Goal: Use online tool/utility: Utilize a website feature to perform a specific function

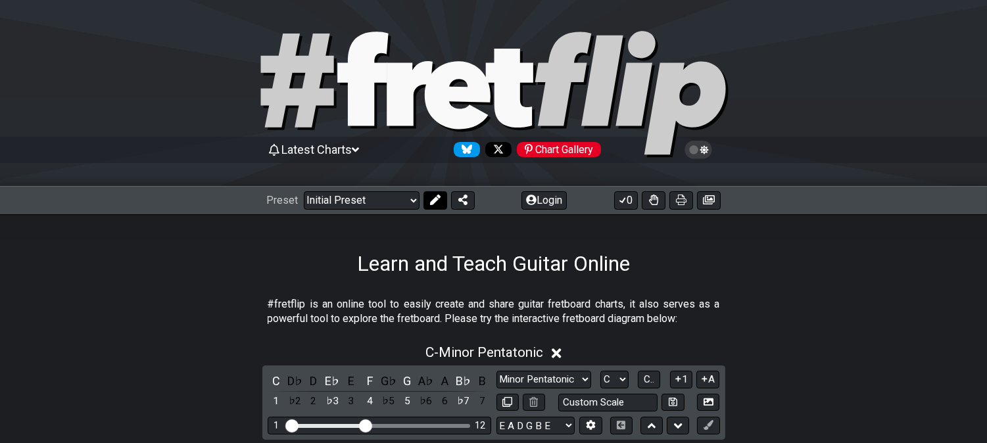
click at [438, 199] on button at bounding box center [435, 200] width 24 height 18
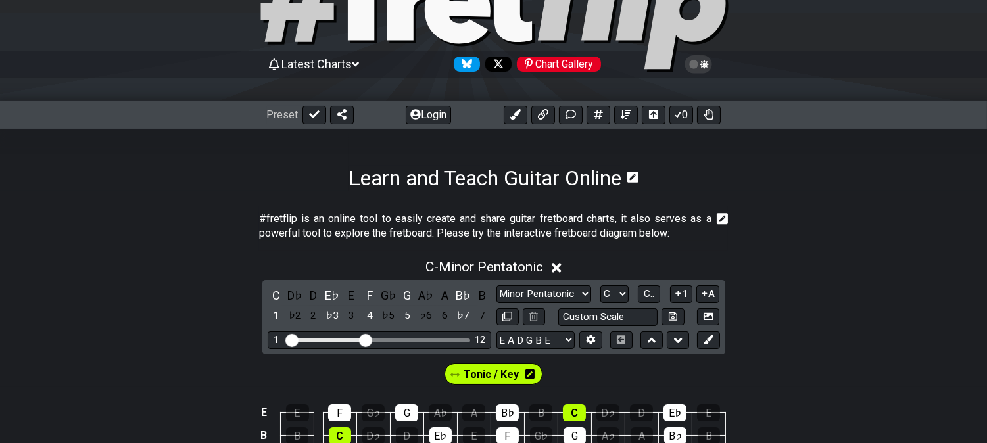
scroll to position [219, 0]
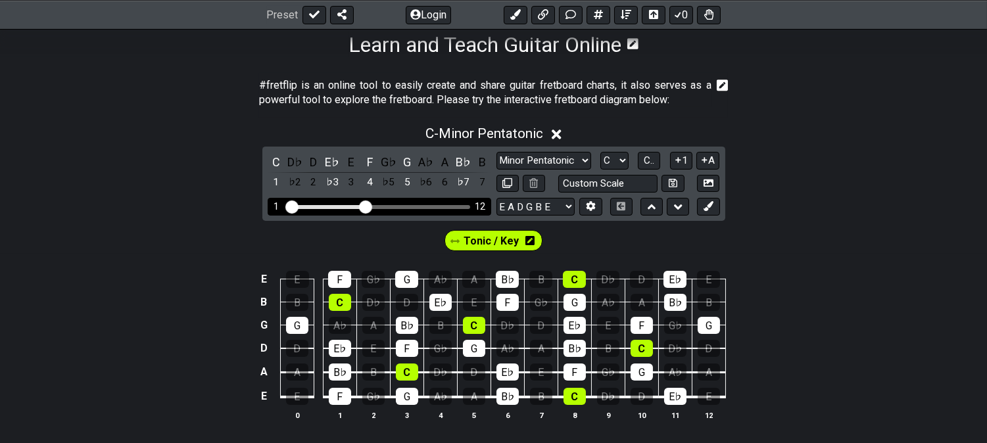
drag, startPoint x: 362, startPoint y: 200, endPoint x: 417, endPoint y: 206, distance: 55.5
click at [427, 213] on div "1 12" at bounding box center [379, 207] width 223 height 18
click at [417, 205] on div "Visible fret range" at bounding box center [379, 207] width 182 height 4
drag, startPoint x: 363, startPoint y: 206, endPoint x: 446, endPoint y: 205, distance: 82.2
click at [446, 206] on input "Visible fret range" at bounding box center [379, 206] width 187 height 0
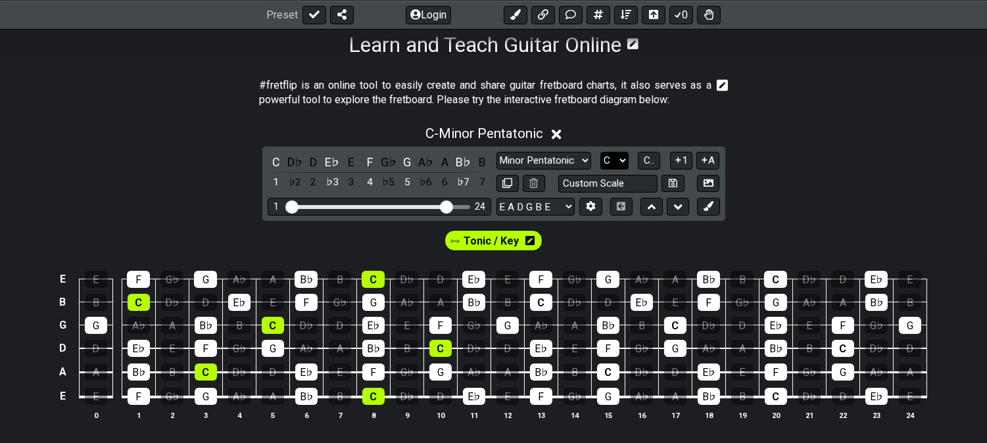
click at [618, 160] on select "A♭ A A♯ B♭ B C C♯ D♭ D D♯ E♭ E F F♯ G♭ G G♯" at bounding box center [614, 161] width 28 height 18
select select "A"
click at [600, 152] on select "A♭ A A♯ B♭ B C C♯ D♭ D D♯ E♭ E F F♯ G♭ G G♯" at bounding box center [614, 161] width 28 height 18
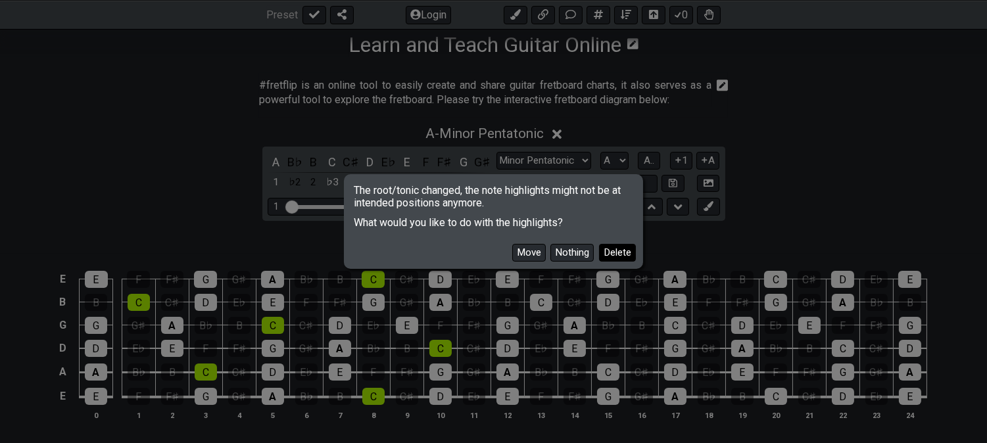
click at [629, 247] on button "Delete" at bounding box center [617, 253] width 37 height 18
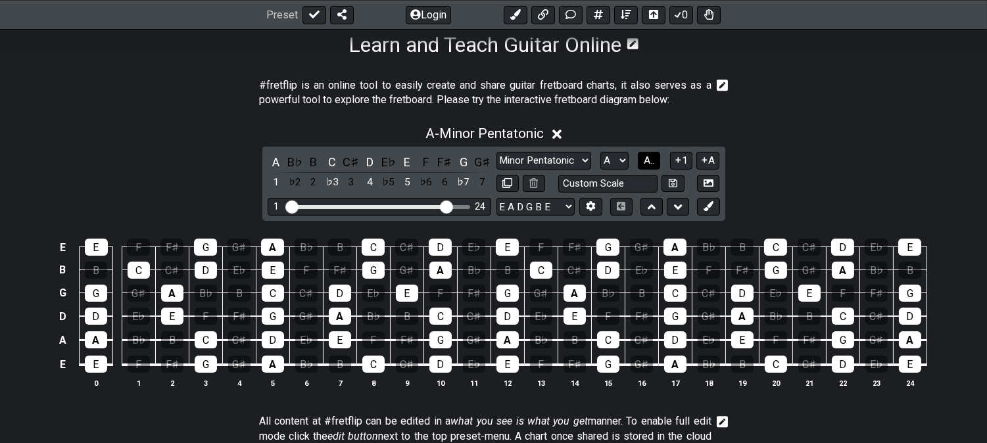
click at [651, 156] on span "A.." at bounding box center [648, 160] width 11 height 12
click at [505, 179] on icon at bounding box center [507, 183] width 10 height 10
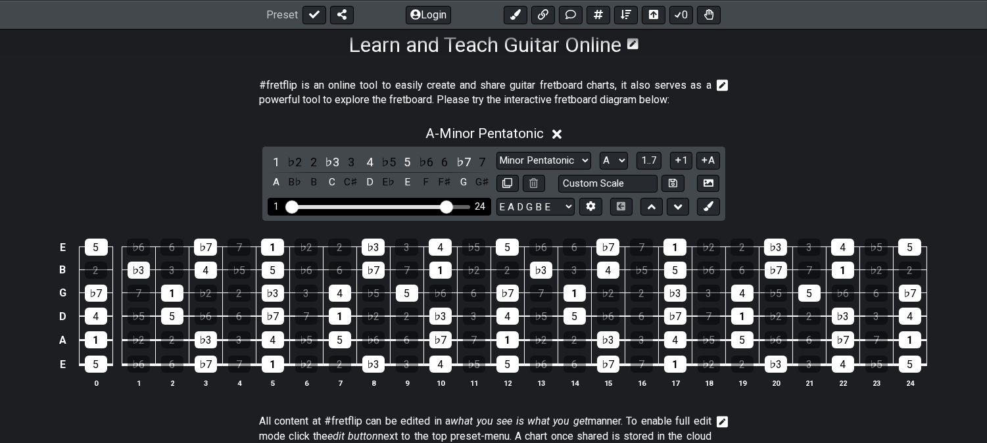
select select "A"
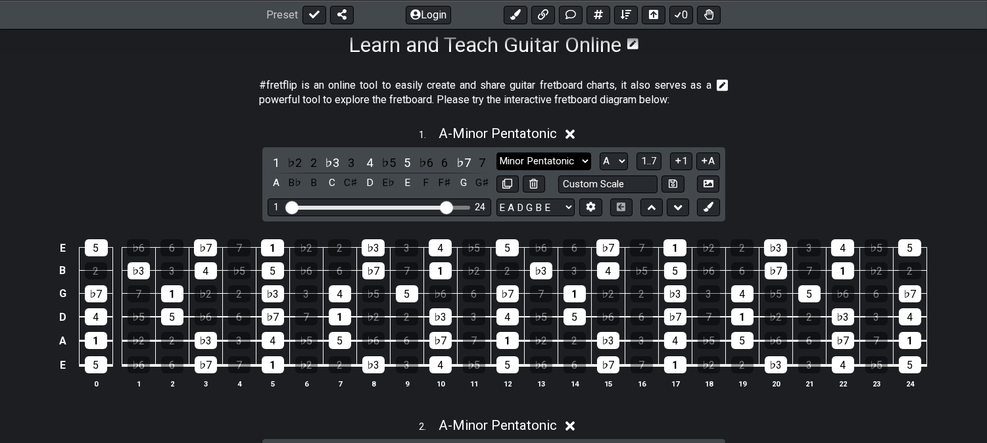
click at [587, 159] on select "Minor Pentatonic Click to edit Minor Pentatonic Major Pentatonic Minor Blues Ma…" at bounding box center [543, 161] width 95 height 18
select select "Minor / Aeolian"
click at [496, 152] on select "Minor Pentatonic Click to edit Minor Pentatonic Major Pentatonic Minor Blues Ma…" at bounding box center [543, 161] width 95 height 18
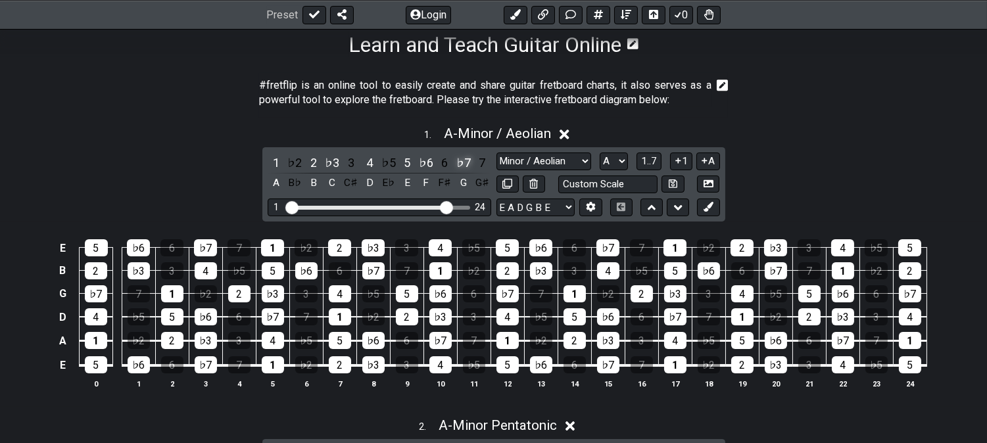
click at [463, 156] on div "♭7" at bounding box center [463, 163] width 17 height 18
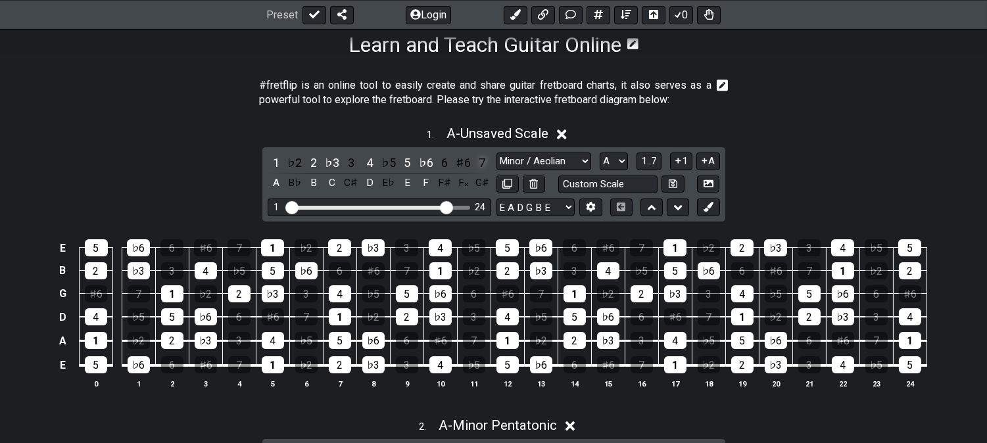
click at [476, 156] on div "7" at bounding box center [481, 163] width 17 height 18
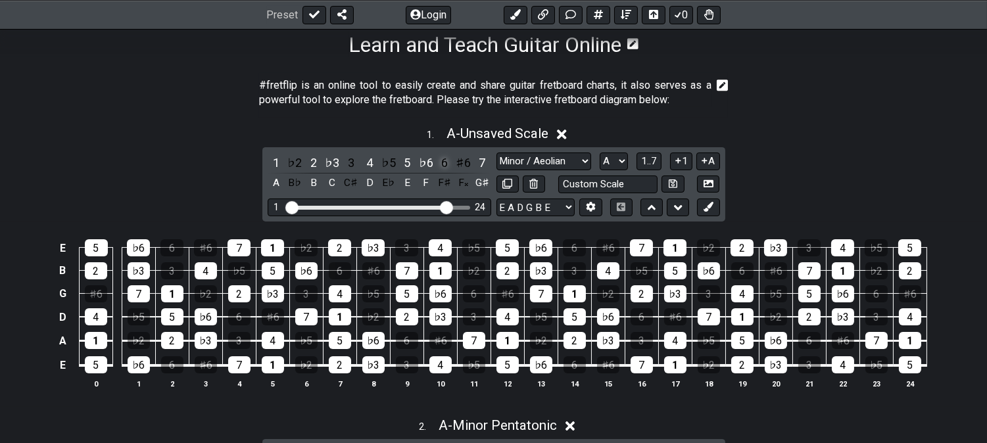
click at [440, 158] on div "6" at bounding box center [444, 163] width 17 height 18
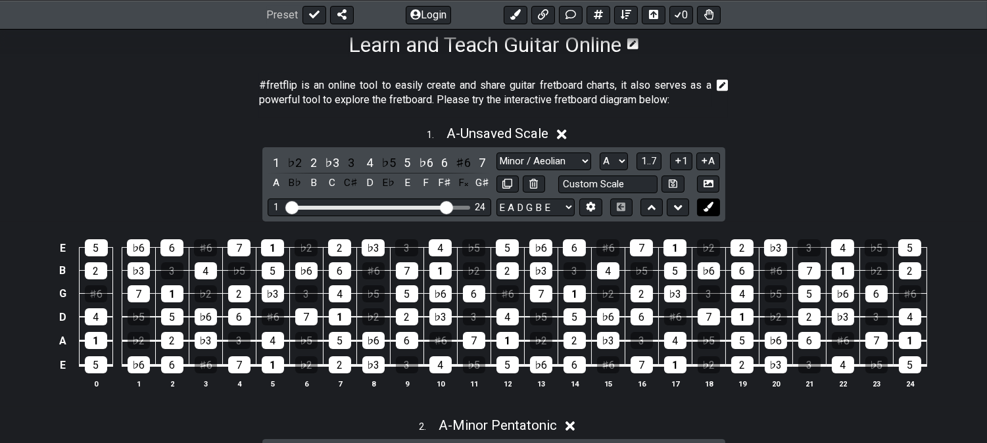
click at [712, 204] on icon at bounding box center [708, 207] width 10 height 10
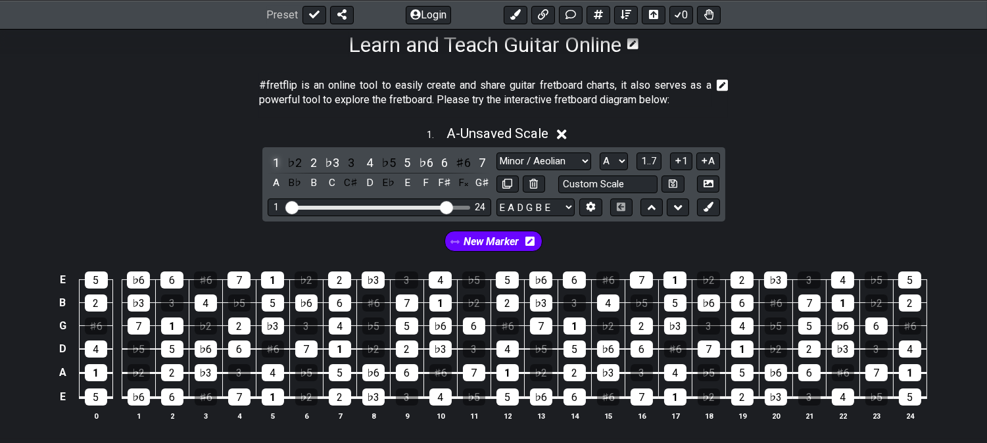
click at [268, 158] on div "1" at bounding box center [276, 163] width 17 height 18
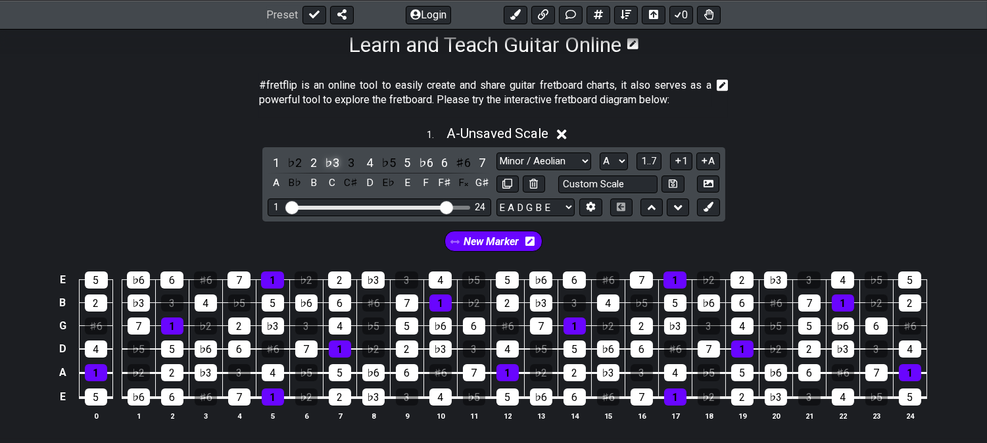
click at [327, 160] on div "♭3" at bounding box center [331, 163] width 17 height 18
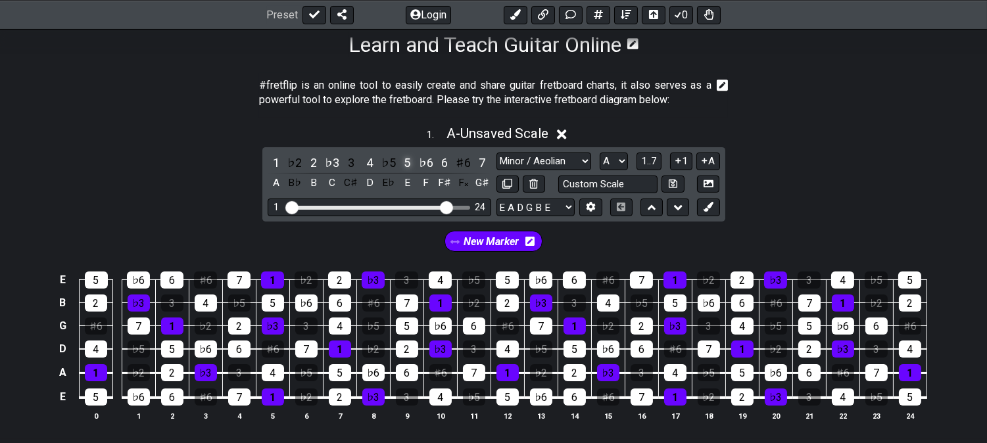
click at [408, 161] on div "5" at bounding box center [406, 163] width 17 height 18
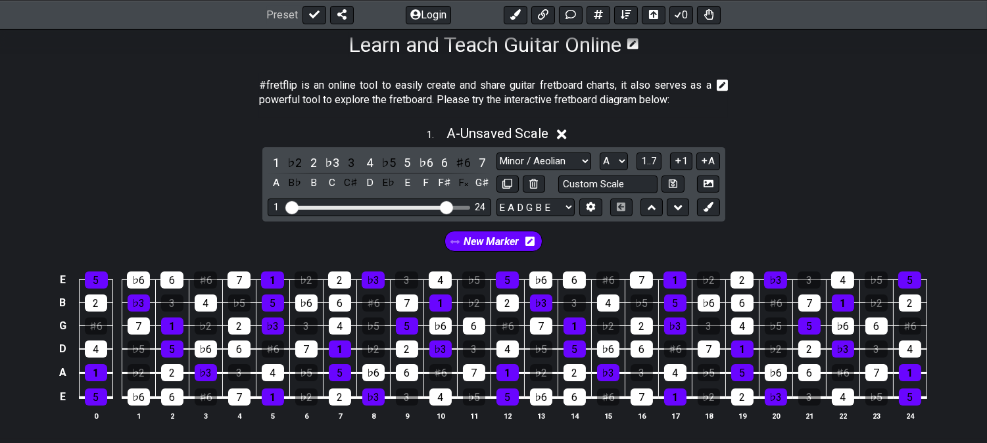
click at [531, 242] on icon at bounding box center [529, 241] width 9 height 9
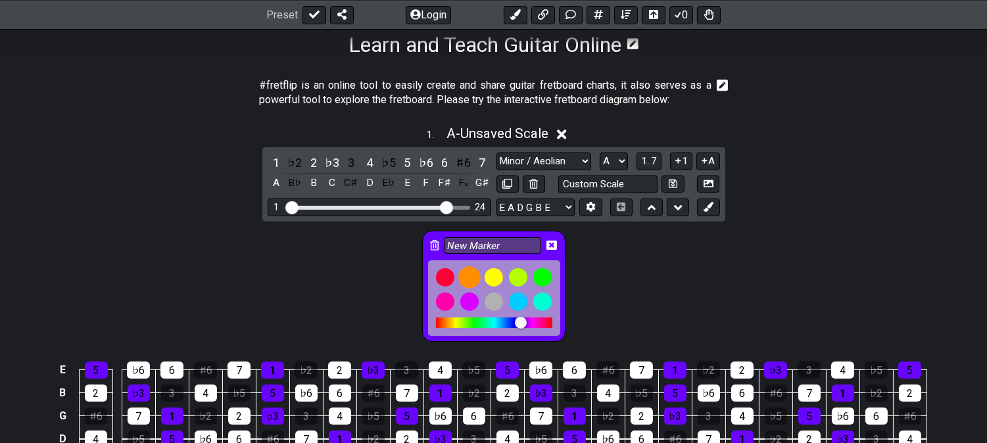
click at [448, 274] on div at bounding box center [445, 277] width 18 height 18
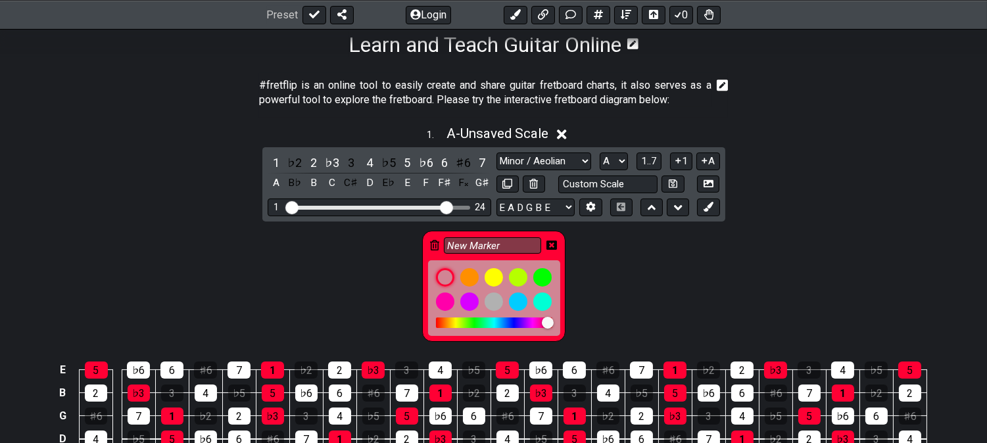
click at [553, 251] on icon at bounding box center [551, 246] width 11 height 19
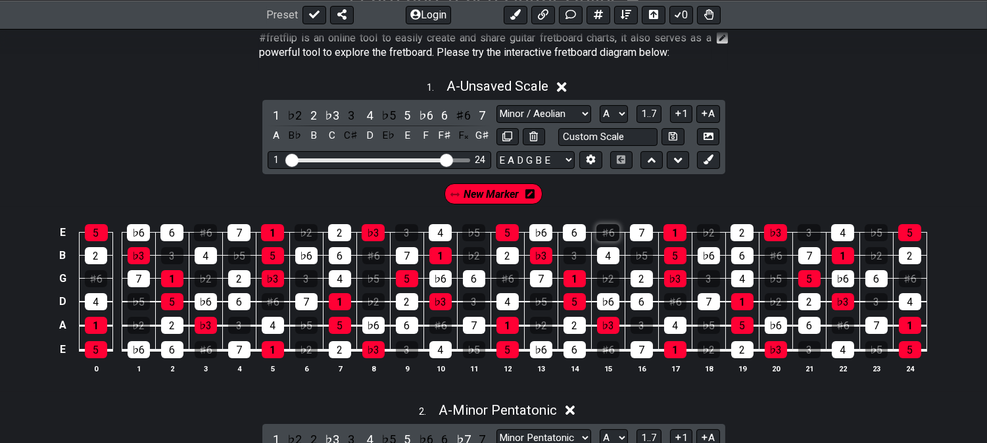
scroll to position [292, 0]
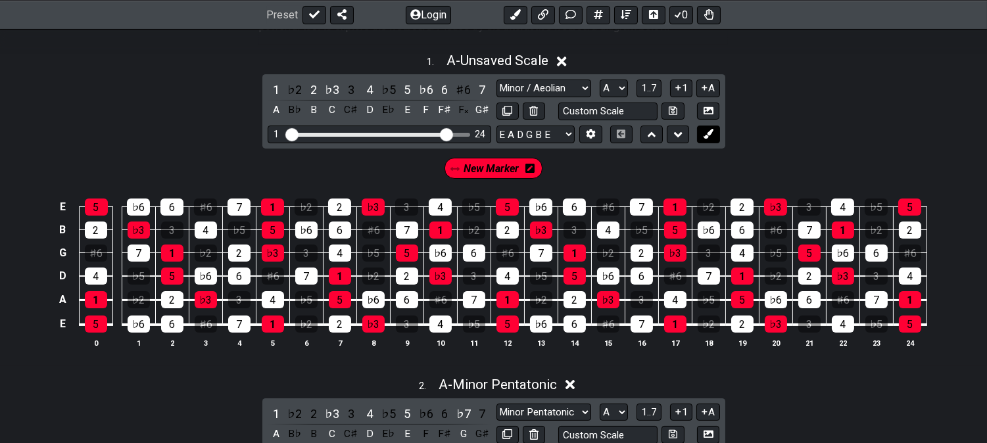
click at [708, 129] on icon at bounding box center [708, 134] width 10 height 10
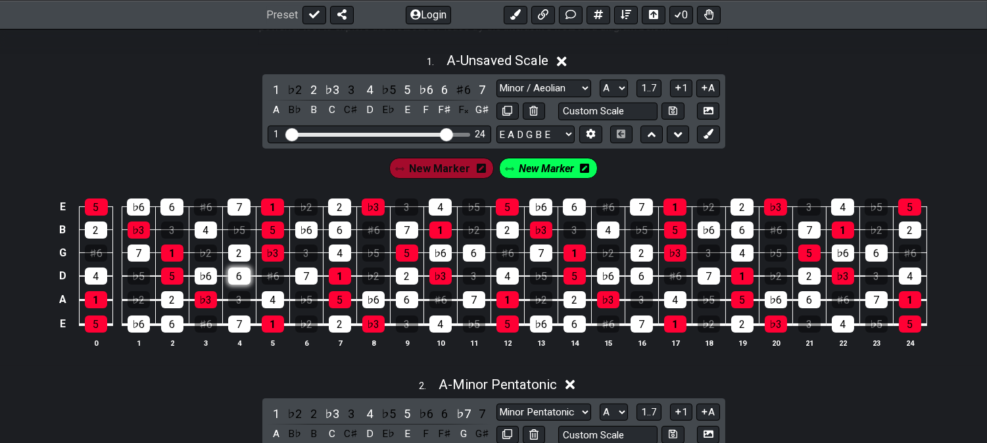
click at [242, 274] on div "6" at bounding box center [239, 276] width 22 height 17
click at [271, 261] on div "♭3" at bounding box center [273, 252] width 22 height 17
click at [267, 331] on div "1" at bounding box center [273, 323] width 22 height 17
click at [709, 135] on icon at bounding box center [708, 134] width 10 height 10
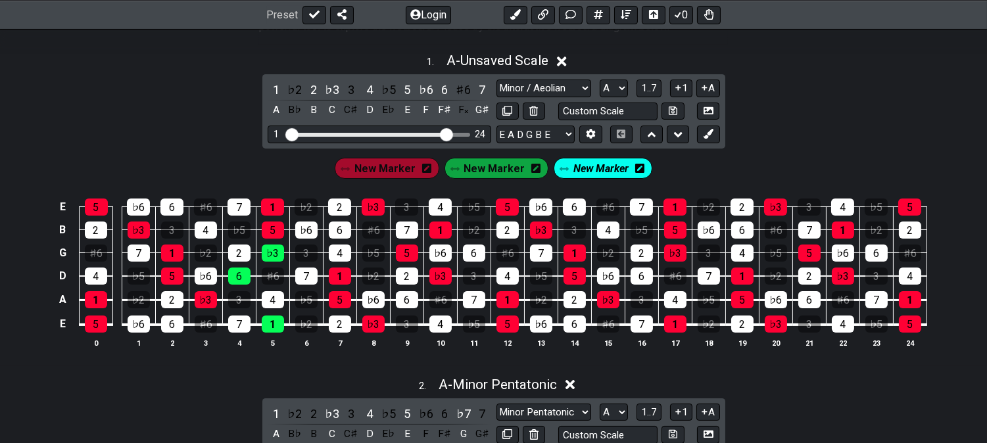
click at [644, 163] on div "New Marker" at bounding box center [602, 168] width 99 height 21
click at [636, 163] on icon at bounding box center [639, 168] width 9 height 11
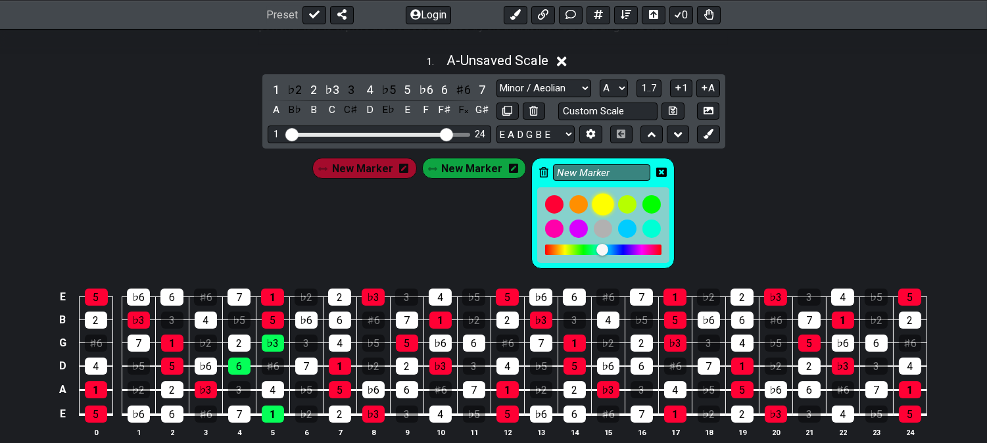
click at [599, 202] on div at bounding box center [603, 204] width 22 height 22
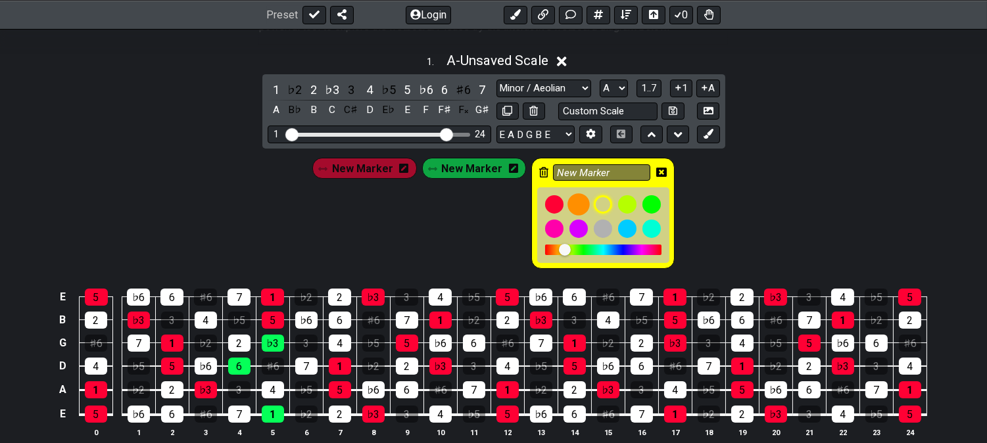
click at [580, 200] on div at bounding box center [578, 204] width 22 height 22
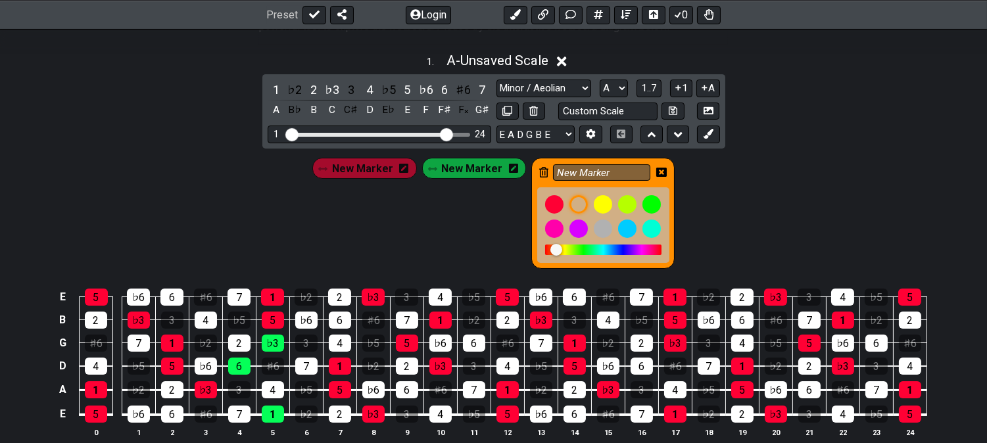
click at [663, 168] on div "New Marker" at bounding box center [602, 213] width 143 height 111
click at [656, 167] on icon at bounding box center [661, 172] width 11 height 11
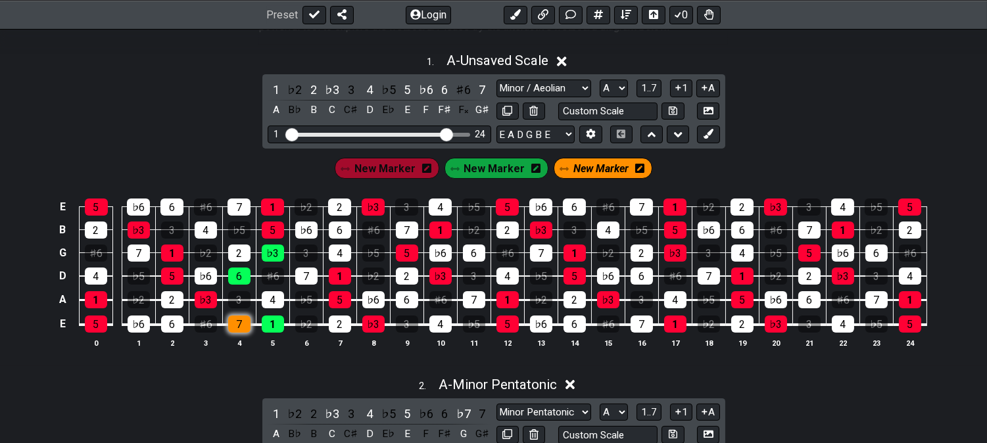
click at [241, 325] on div "7" at bounding box center [239, 323] width 22 height 17
click at [202, 268] on div "♭6" at bounding box center [206, 276] width 22 height 17
click at [234, 257] on div "2" at bounding box center [239, 252] width 22 height 17
click at [595, 173] on span "New Marker" at bounding box center [600, 168] width 55 height 19
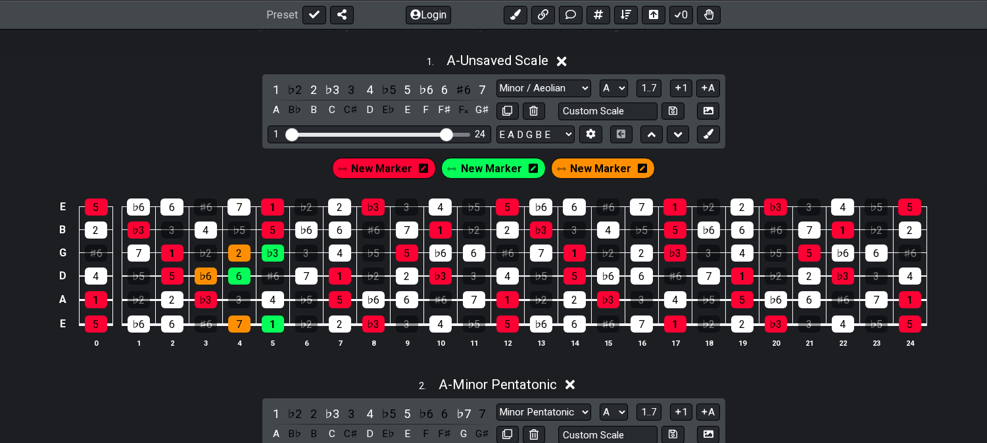
click at [592, 172] on span "New Marker" at bounding box center [600, 168] width 61 height 19
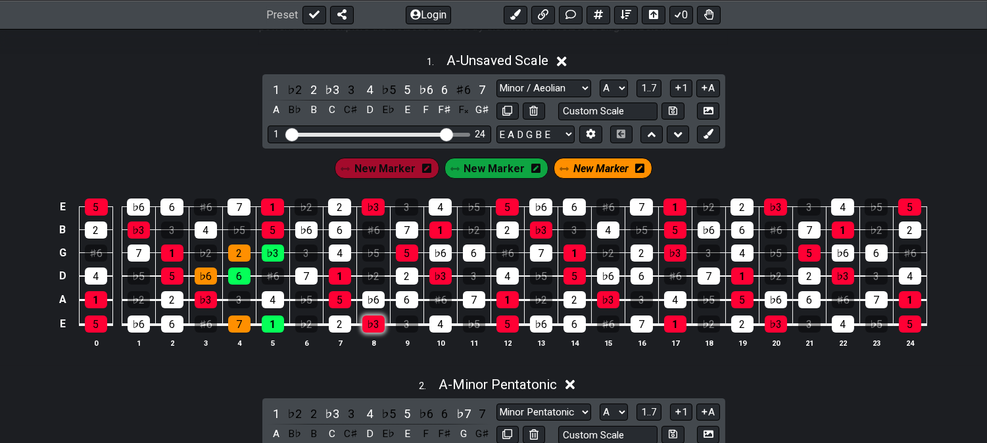
click at [375, 321] on div "♭3" at bounding box center [373, 323] width 22 height 17
click at [334, 300] on div "5" at bounding box center [340, 299] width 22 height 17
click at [340, 300] on div "5" at bounding box center [340, 299] width 22 height 17
click at [337, 280] on div "1" at bounding box center [340, 276] width 22 height 17
click at [404, 258] on div "5" at bounding box center [407, 252] width 22 height 17
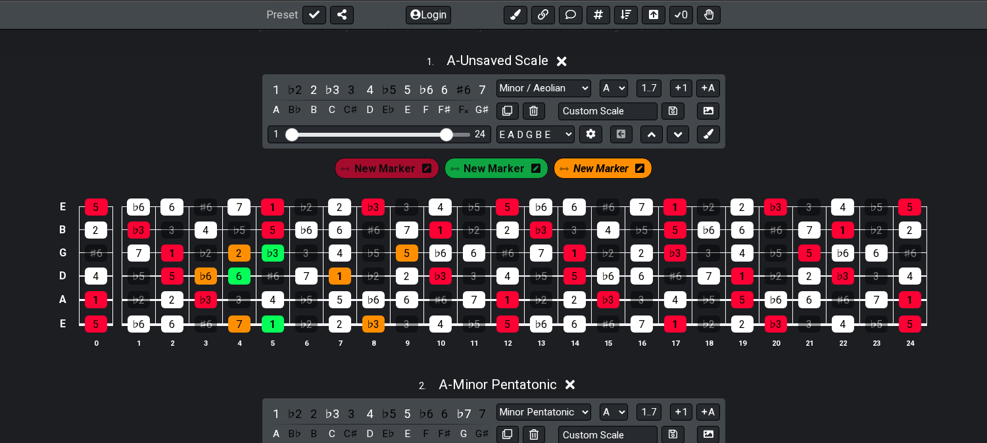
click at [400, 170] on span "New Marker" at bounding box center [384, 168] width 61 height 19
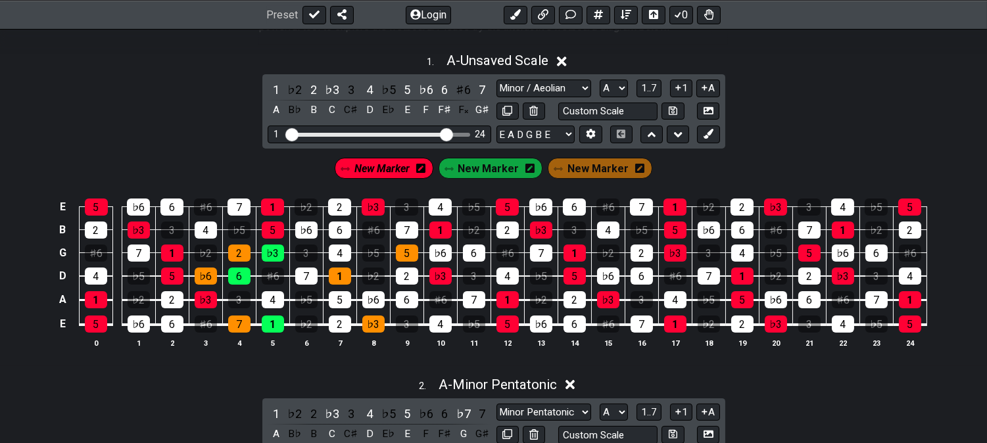
click at [511, 168] on span "New Marker" at bounding box center [488, 168] width 61 height 19
click at [396, 163] on span "New Marker" at bounding box center [384, 168] width 61 height 19
click at [476, 254] on div "6" at bounding box center [474, 252] width 22 height 17
click at [501, 172] on span "New Marker" at bounding box center [488, 168] width 61 height 19
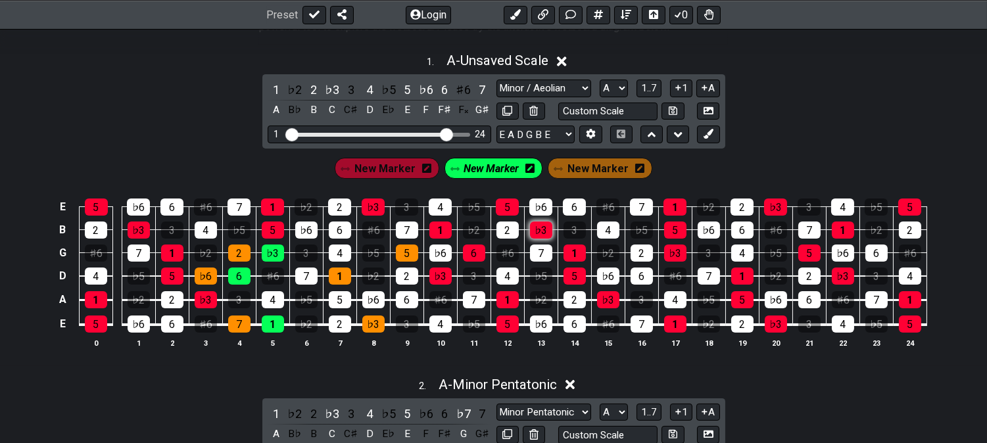
click at [538, 235] on div "♭3" at bounding box center [541, 229] width 22 height 17
click at [477, 250] on div "6" at bounding box center [474, 252] width 22 height 17
click at [515, 294] on div "1" at bounding box center [507, 299] width 22 height 17
click at [572, 279] on div "5" at bounding box center [574, 276] width 22 height 17
click at [572, 168] on span "New Marker" at bounding box center [597, 168] width 61 height 19
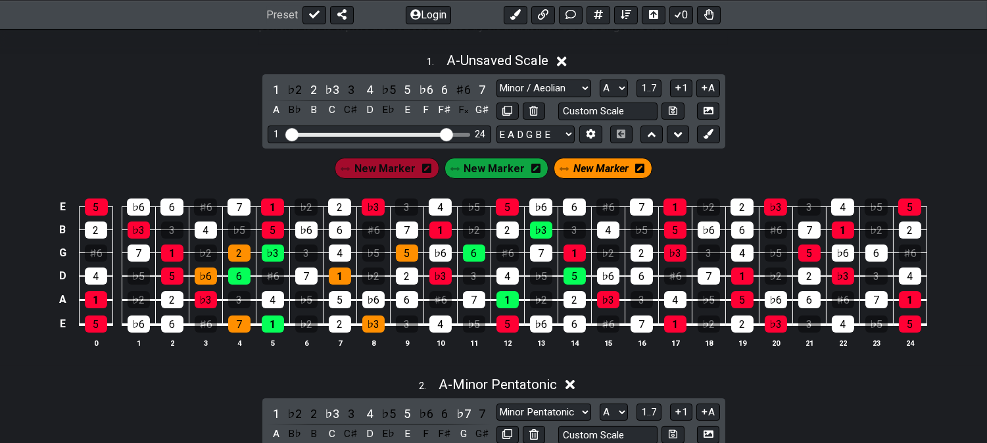
click at [582, 168] on span "New Marker" at bounding box center [600, 168] width 55 height 19
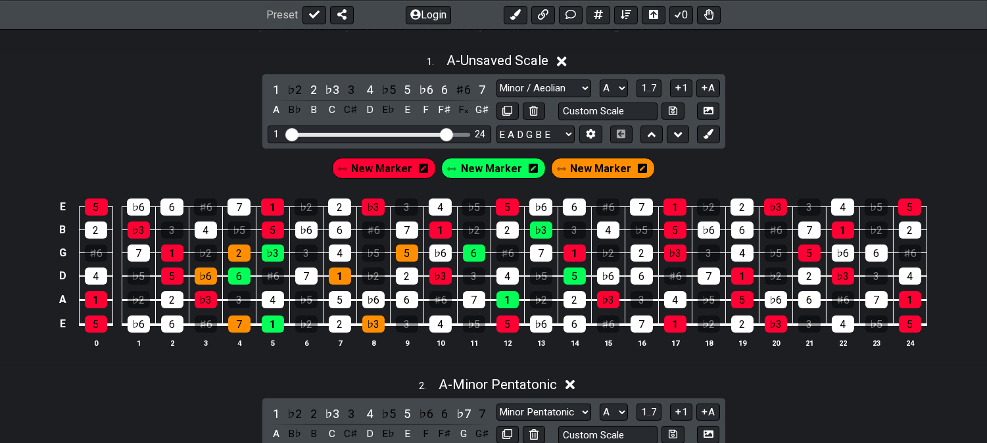
click at [595, 166] on span "New Marker" at bounding box center [600, 168] width 61 height 19
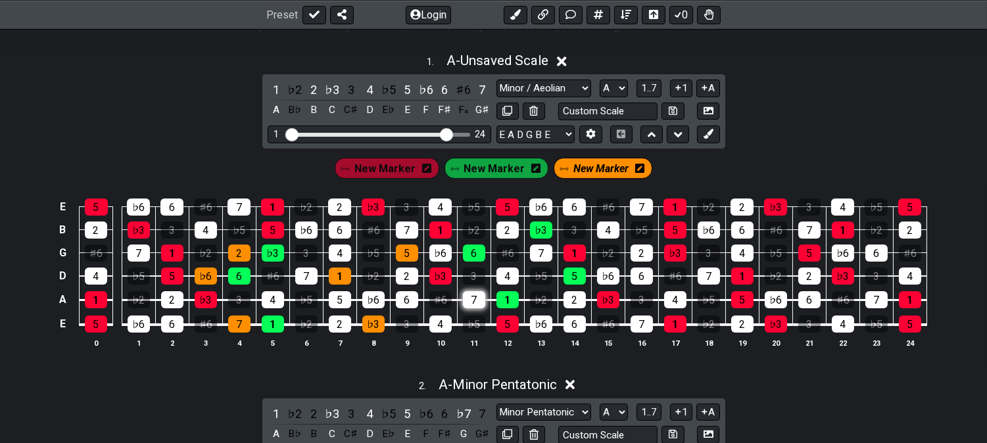
click at [473, 300] on div "7" at bounding box center [474, 299] width 22 height 17
click at [445, 257] on div "♭6" at bounding box center [440, 252] width 22 height 17
click at [513, 231] on div "2" at bounding box center [507, 229] width 22 height 17
click at [510, 281] on div "4" at bounding box center [507, 276] width 22 height 17
click at [439, 255] on div "♭6" at bounding box center [440, 252] width 22 height 17
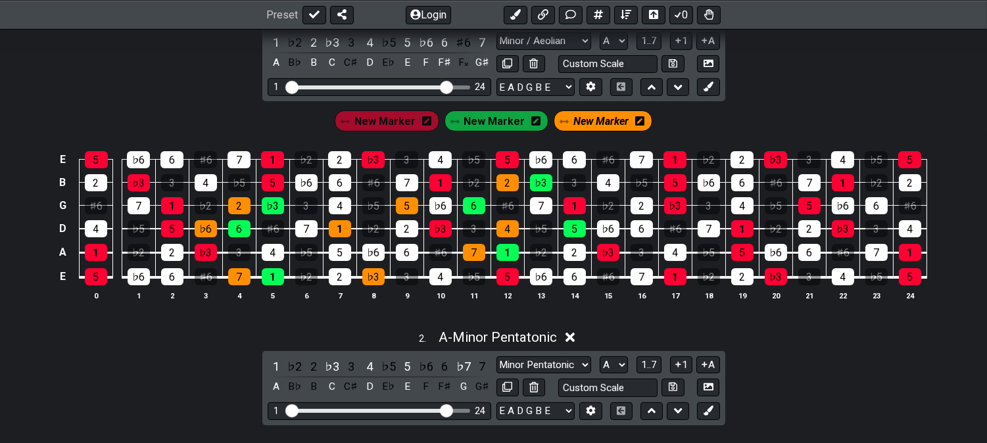
scroll to position [365, 0]
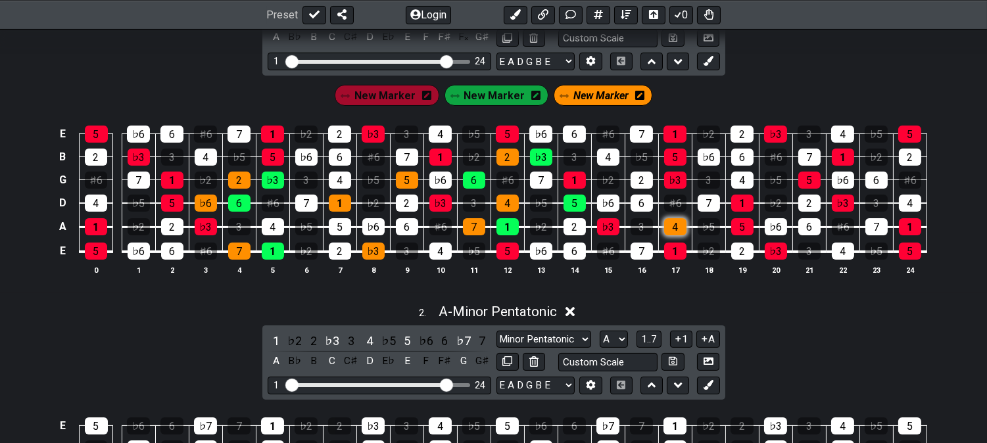
click at [672, 227] on div "4" at bounding box center [675, 226] width 22 height 17
click at [700, 206] on div "7" at bounding box center [708, 203] width 22 height 17
click at [635, 177] on div "2" at bounding box center [641, 180] width 22 height 17
click at [735, 155] on div "6" at bounding box center [742, 157] width 22 height 17
click at [707, 195] on div "7" at bounding box center [708, 203] width 22 height 17
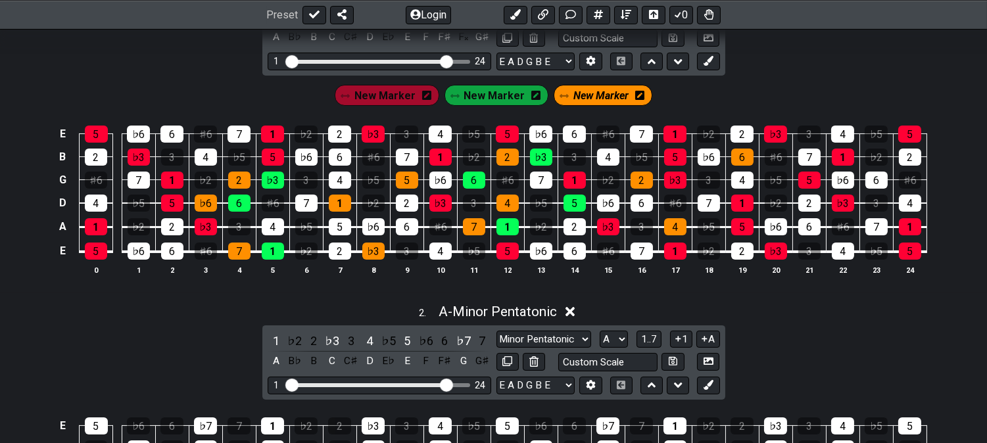
click at [686, 218] on td "4" at bounding box center [675, 215] width 34 height 24
click at [682, 221] on div "4" at bounding box center [675, 226] width 22 height 17
click at [639, 178] on div "2" at bounding box center [641, 180] width 22 height 17
click at [740, 153] on div "6" at bounding box center [742, 157] width 22 height 17
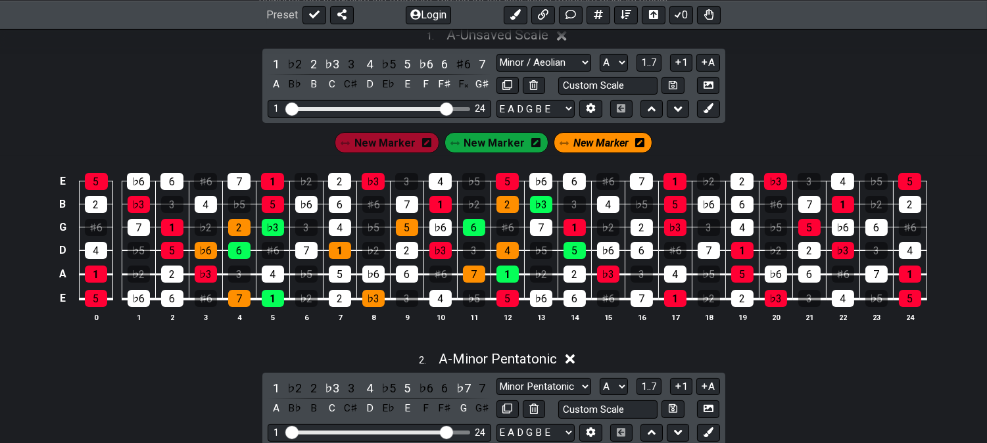
scroll to position [292, 0]
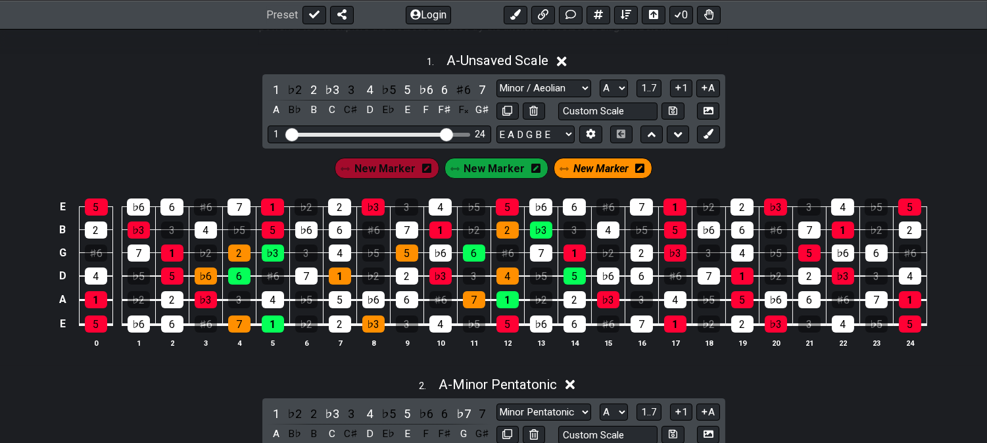
click at [635, 164] on icon at bounding box center [639, 168] width 9 height 9
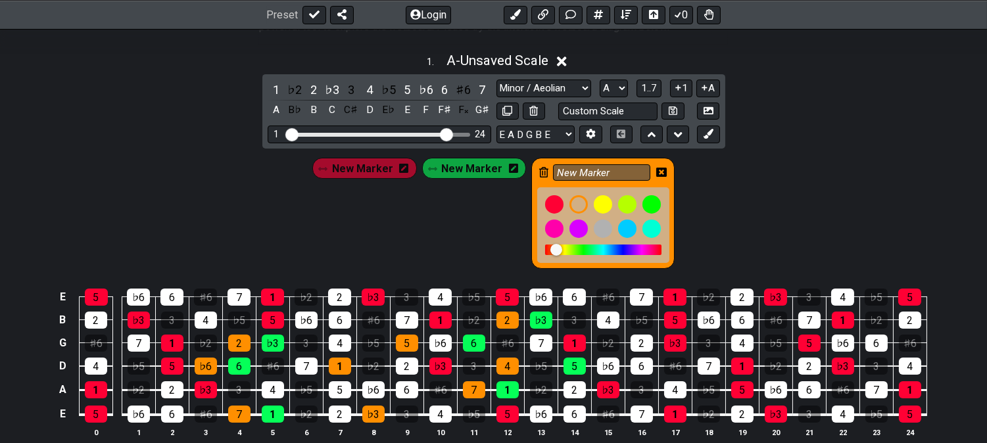
click at [548, 170] on div "New Marker" at bounding box center [602, 213] width 143 height 111
click at [544, 171] on icon at bounding box center [543, 172] width 9 height 11
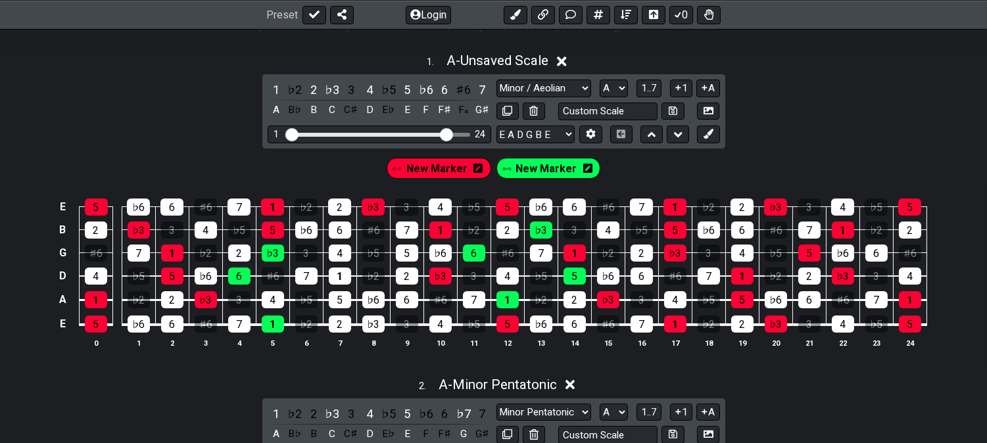
click at [586, 166] on icon at bounding box center [587, 168] width 9 height 9
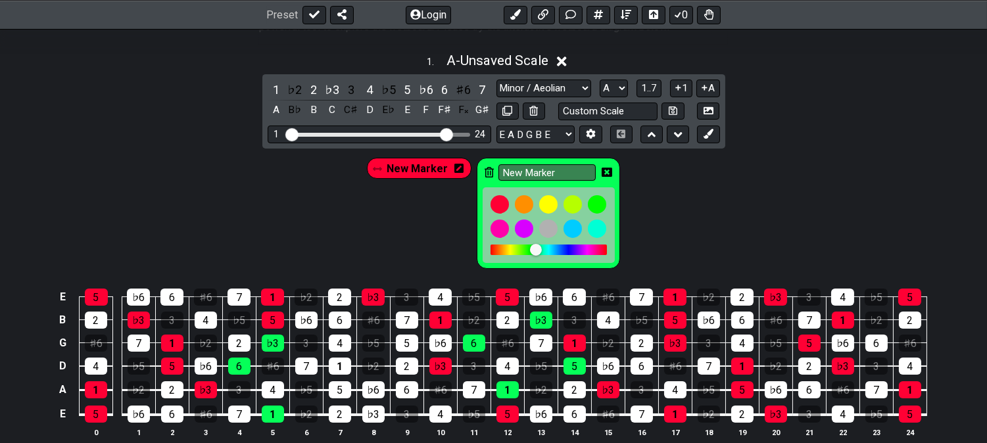
click at [495, 175] on div "New Marker" at bounding box center [548, 213] width 143 height 111
click at [490, 167] on icon at bounding box center [488, 172] width 9 height 11
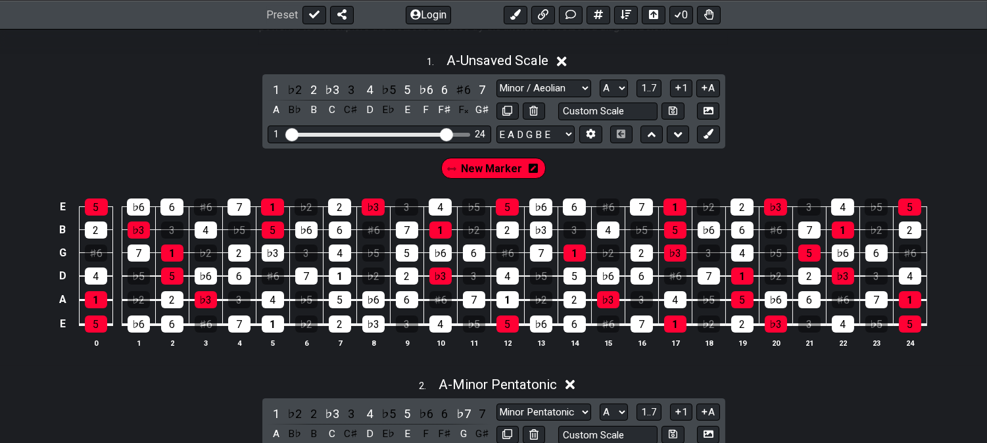
click at [533, 171] on icon at bounding box center [532, 168] width 9 height 9
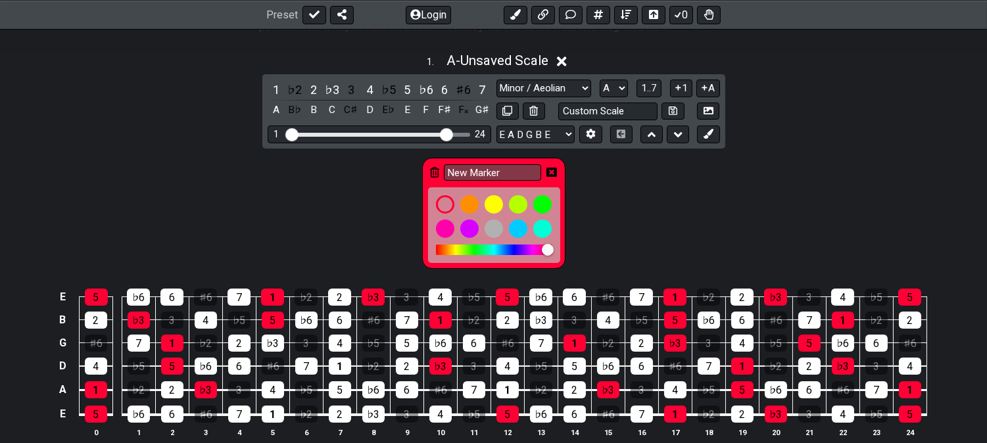
click at [432, 168] on icon at bounding box center [434, 172] width 9 height 11
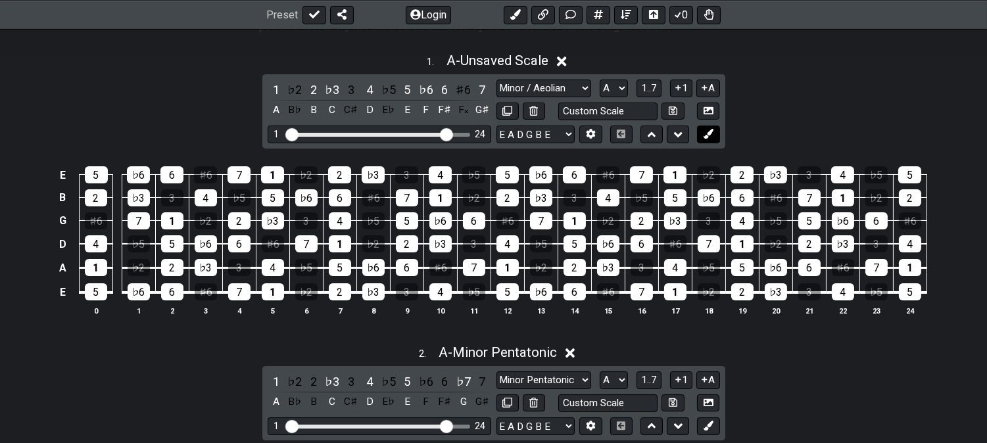
click at [711, 129] on icon at bounding box center [708, 134] width 10 height 10
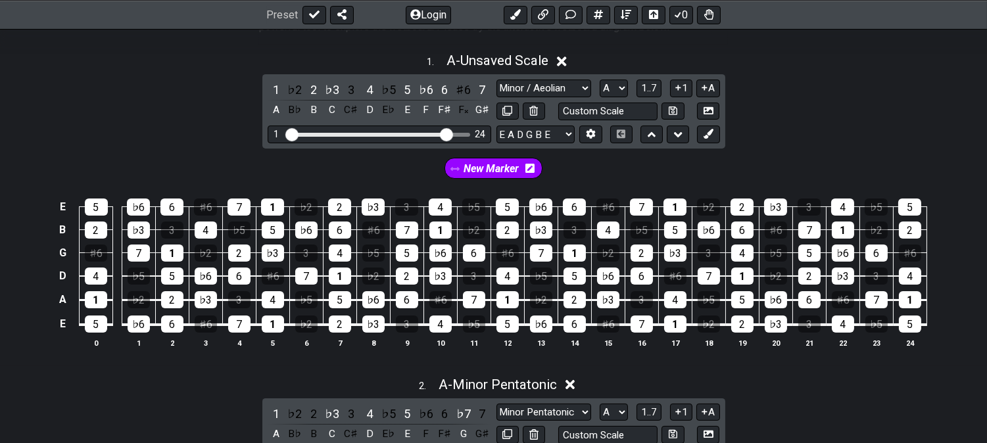
click at [529, 167] on icon at bounding box center [529, 168] width 9 height 9
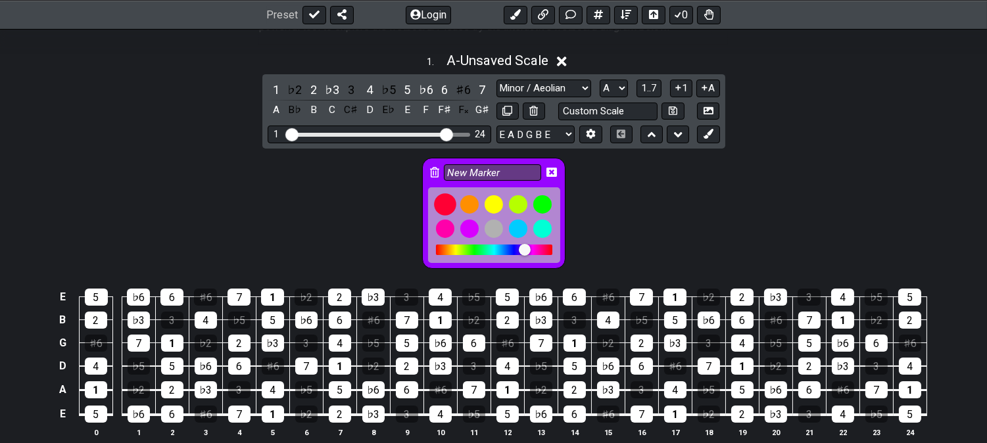
click at [448, 202] on div at bounding box center [445, 204] width 22 height 22
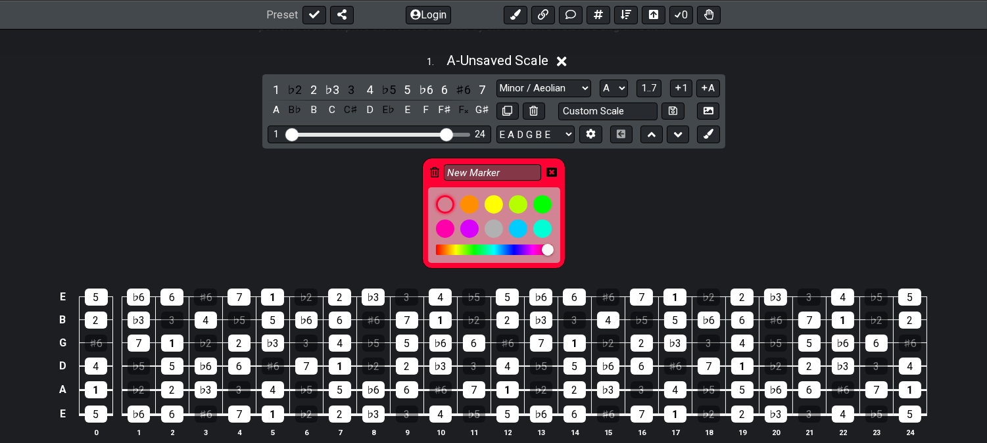
click at [556, 170] on icon at bounding box center [551, 172] width 11 height 9
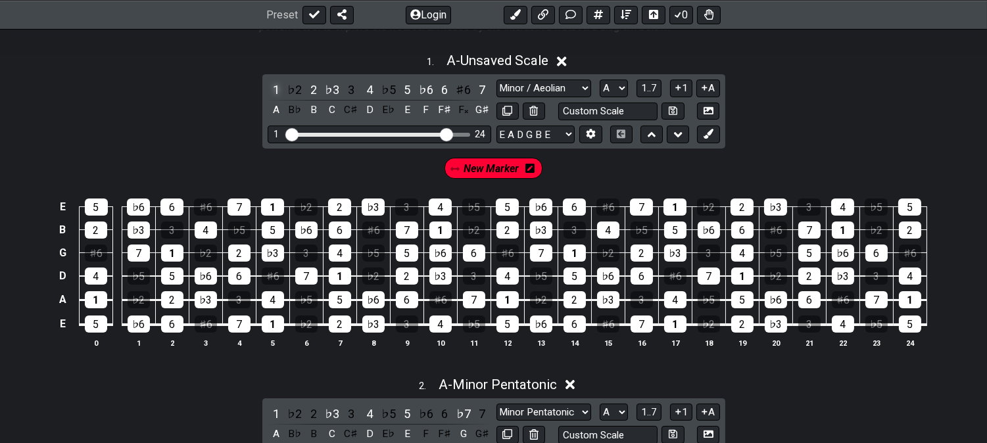
drag, startPoint x: 271, startPoint y: 85, endPoint x: 321, endPoint y: 89, distance: 50.1
click at [271, 86] on div "1" at bounding box center [276, 90] width 17 height 18
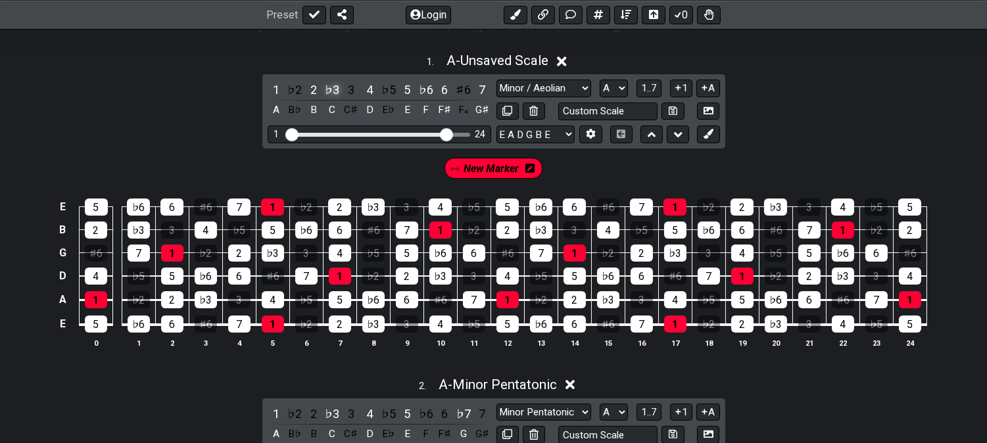
click at [332, 89] on div "♭3" at bounding box center [331, 90] width 17 height 18
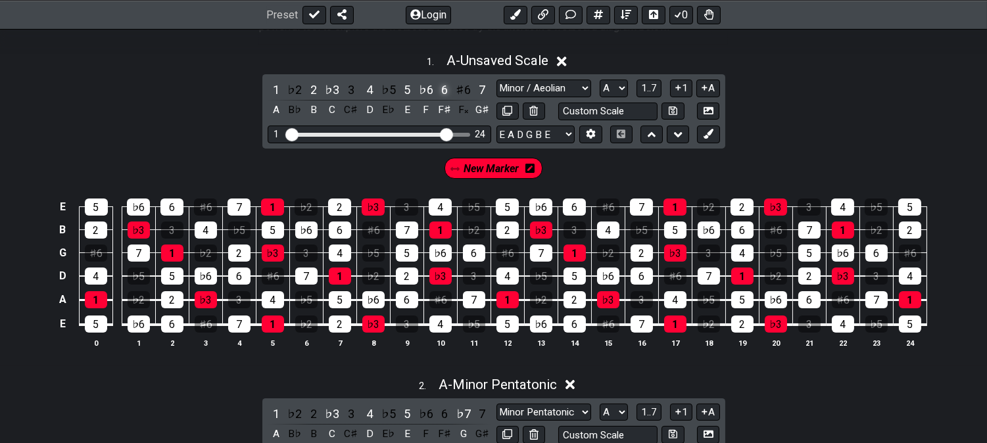
click at [440, 87] on div "6" at bounding box center [444, 90] width 17 height 18
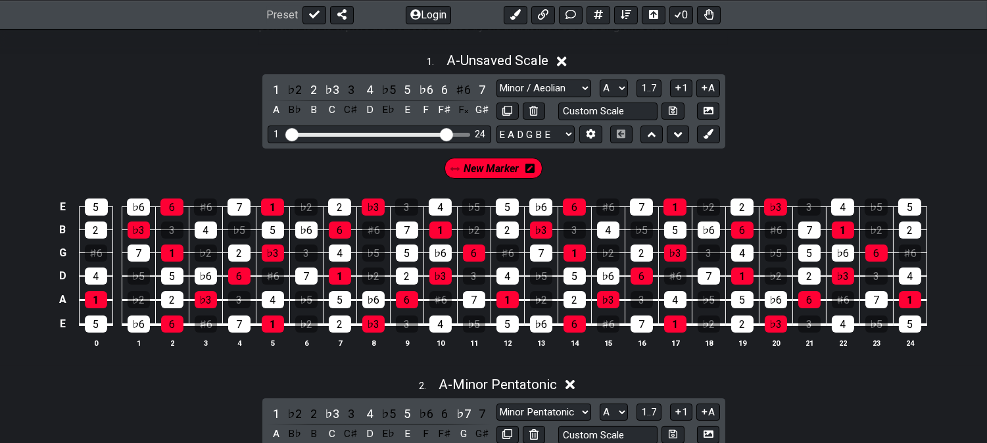
click at [491, 158] on div "New Marker" at bounding box center [493, 168] width 99 height 21
click at [514, 166] on span "New Marker" at bounding box center [491, 168] width 55 height 19
click at [708, 131] on icon at bounding box center [708, 134] width 10 height 10
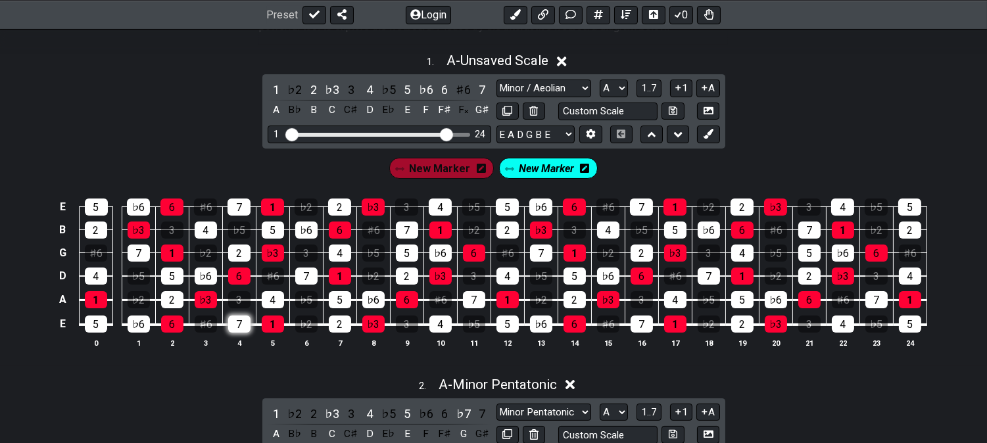
click at [230, 322] on div "7" at bounding box center [239, 323] width 22 height 17
drag, startPoint x: 210, startPoint y: 279, endPoint x: 244, endPoint y: 258, distance: 40.1
click at [209, 279] on div "♭6" at bounding box center [206, 276] width 22 height 17
click at [246, 258] on div "2" at bounding box center [239, 252] width 22 height 17
click at [344, 248] on div "4" at bounding box center [340, 252] width 22 height 17
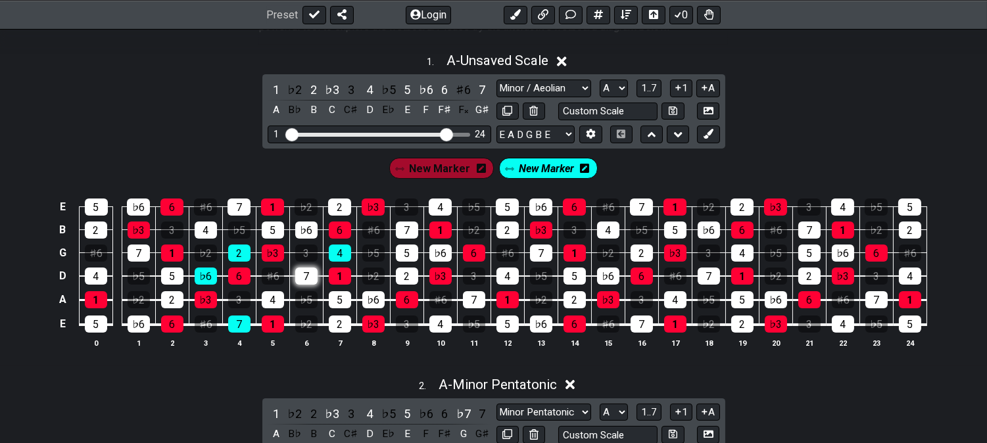
click at [309, 273] on div "7" at bounding box center [306, 276] width 22 height 17
click at [337, 324] on div "2" at bounding box center [340, 323] width 22 height 17
click at [443, 323] on div "4" at bounding box center [440, 323] width 22 height 17
click at [438, 258] on div "♭6" at bounding box center [440, 252] width 22 height 17
click at [407, 271] on div "2" at bounding box center [407, 276] width 22 height 17
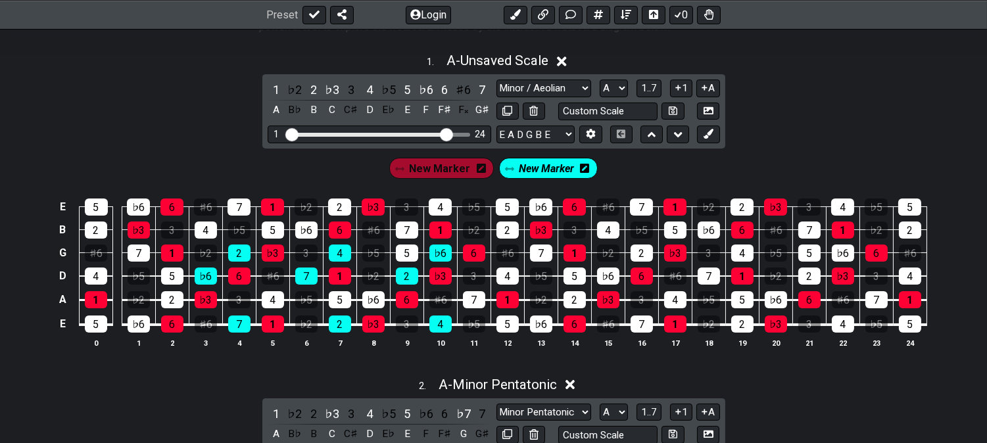
click at [444, 162] on span "New Marker" at bounding box center [439, 168] width 61 height 19
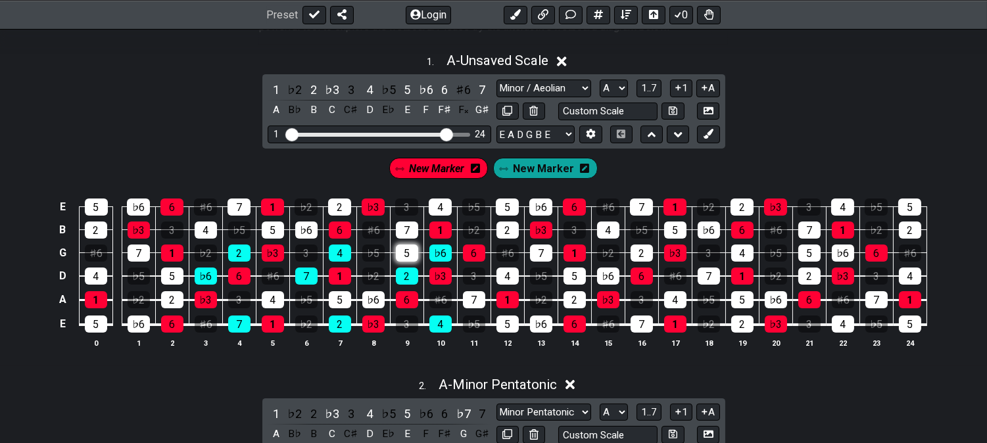
click at [408, 257] on div "5" at bounding box center [407, 252] width 22 height 17
click at [534, 169] on span "New Marker" at bounding box center [543, 168] width 61 height 19
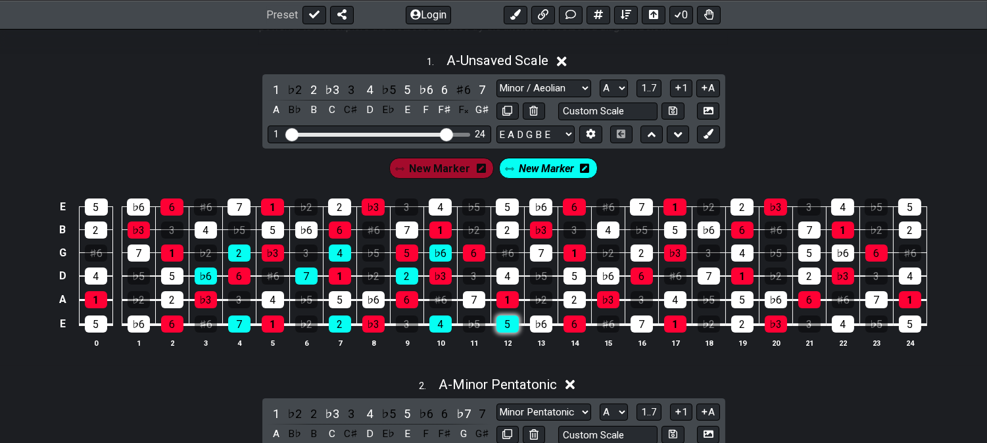
click at [509, 318] on div "5" at bounding box center [507, 323] width 22 height 17
click at [712, 130] on icon at bounding box center [708, 134] width 10 height 10
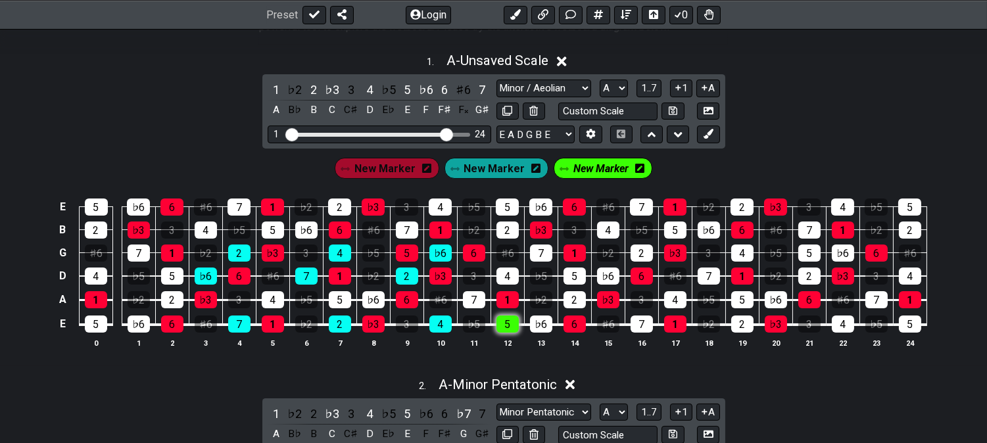
click at [510, 326] on div "5" at bounding box center [507, 323] width 22 height 17
click at [539, 257] on div "7" at bounding box center [541, 252] width 22 height 17
click at [509, 274] on div "4" at bounding box center [507, 276] width 22 height 17
click at [481, 168] on span "New Marker" at bounding box center [494, 168] width 61 height 19
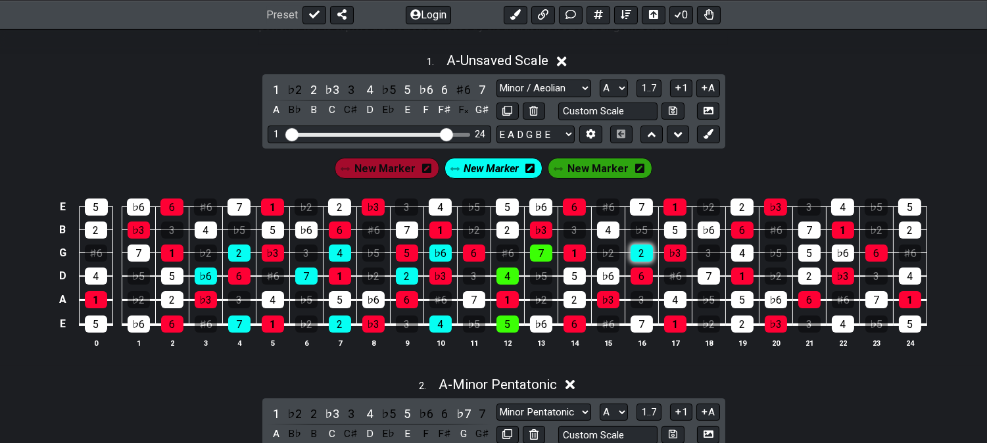
click at [634, 254] on div "2" at bounding box center [641, 252] width 22 height 17
click at [607, 269] on div "♭6" at bounding box center [608, 276] width 22 height 17
click at [640, 330] on div "7" at bounding box center [641, 323] width 22 height 17
click at [594, 167] on span "New Marker" at bounding box center [597, 168] width 61 height 19
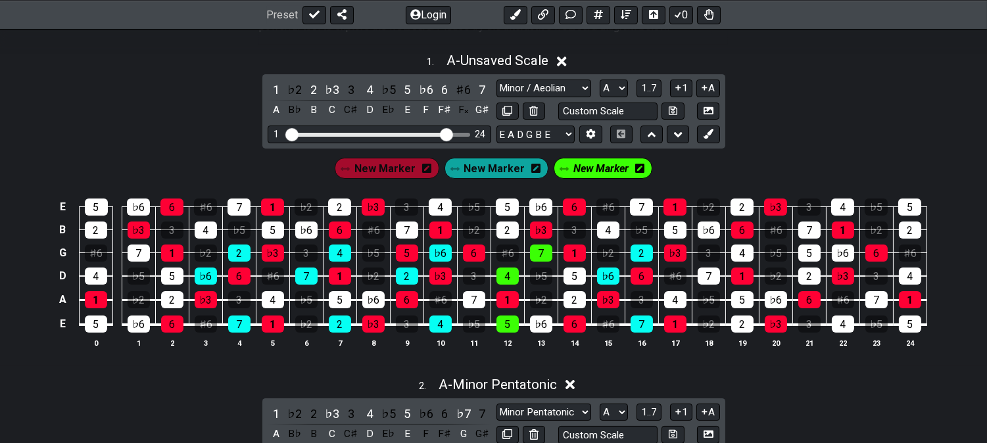
click at [508, 167] on span "New Marker" at bounding box center [494, 168] width 61 height 19
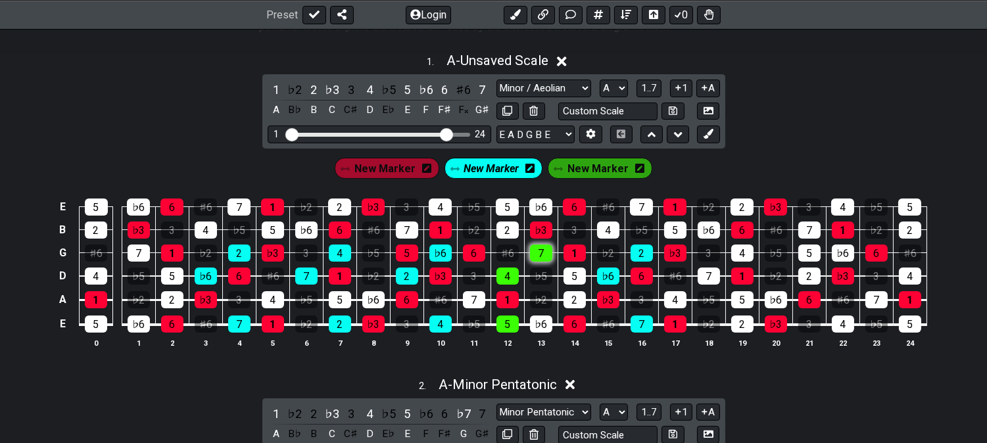
click at [547, 251] on div "7" at bounding box center [541, 252] width 22 height 17
click at [503, 273] on div "4" at bounding box center [507, 276] width 22 height 17
click at [536, 329] on div "♭6" at bounding box center [541, 323] width 22 height 17
click at [590, 170] on span "New Marker" at bounding box center [597, 168] width 61 height 19
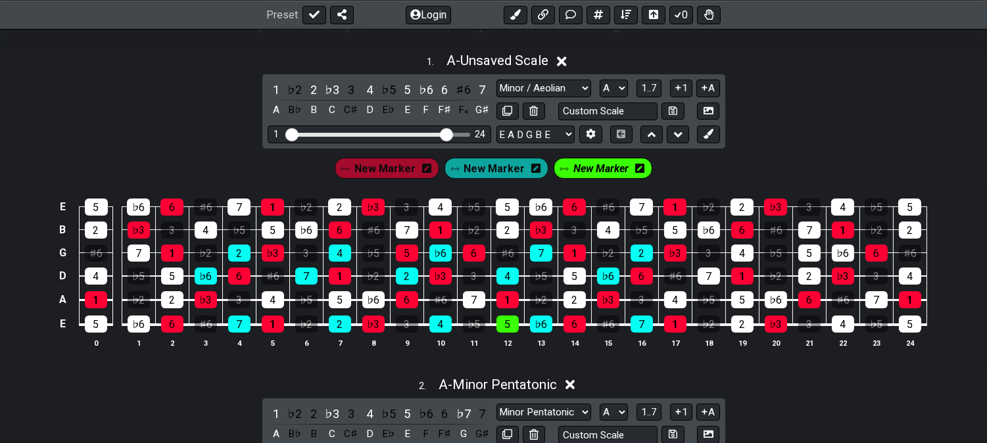
click at [594, 174] on span "New Marker" at bounding box center [600, 168] width 55 height 19
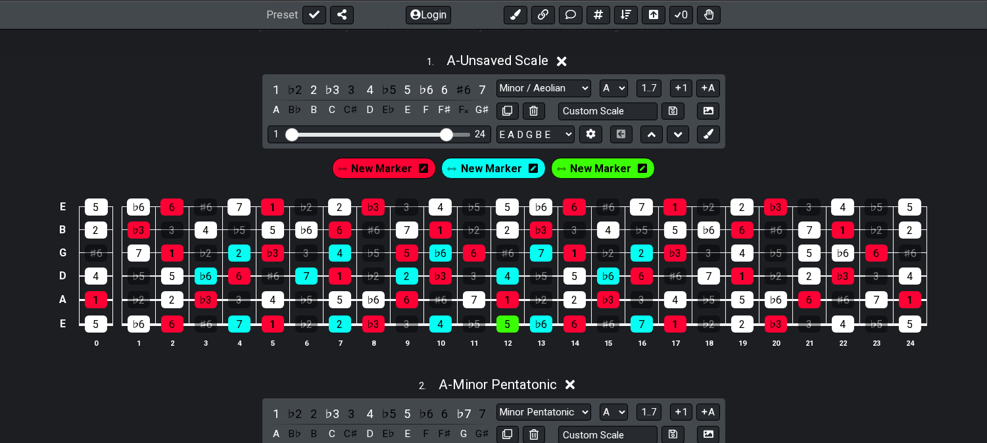
click at [594, 174] on span "New Marker" at bounding box center [600, 168] width 61 height 19
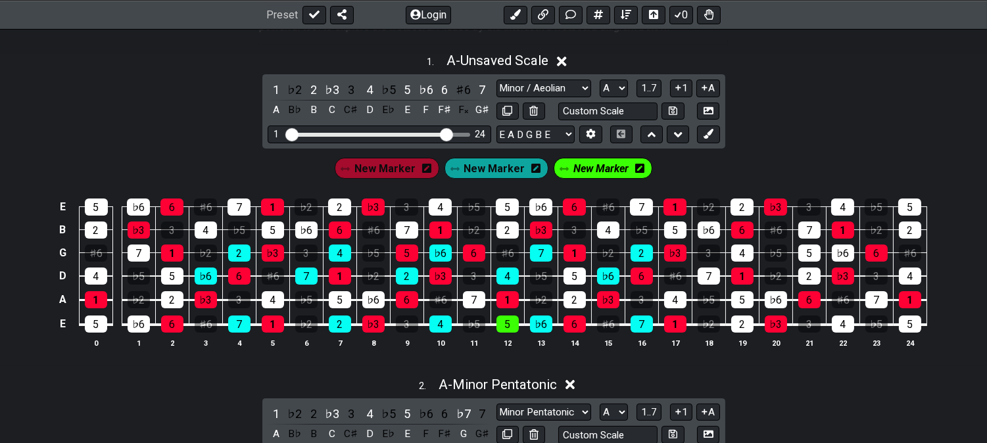
click at [584, 167] on span "New Marker" at bounding box center [600, 168] width 55 height 19
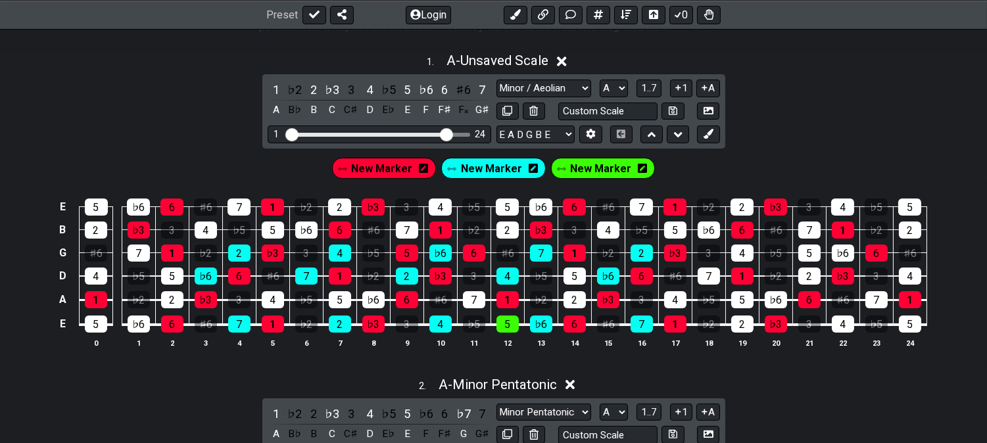
click at [385, 170] on span "New Marker" at bounding box center [381, 168] width 61 height 19
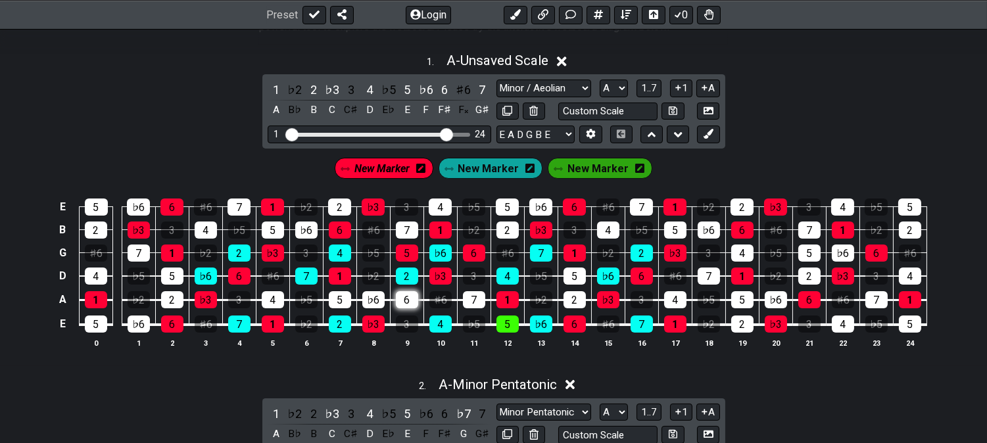
drag, startPoint x: 404, startPoint y: 298, endPoint x: 411, endPoint y: 297, distance: 7.3
click at [411, 298] on div "6" at bounding box center [407, 299] width 22 height 17
click at [594, 170] on span "New Marker" at bounding box center [597, 168] width 61 height 19
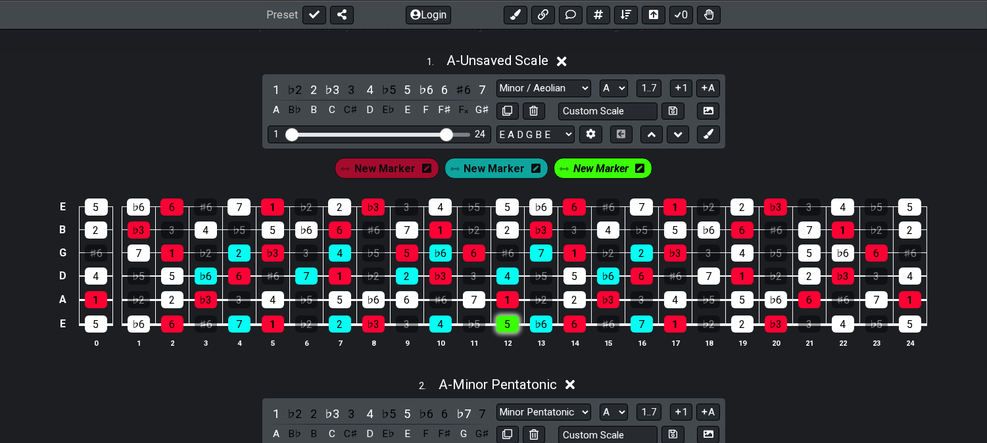
click at [505, 331] on div "5" at bounding box center [507, 323] width 22 height 17
click at [501, 322] on div "5" at bounding box center [507, 323] width 22 height 17
click at [507, 274] on div "4" at bounding box center [507, 276] width 22 height 17
click at [541, 252] on div "7" at bounding box center [541, 252] width 22 height 17
click at [705, 141] on button at bounding box center [708, 135] width 22 height 18
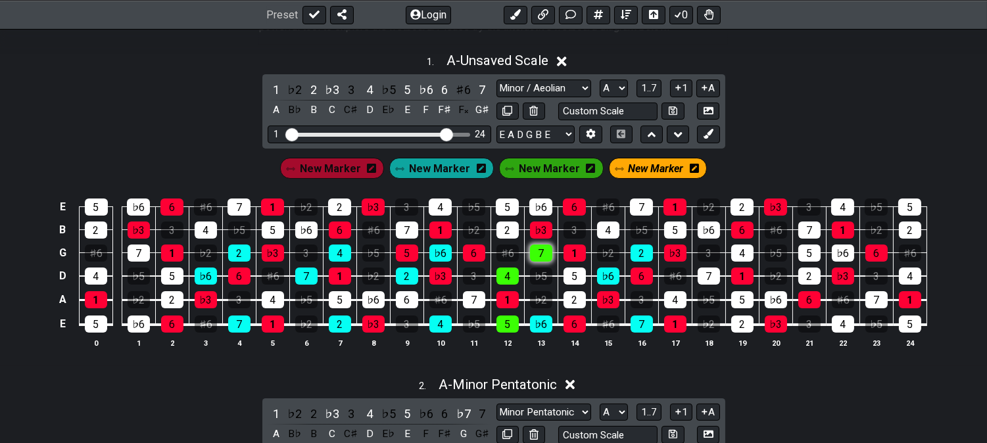
click at [537, 248] on div "7" at bounding box center [541, 252] width 22 height 17
click at [504, 277] on div "4" at bounding box center [507, 276] width 22 height 17
click at [502, 326] on div "5" at bounding box center [507, 323] width 22 height 17
click at [620, 175] on div "New Marker" at bounding box center [658, 168] width 99 height 21
click at [661, 165] on span "New Marker" at bounding box center [655, 168] width 55 height 19
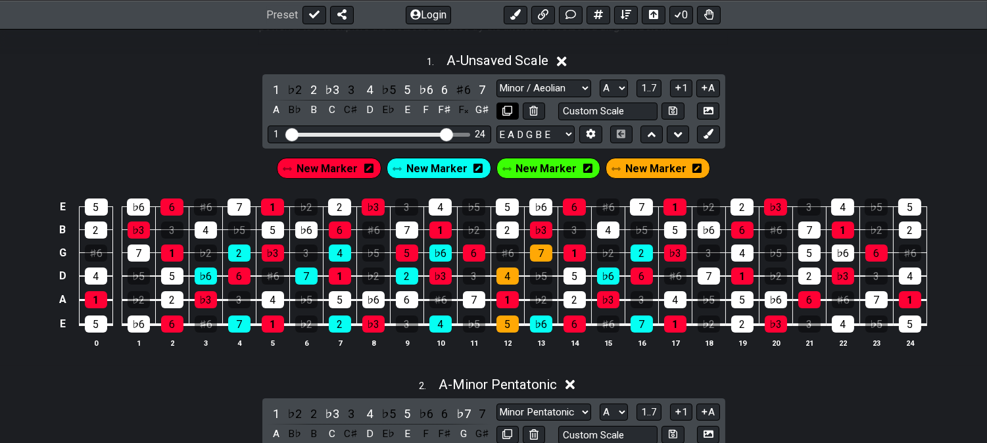
click at [511, 108] on icon at bounding box center [507, 111] width 10 height 10
select select "Minor / Aeolian"
select select "A"
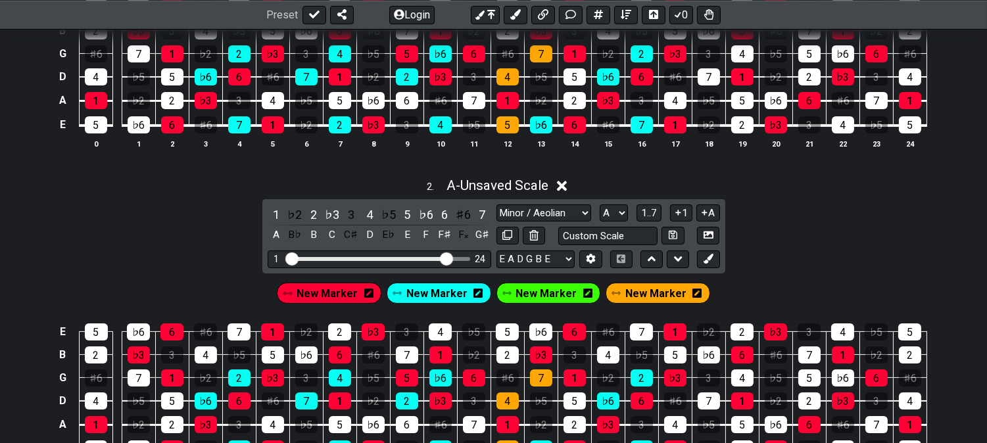
scroll to position [511, 0]
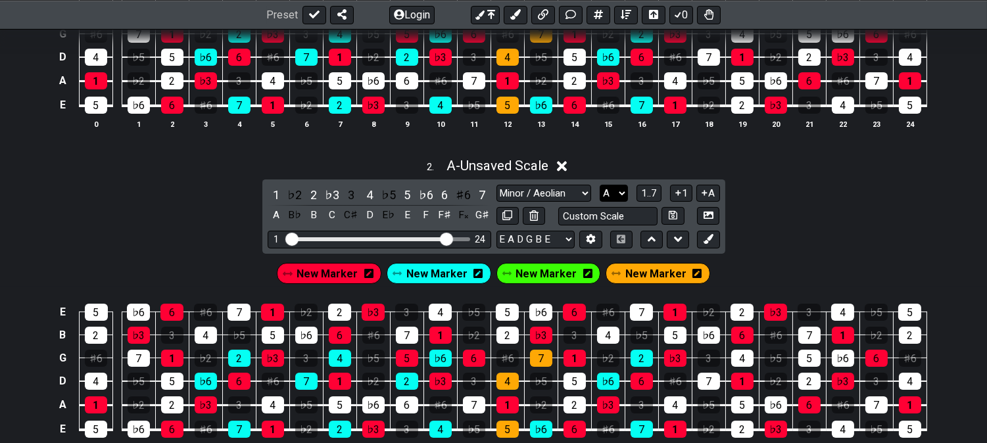
click at [614, 192] on select "A♭ A A♯ B♭ B C C♯ D♭ D D♯ E♭ E F F♯ G♭ G G♯" at bounding box center [613, 194] width 28 height 18
click at [599, 185] on select "A♭ A A♯ B♭ B C C♯ D♭ D D♯ E♭ E F F♯ G♭ G G♯" at bounding box center [613, 194] width 28 height 18
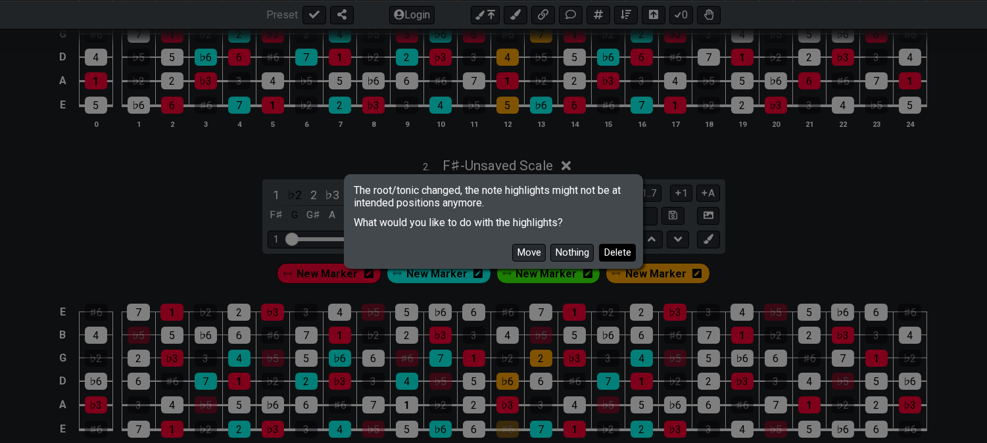
click at [623, 258] on button "Delete" at bounding box center [617, 253] width 37 height 18
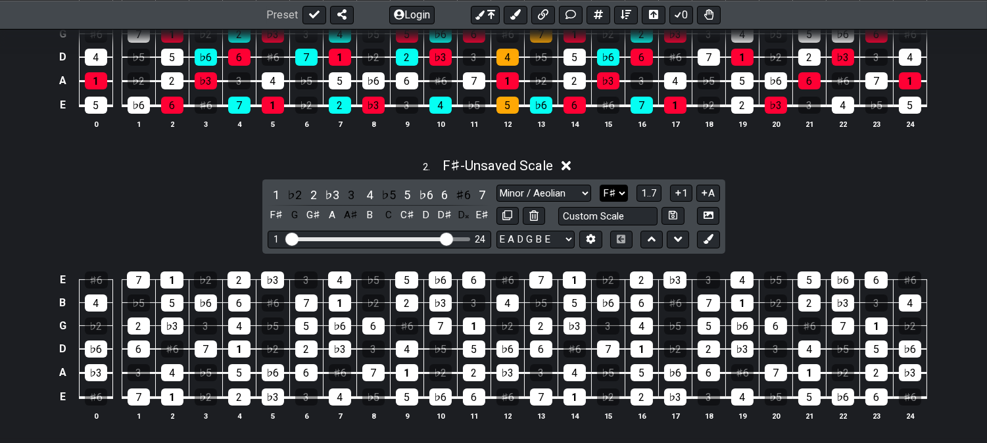
click at [611, 200] on select "A♭ A A♯ B♭ B C C♯ D♭ D D♯ E♭ E F F♯ G♭ G G♯" at bounding box center [613, 194] width 28 height 18
select select "A"
click at [599, 185] on select "A♭ A A♯ B♭ B C C♯ D♭ D D♯ E♭ E F F♯ G♭ G G♯" at bounding box center [613, 194] width 28 height 18
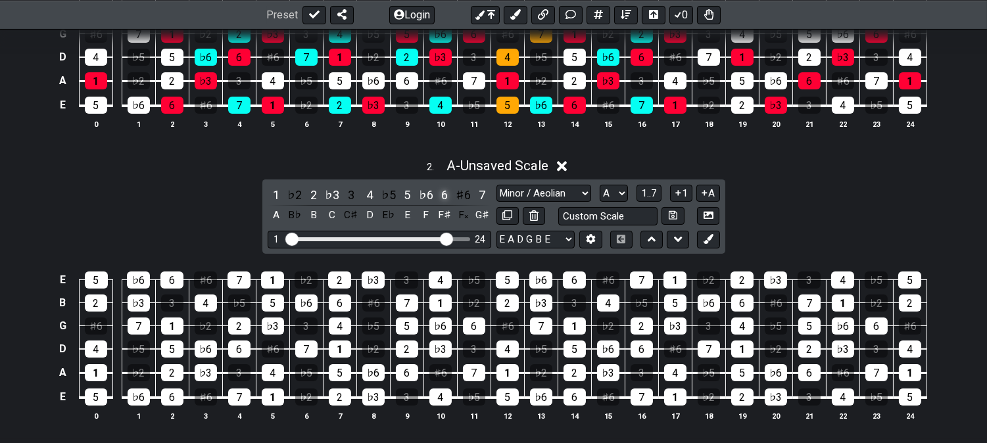
click at [444, 192] on div "6" at bounding box center [444, 195] width 17 height 18
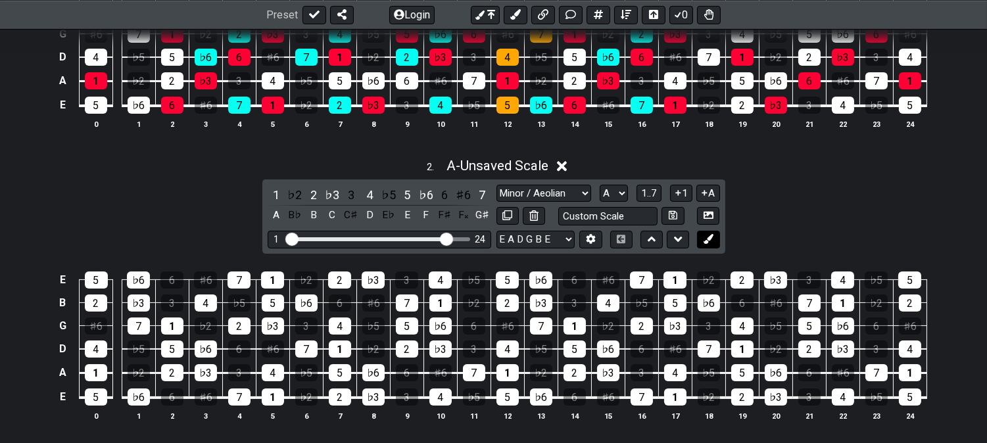
click at [704, 239] on icon at bounding box center [708, 239] width 10 height 10
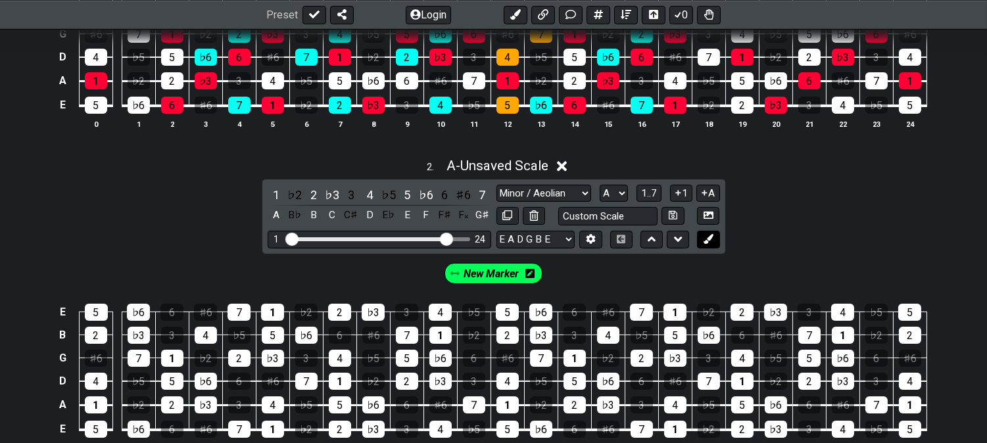
click at [704, 239] on icon at bounding box center [708, 239] width 10 height 10
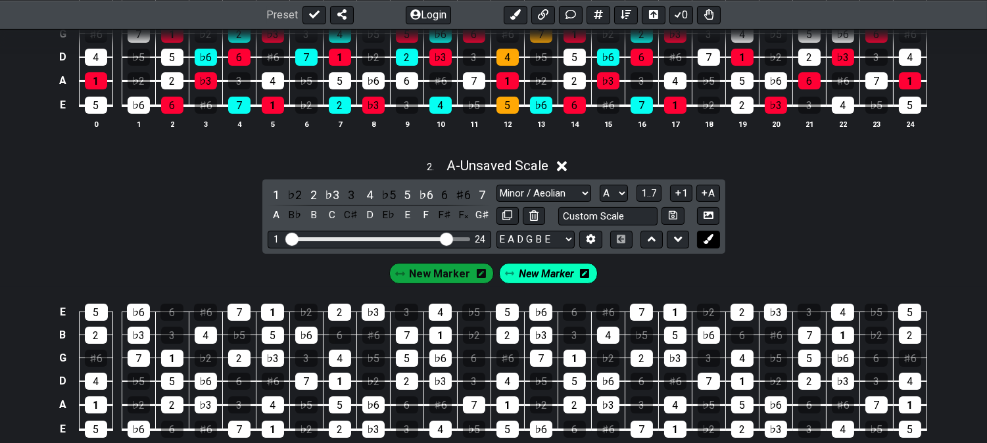
click at [710, 239] on icon at bounding box center [708, 239] width 10 height 10
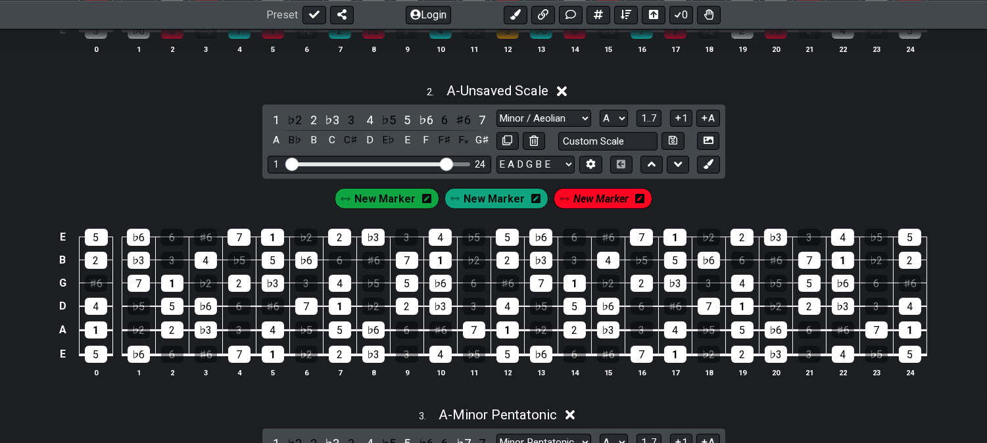
scroll to position [657, 0]
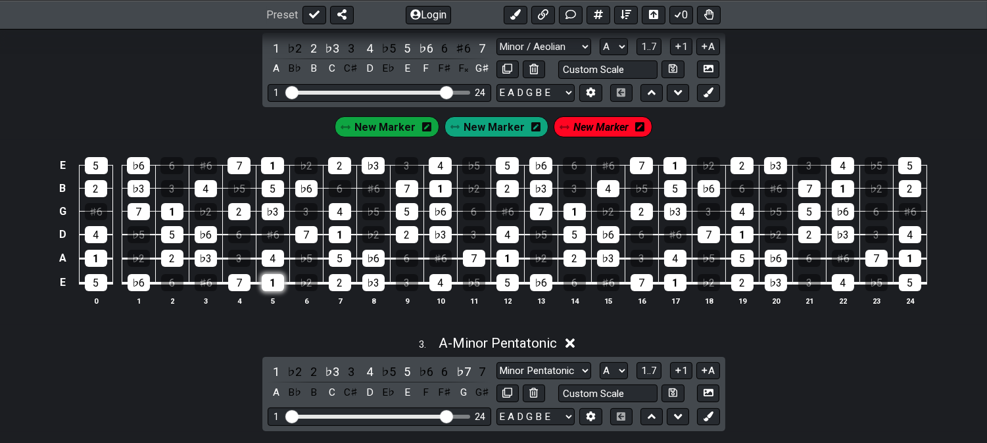
click at [277, 286] on div "1" at bounding box center [273, 282] width 22 height 17
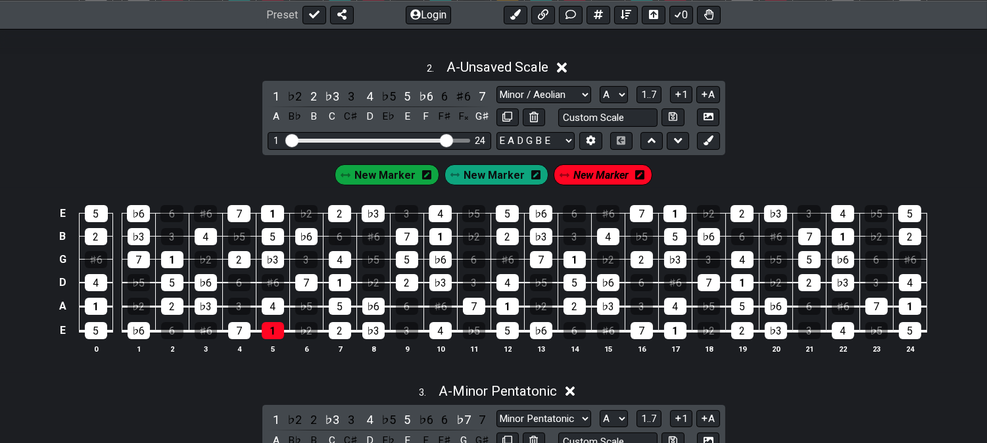
scroll to position [584, 0]
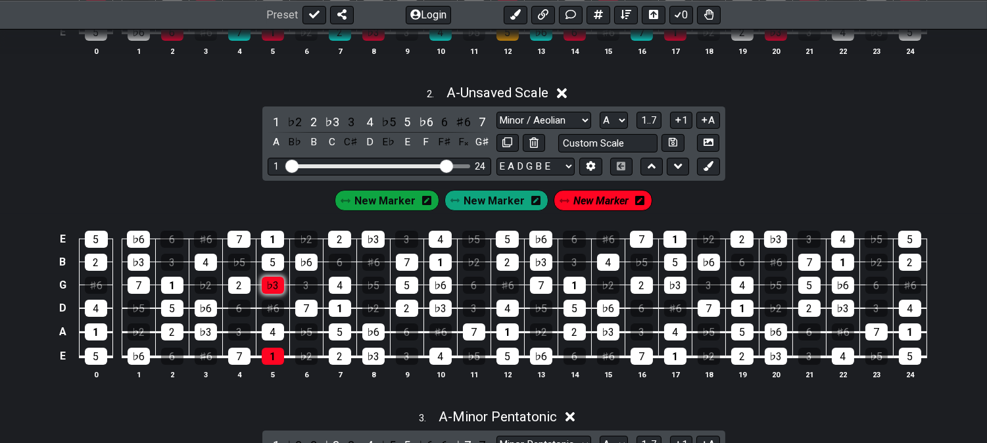
click at [268, 290] on div "♭3" at bounding box center [273, 285] width 22 height 17
click at [271, 118] on div "1" at bounding box center [276, 122] width 17 height 18
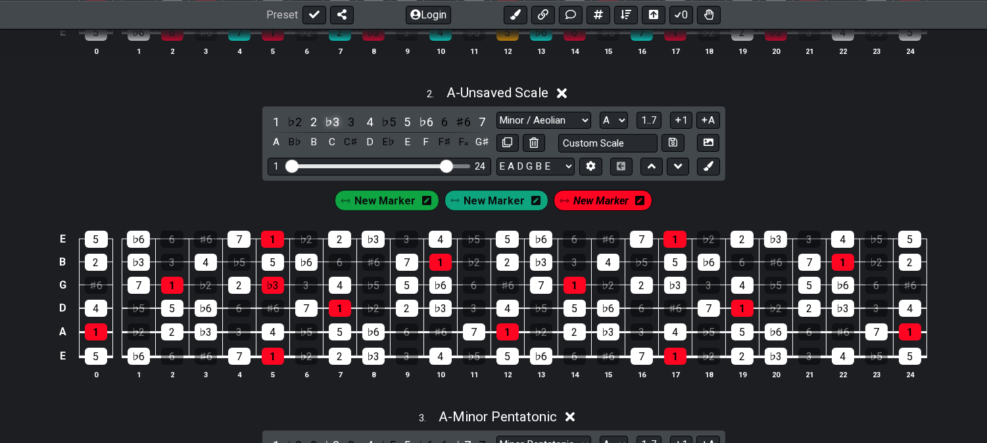
click at [326, 120] on div "♭3" at bounding box center [331, 122] width 17 height 18
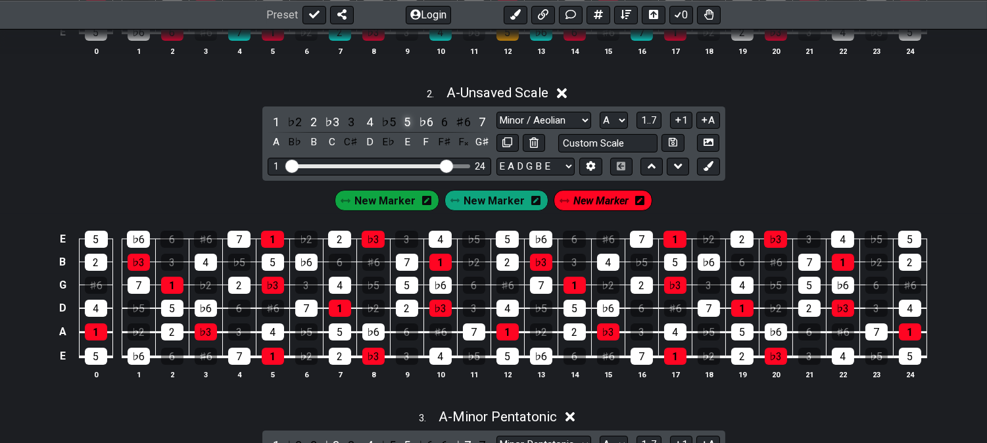
click at [404, 115] on div "5" at bounding box center [406, 122] width 17 height 18
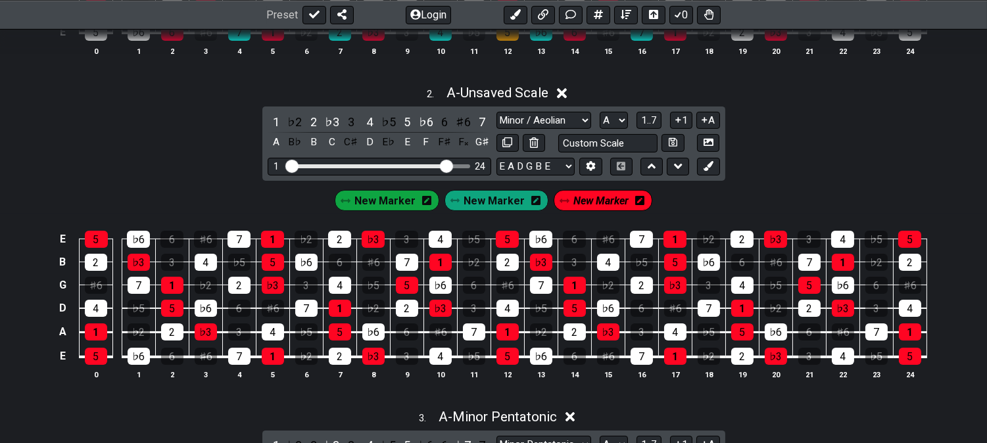
click at [484, 198] on span "New Marker" at bounding box center [494, 200] width 61 height 19
click at [383, 202] on span "New Marker" at bounding box center [384, 200] width 61 height 19
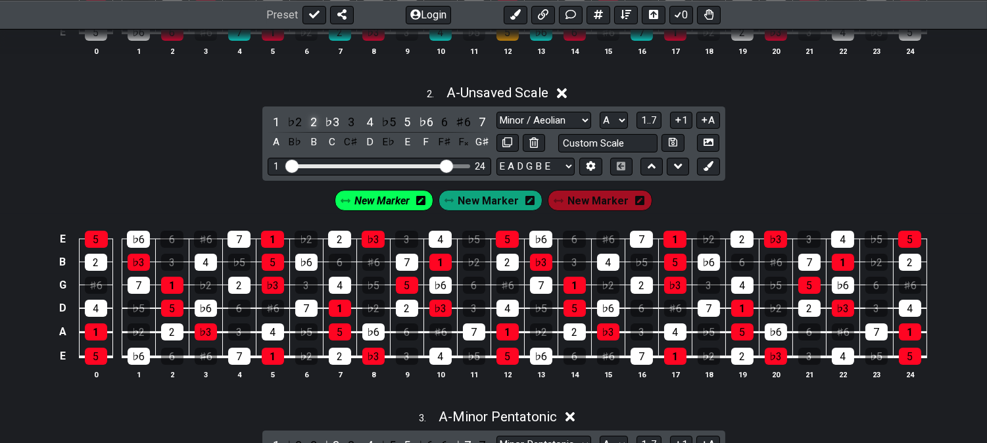
click at [310, 124] on div "2" at bounding box center [313, 122] width 17 height 18
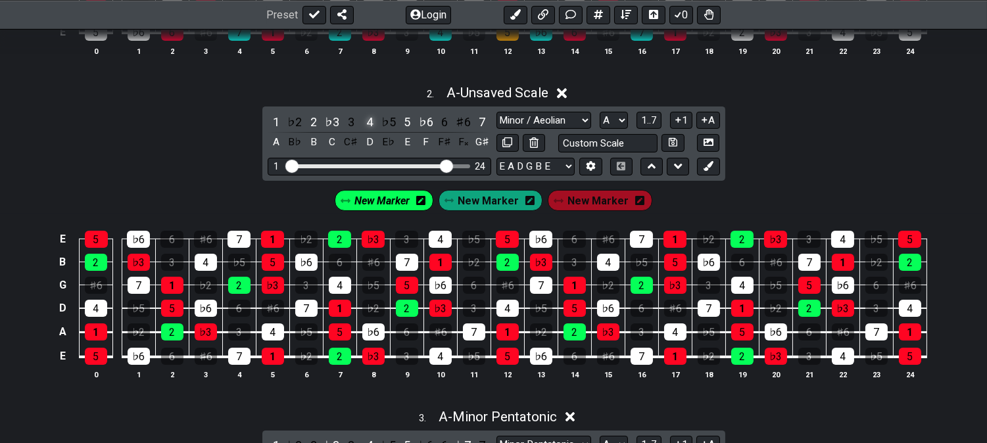
click at [367, 120] on div "4" at bounding box center [369, 122] width 17 height 18
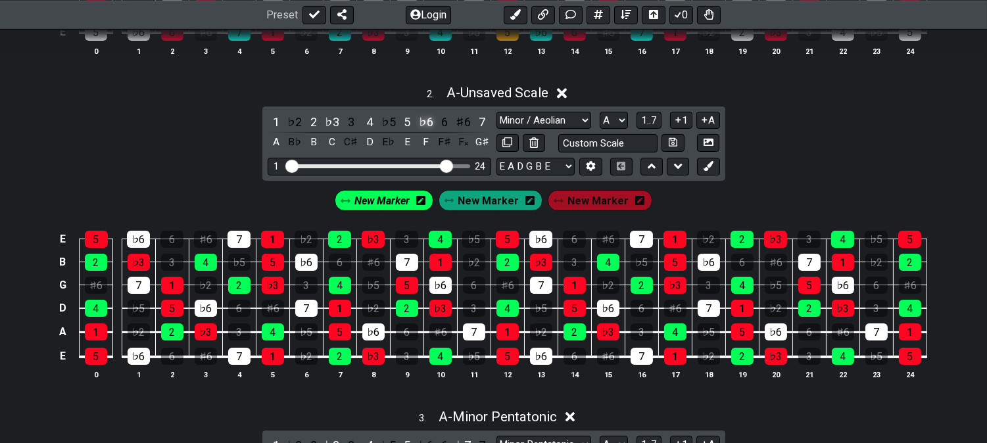
click at [419, 120] on div "♭6" at bounding box center [425, 122] width 17 height 18
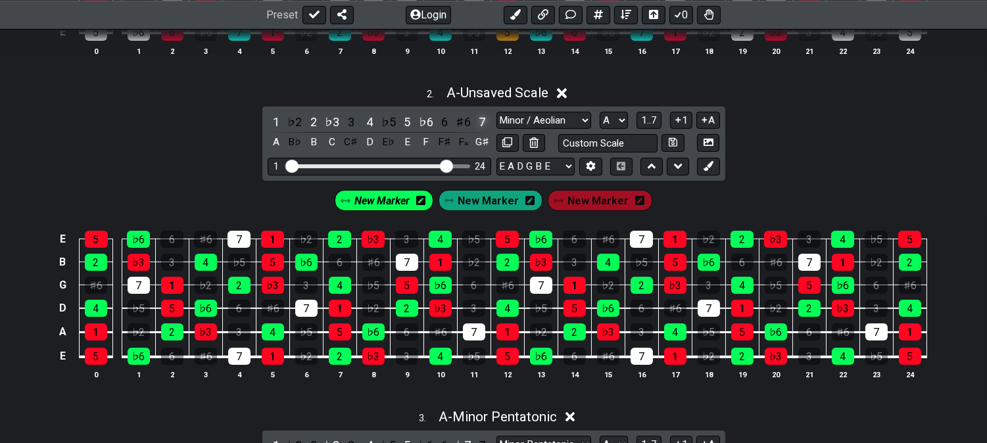
click at [480, 122] on div "7" at bounding box center [481, 122] width 17 height 18
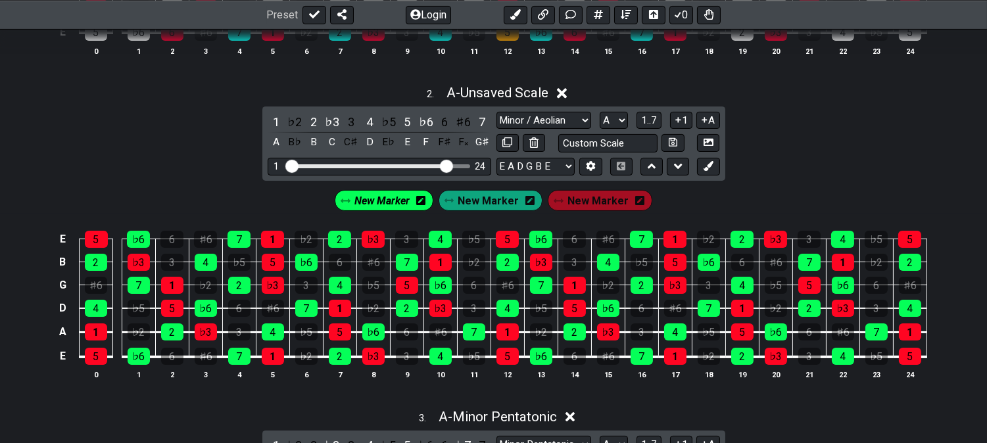
click at [464, 207] on span "New Marker" at bounding box center [488, 200] width 61 height 19
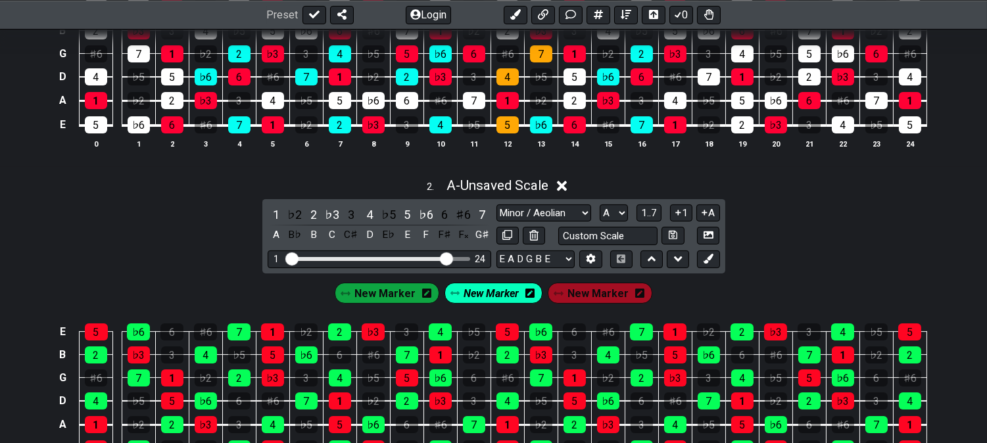
scroll to position [511, 0]
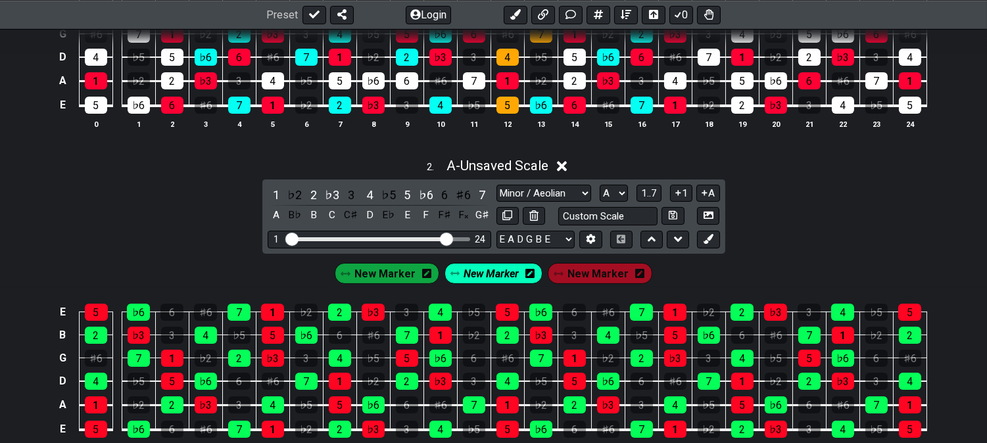
click at [195, 210] on div "2 . A - Unsaved Scale 1 ♭2 2 ♭3 3 4 ♭5 5 ♭6 6 ♯6 7 A B♭ B C C♯ D E♭ E F F♯ F𝄪 G…" at bounding box center [493, 310] width 987 height 321
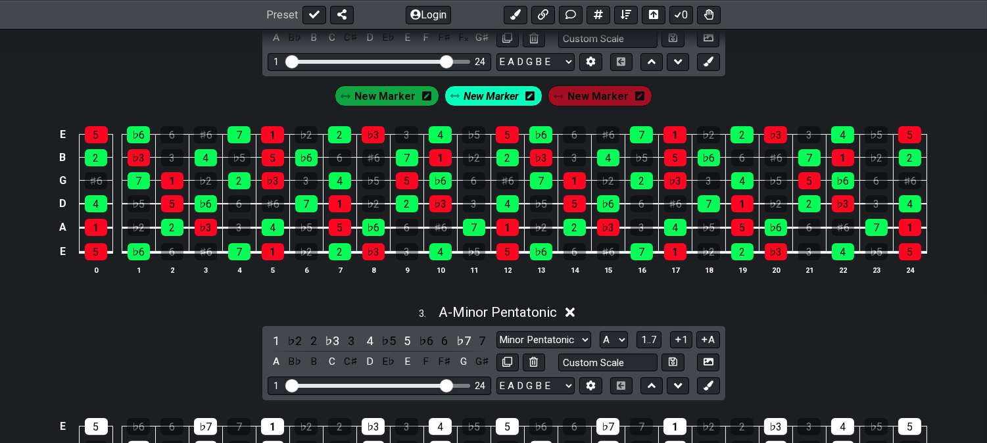
scroll to position [657, 0]
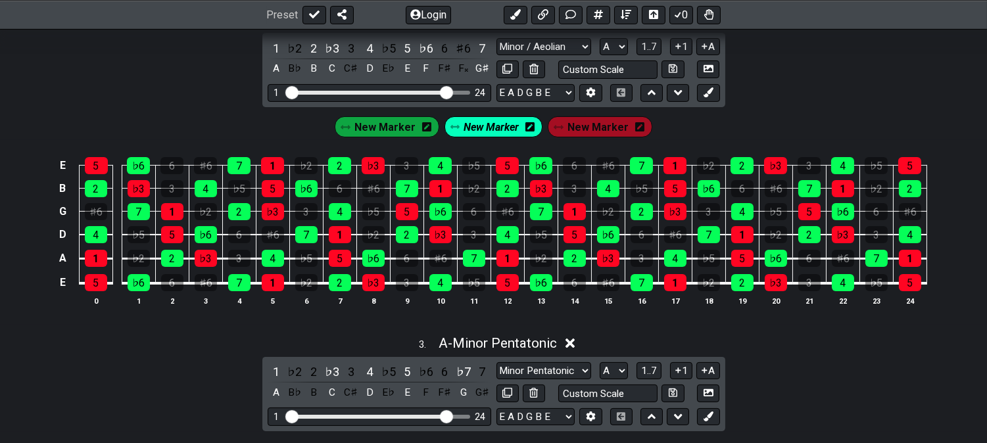
click at [502, 74] on icon at bounding box center [507, 69] width 10 height 10
select select "Minor / Aeolian"
select select "A"
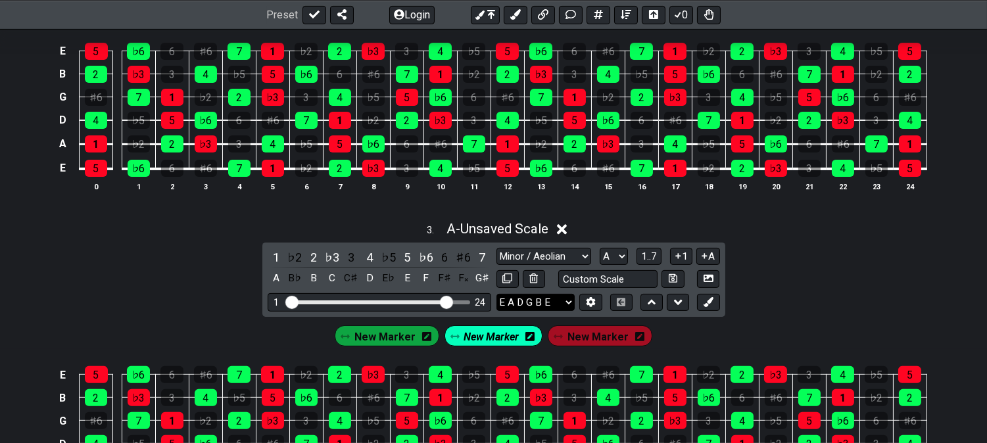
scroll to position [876, 0]
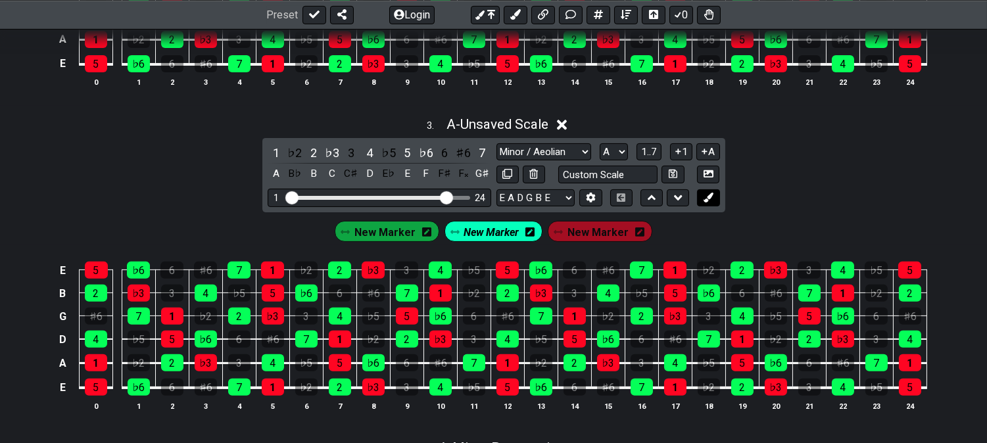
click at [704, 202] on icon at bounding box center [708, 198] width 10 height 10
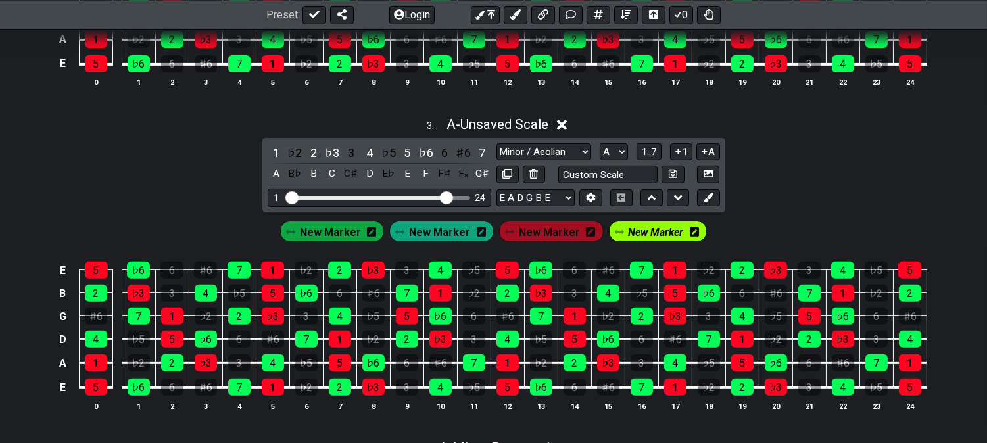
click at [678, 242] on div "New Marker" at bounding box center [658, 231] width 99 height 21
click at [689, 241] on icon at bounding box center [693, 232] width 9 height 19
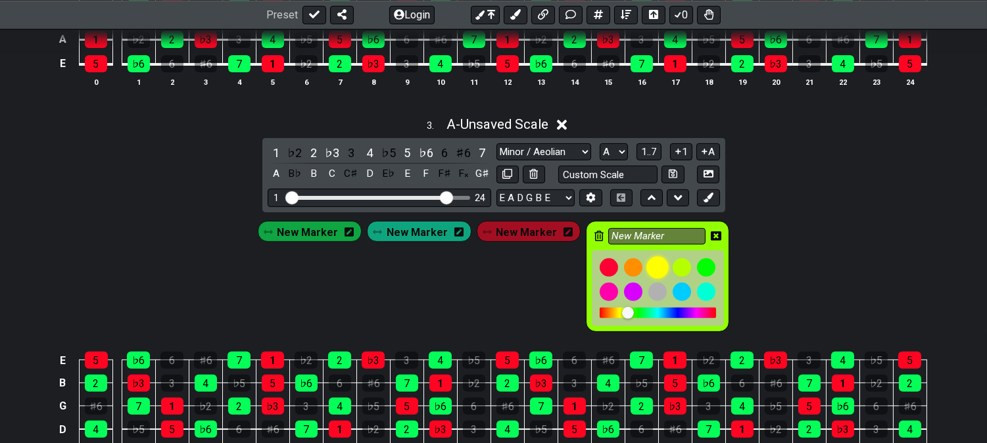
click at [652, 268] on div at bounding box center [658, 267] width 22 height 22
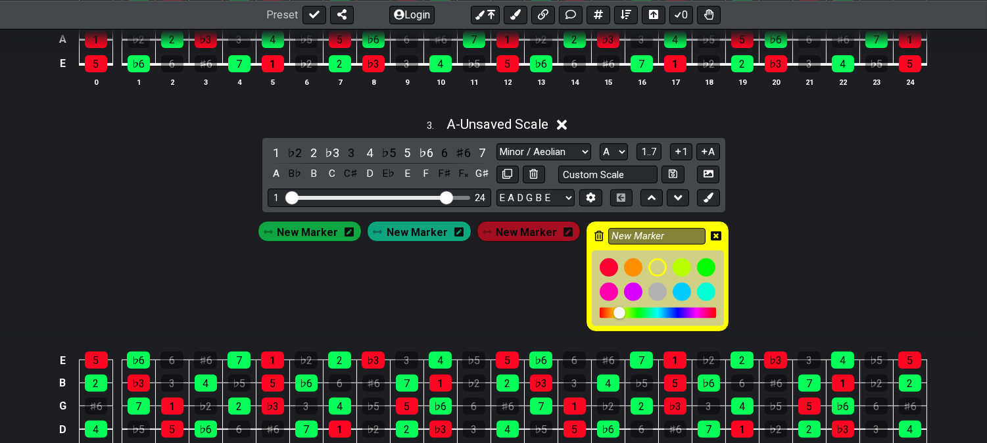
click at [714, 235] on icon at bounding box center [715, 235] width 11 height 9
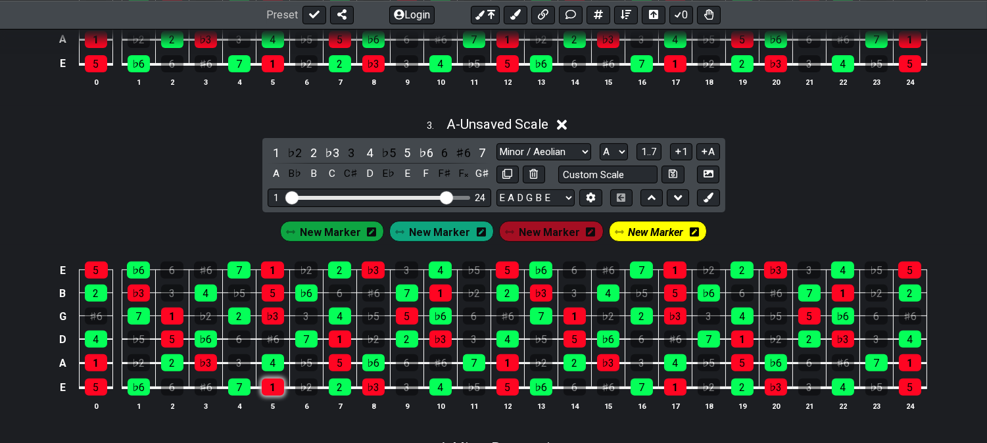
click at [274, 388] on div "1" at bounding box center [273, 387] width 22 height 17
click at [342, 357] on td "5" at bounding box center [340, 351] width 34 height 24
click at [347, 346] on div "1" at bounding box center [340, 339] width 22 height 17
click at [340, 365] on div "5" at bounding box center [340, 362] width 22 height 17
click at [442, 235] on span "New Marker" at bounding box center [439, 232] width 61 height 19
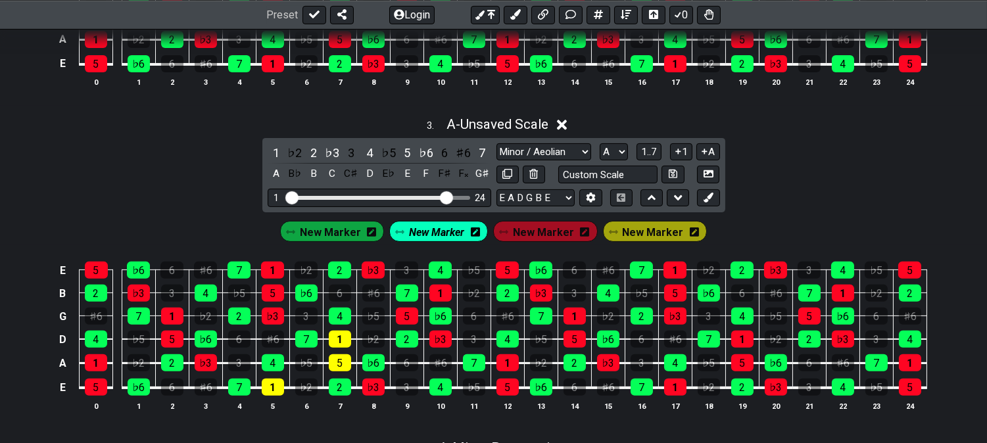
click at [477, 235] on icon at bounding box center [475, 232] width 9 height 11
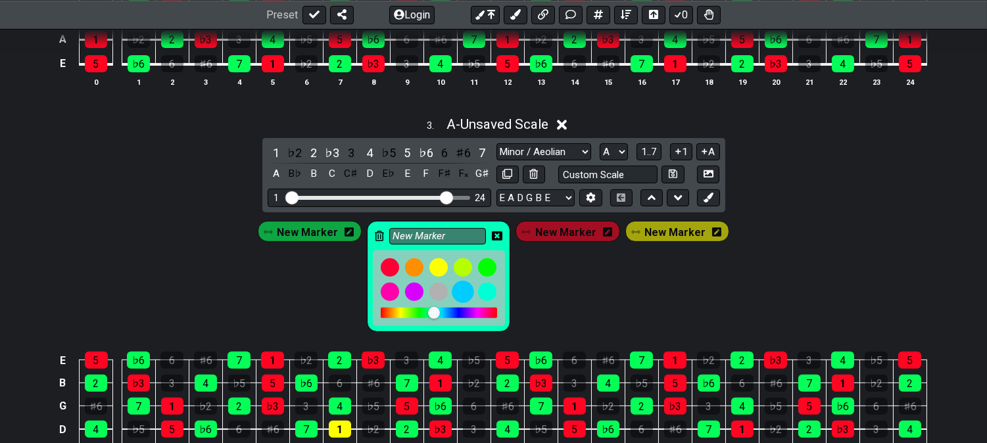
click at [465, 294] on div at bounding box center [463, 292] width 22 height 22
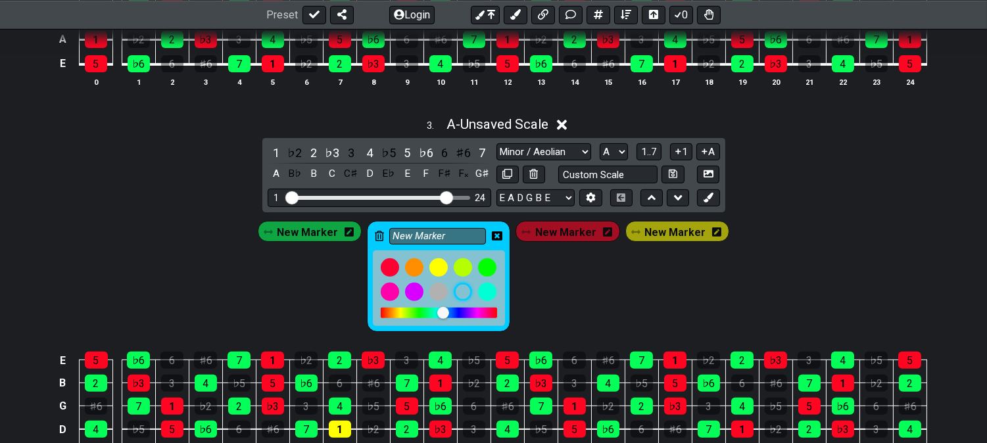
click at [500, 230] on icon at bounding box center [497, 236] width 11 height 19
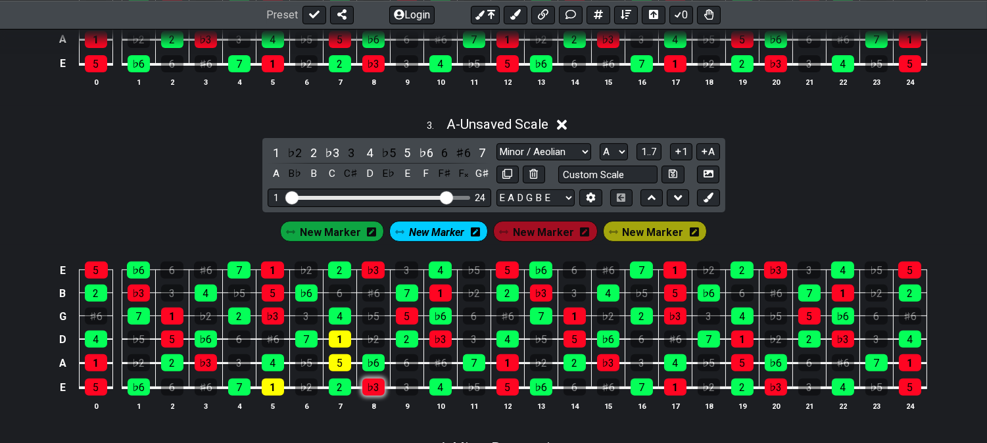
click at [376, 391] on div "♭3" at bounding box center [373, 387] width 22 height 17
click at [440, 335] on div "♭3" at bounding box center [440, 339] width 22 height 17
click at [339, 370] on div "5" at bounding box center [340, 362] width 22 height 17
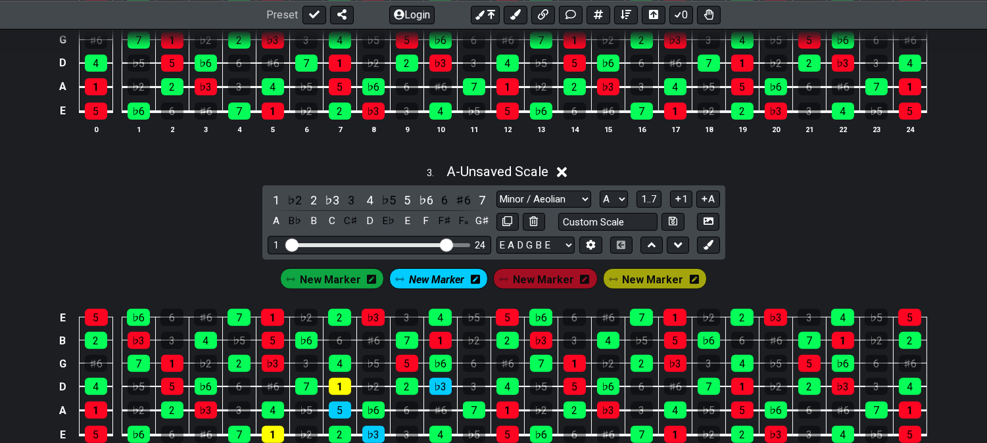
scroll to position [803, 0]
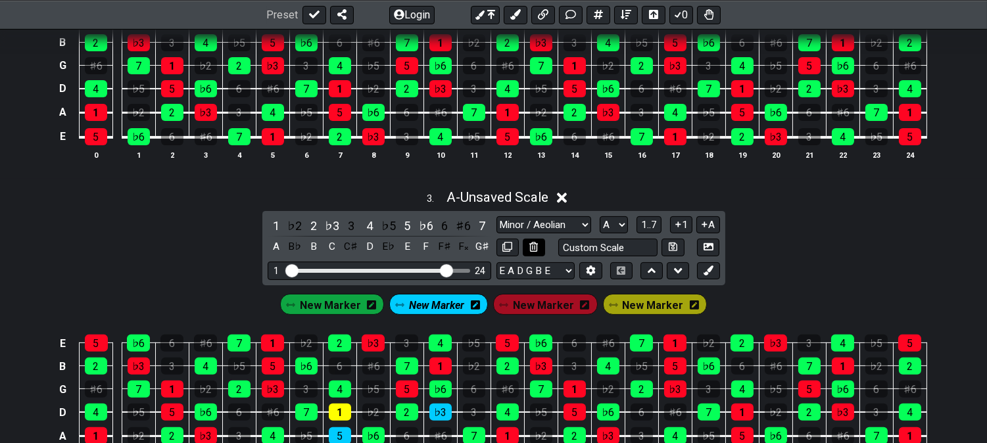
click at [538, 252] on button at bounding box center [534, 248] width 22 height 18
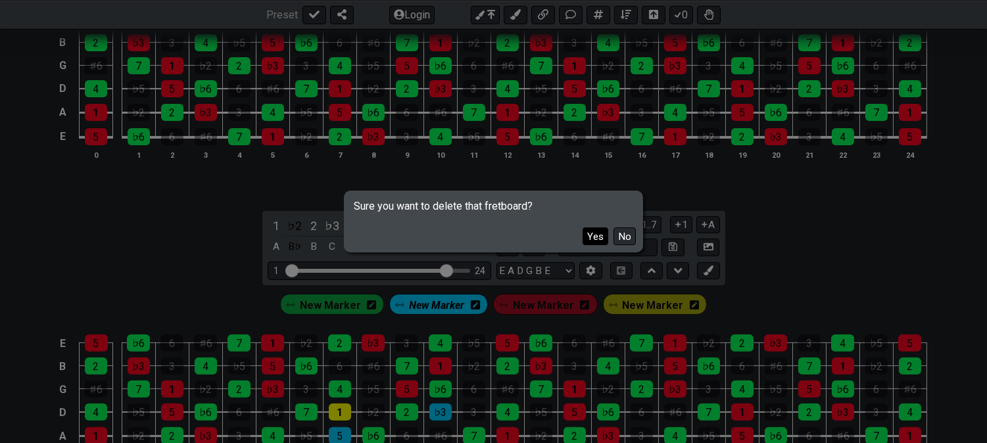
click at [588, 241] on button "Yes" at bounding box center [595, 236] width 26 height 18
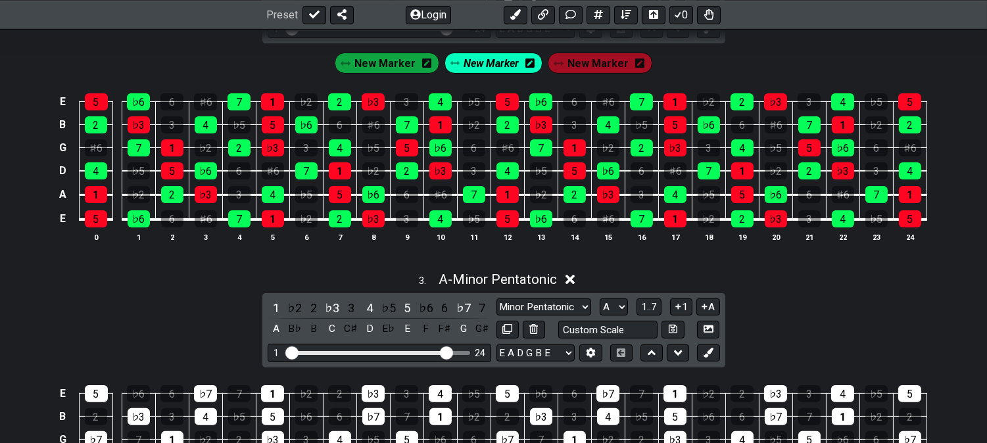
scroll to position [730, 0]
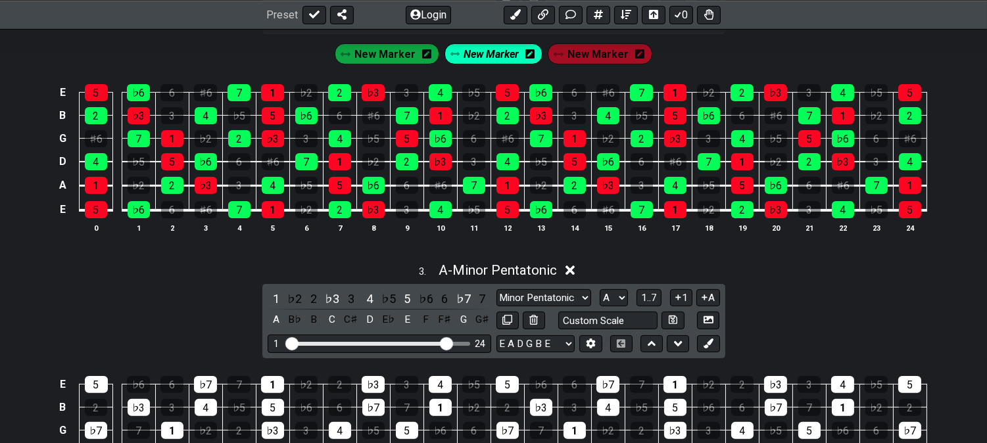
click at [480, 62] on span "New Marker" at bounding box center [491, 54] width 55 height 19
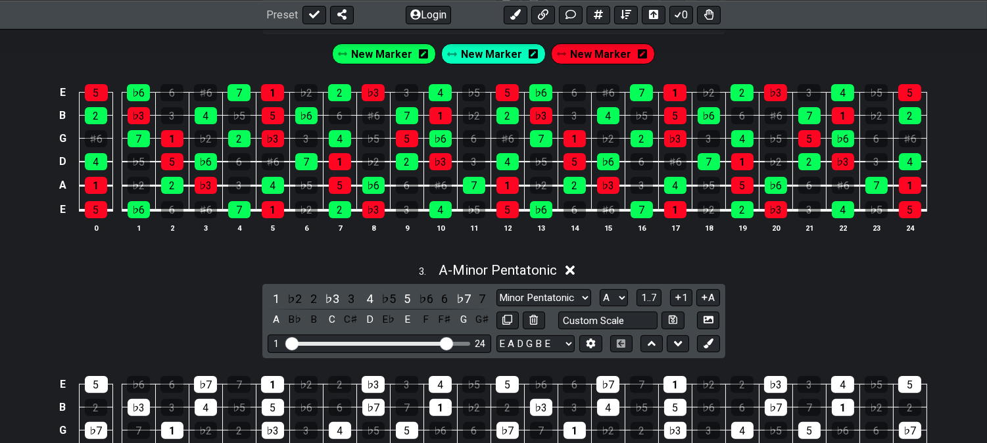
click at [530, 57] on icon at bounding box center [532, 53] width 9 height 9
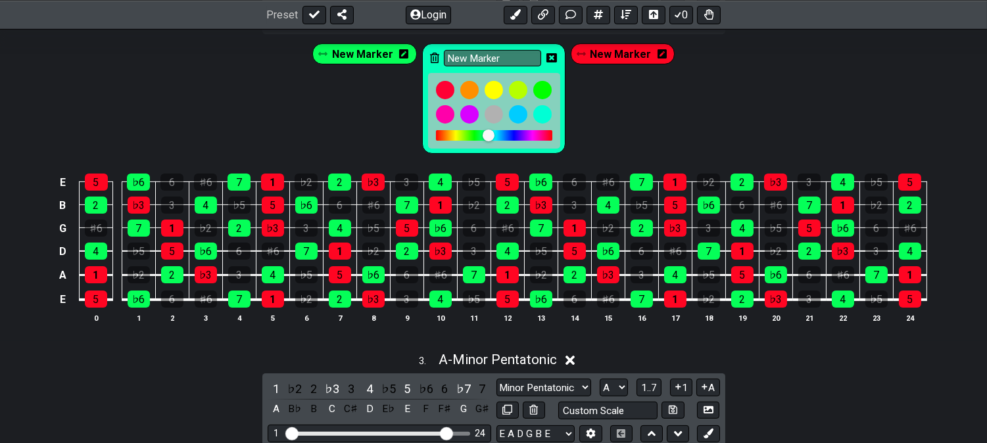
click at [430, 56] on icon at bounding box center [434, 58] width 9 height 11
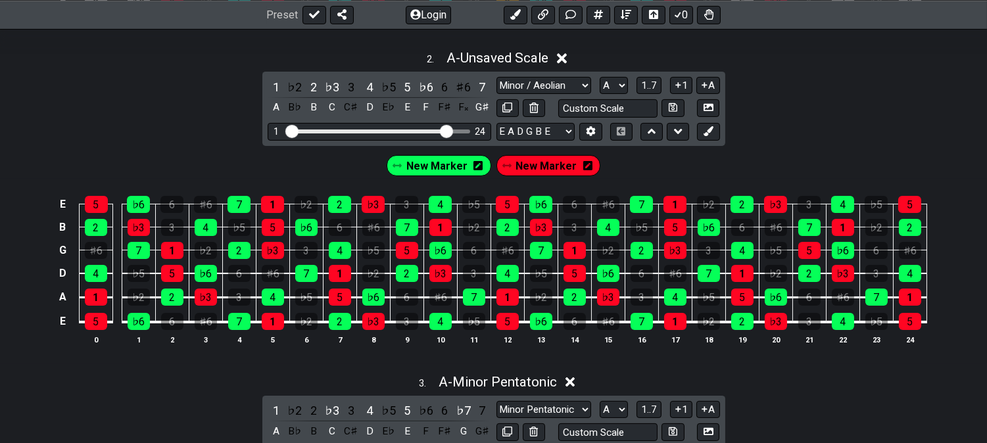
scroll to position [657, 0]
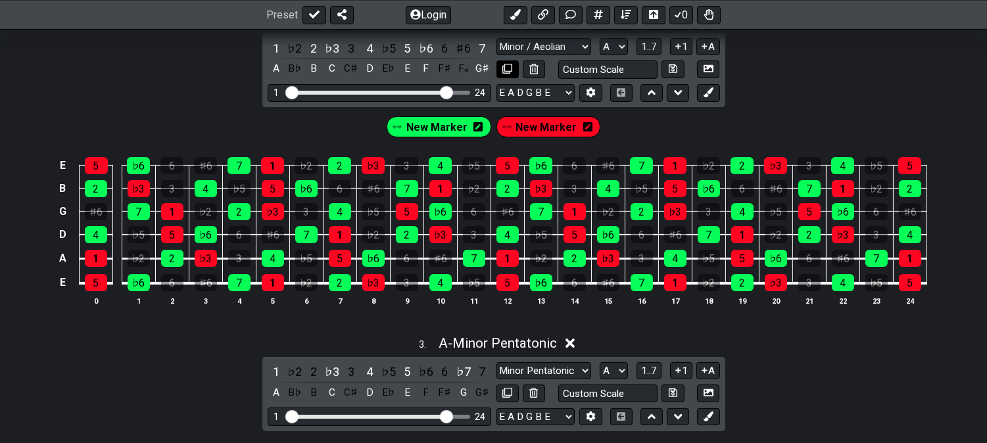
click at [502, 68] on icon at bounding box center [507, 69] width 10 height 10
select select "Minor / Aeolian"
select select "A"
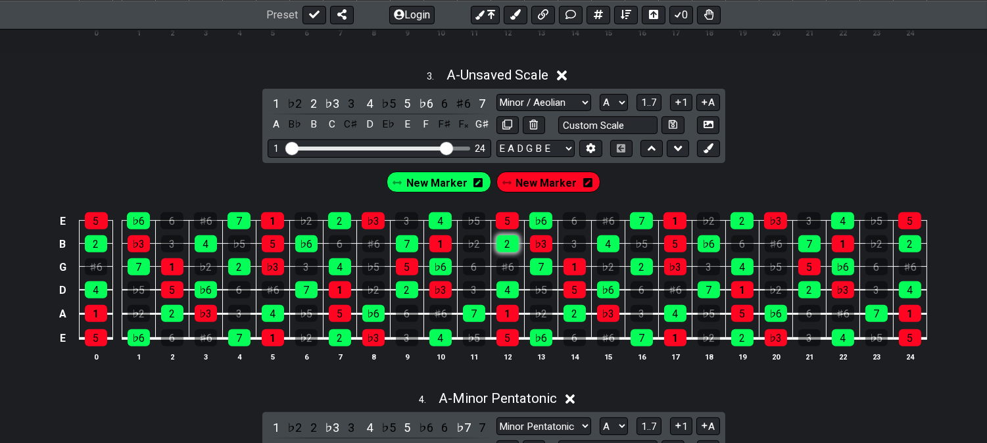
scroll to position [949, 0]
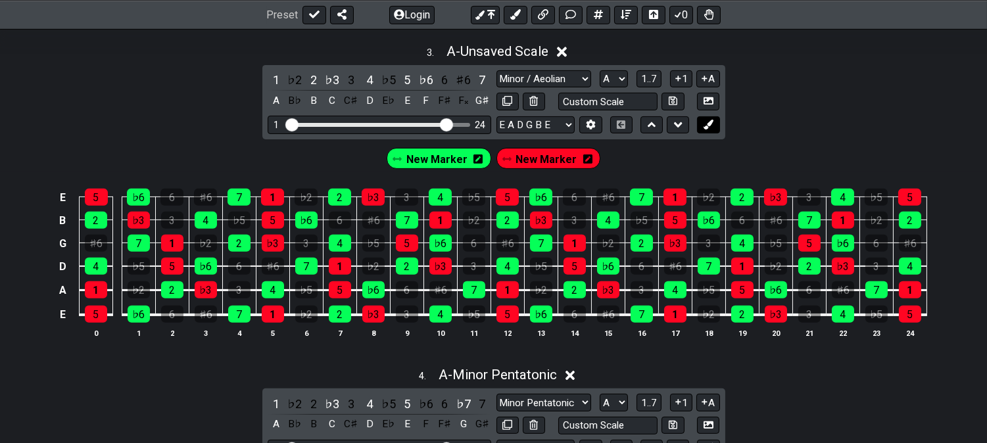
click at [710, 123] on icon at bounding box center [708, 125] width 10 height 10
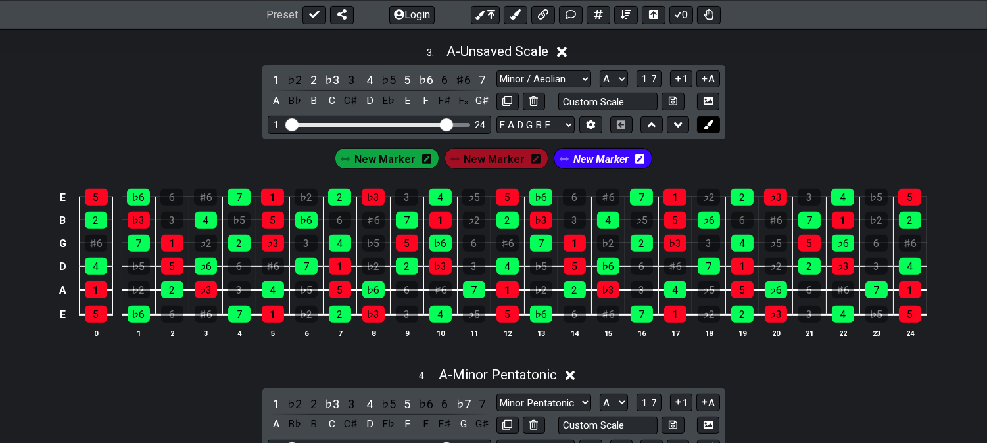
click at [712, 125] on icon at bounding box center [708, 125] width 10 height 10
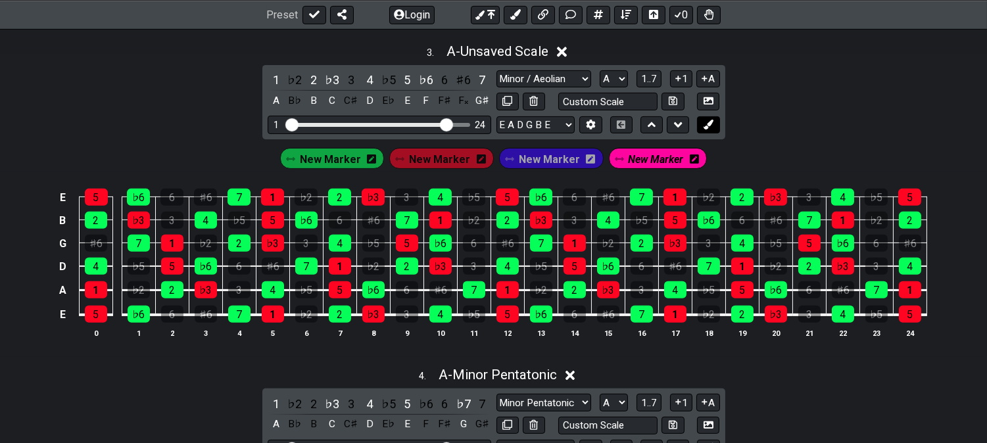
drag, startPoint x: 712, startPoint y: 125, endPoint x: 703, endPoint y: 133, distance: 12.6
click at [712, 126] on icon at bounding box center [708, 125] width 10 height 10
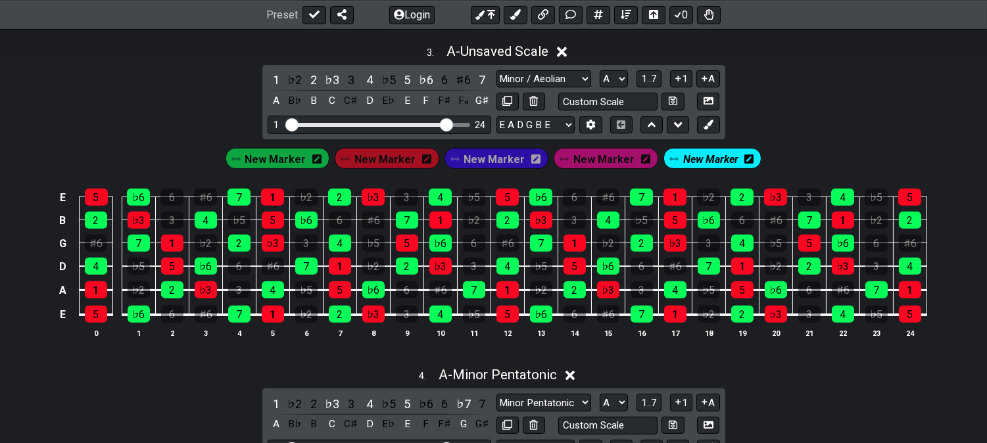
click at [430, 169] on icon at bounding box center [426, 159] width 9 height 19
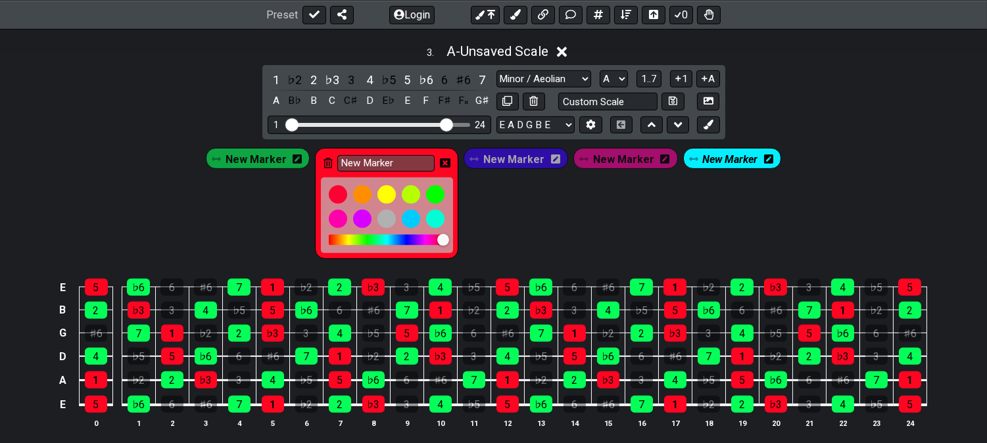
click at [329, 165] on icon at bounding box center [327, 163] width 9 height 11
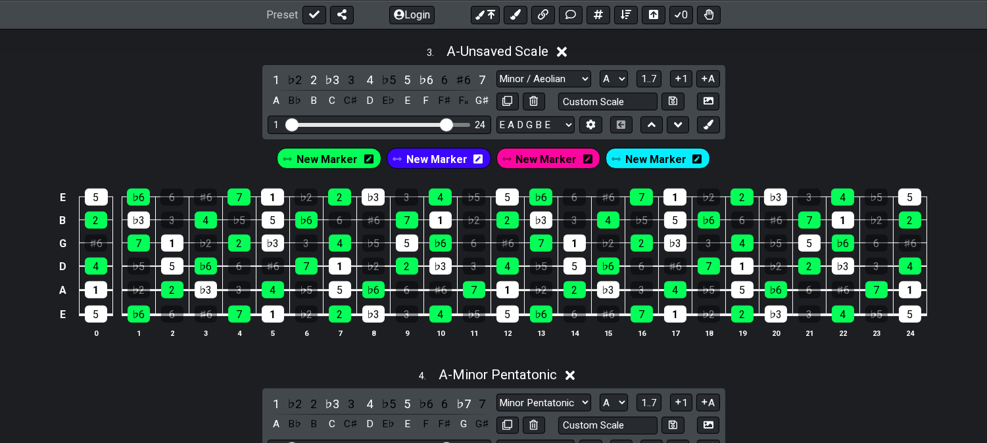
click at [373, 159] on icon at bounding box center [368, 158] width 9 height 9
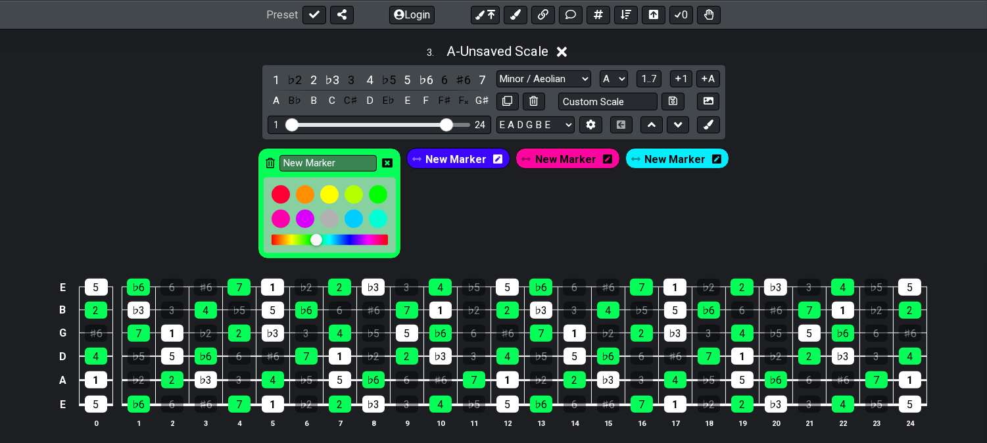
click at [272, 162] on icon at bounding box center [270, 163] width 9 height 11
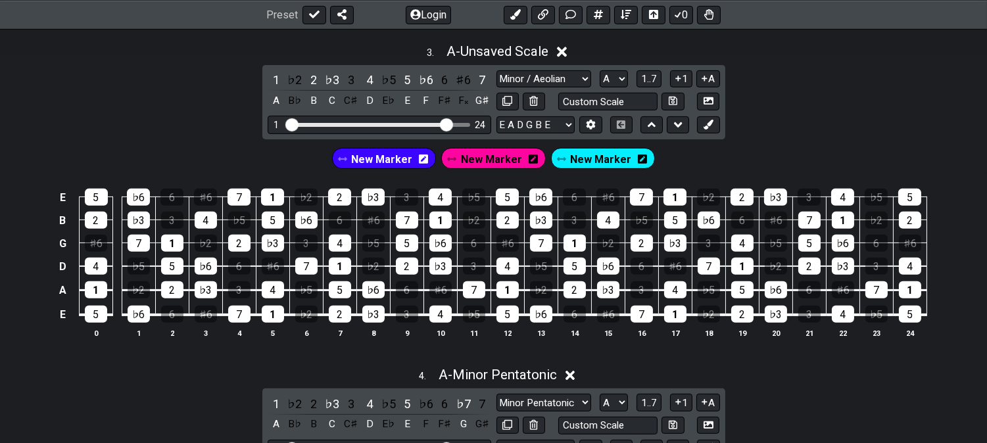
click at [394, 163] on span "New Marker" at bounding box center [381, 159] width 61 height 19
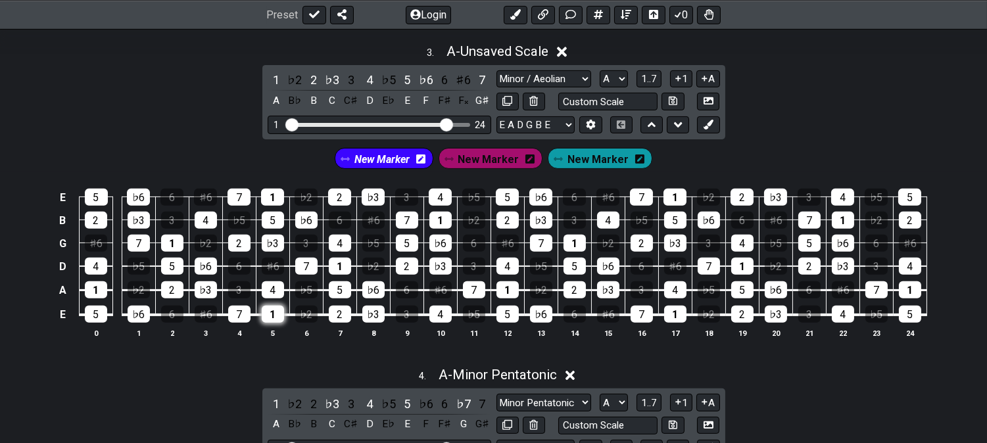
click at [269, 314] on div "1" at bounding box center [273, 314] width 22 height 17
click at [305, 264] on div "7" at bounding box center [306, 266] width 22 height 17
click at [279, 247] on div "♭3" at bounding box center [273, 243] width 22 height 17
click at [471, 158] on span "New Marker" at bounding box center [488, 159] width 61 height 19
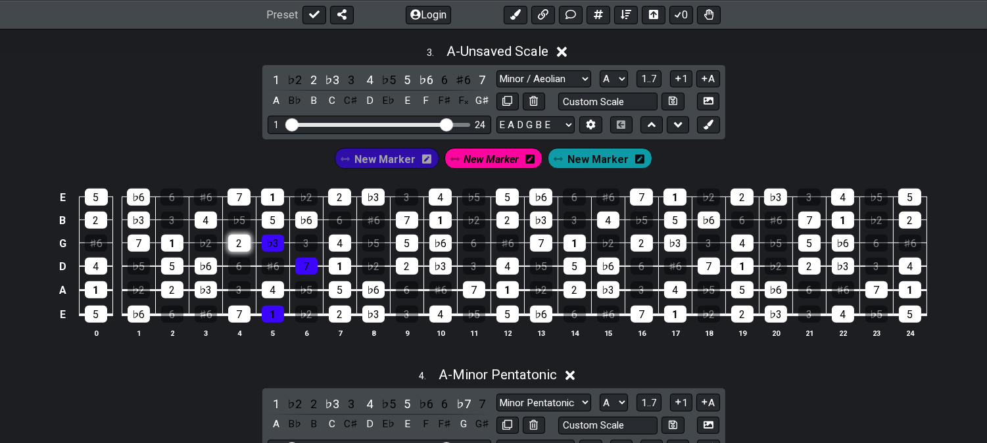
click at [234, 244] on div "2" at bounding box center [239, 243] width 22 height 17
click at [206, 262] on div "♭6" at bounding box center [206, 266] width 22 height 17
click at [240, 312] on div "7" at bounding box center [239, 314] width 22 height 17
drag, startPoint x: 580, startPoint y: 160, endPoint x: 635, endPoint y: 169, distance: 55.9
click at [580, 160] on span "New Marker" at bounding box center [597, 159] width 61 height 19
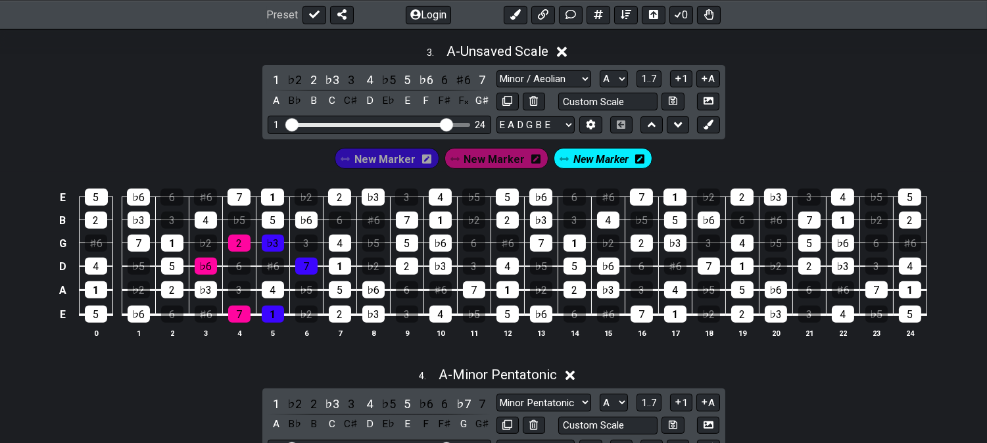
click at [629, 161] on div "New Marker" at bounding box center [602, 158] width 99 height 21
click at [635, 160] on icon at bounding box center [639, 158] width 9 height 9
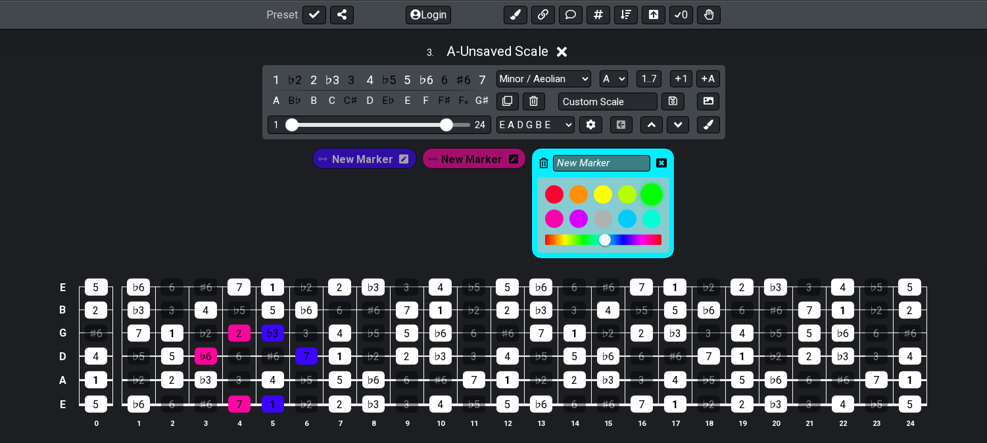
click at [649, 197] on div at bounding box center [651, 194] width 22 height 22
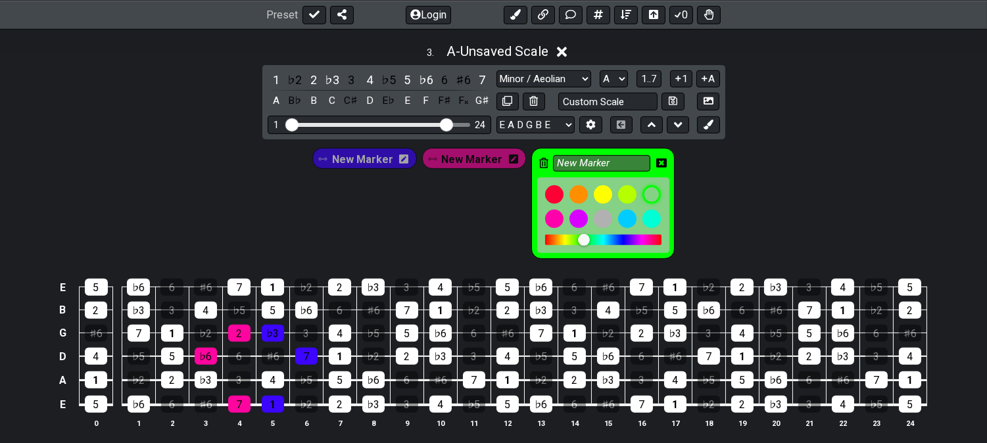
click at [658, 164] on icon at bounding box center [661, 163] width 11 height 11
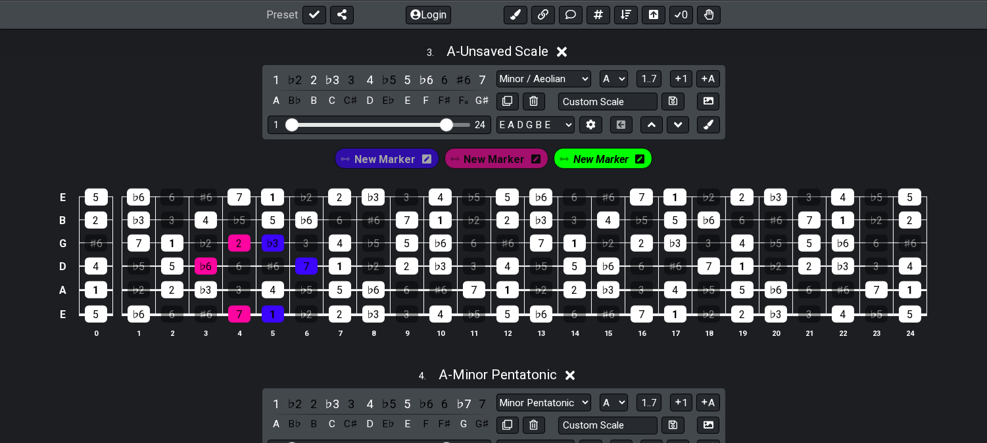
click at [406, 160] on span "New Marker" at bounding box center [384, 159] width 61 height 19
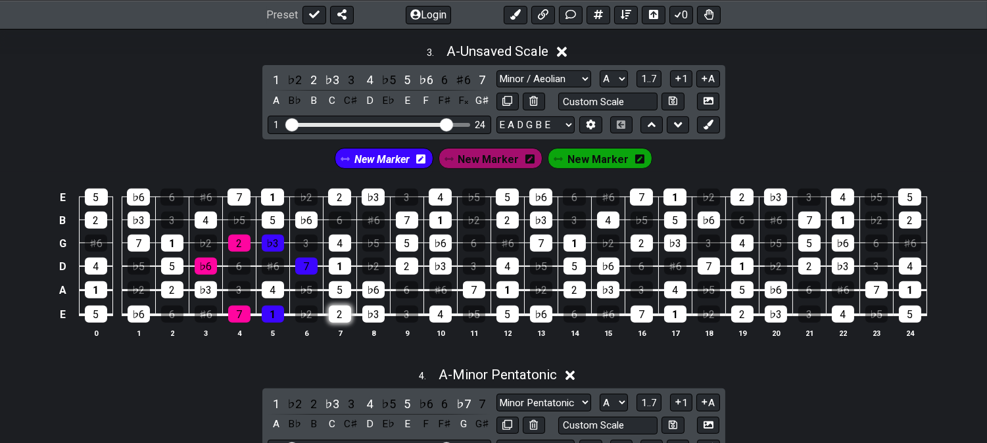
click at [340, 317] on div "2" at bounding box center [340, 314] width 22 height 17
click at [344, 265] on div "1" at bounding box center [340, 266] width 22 height 17
click at [350, 245] on div "4" at bounding box center [340, 243] width 22 height 17
click at [477, 165] on span "New Marker" at bounding box center [488, 159] width 61 height 19
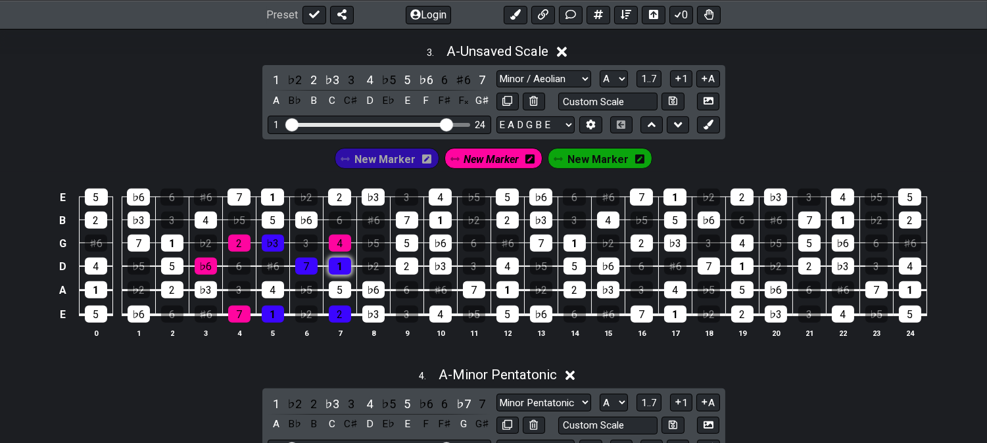
drag, startPoint x: 338, startPoint y: 241, endPoint x: 340, endPoint y: 264, distance: 23.1
click at [340, 243] on div "4" at bounding box center [340, 243] width 22 height 17
click at [340, 266] on div "1" at bounding box center [340, 266] width 22 height 17
drag, startPoint x: 337, startPoint y: 312, endPoint x: 365, endPoint y: 244, distance: 72.5
click at [338, 312] on div "2" at bounding box center [340, 314] width 22 height 17
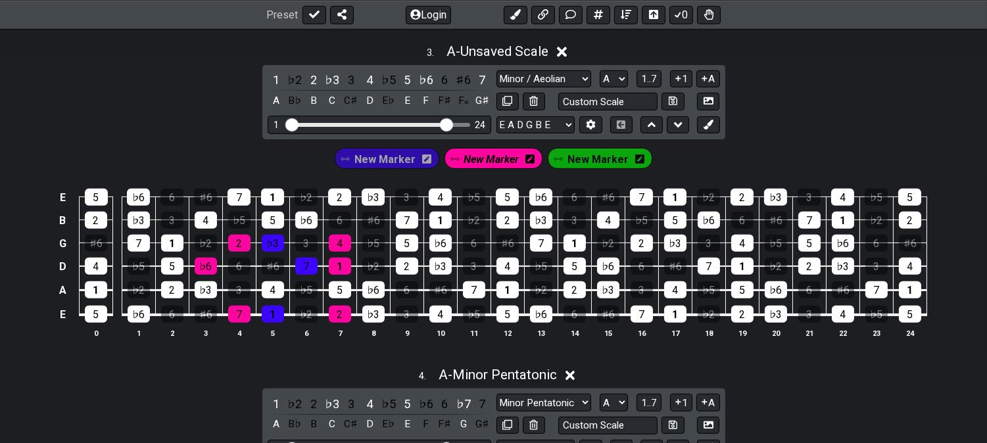
click at [393, 155] on span "New Marker" at bounding box center [384, 159] width 61 height 19
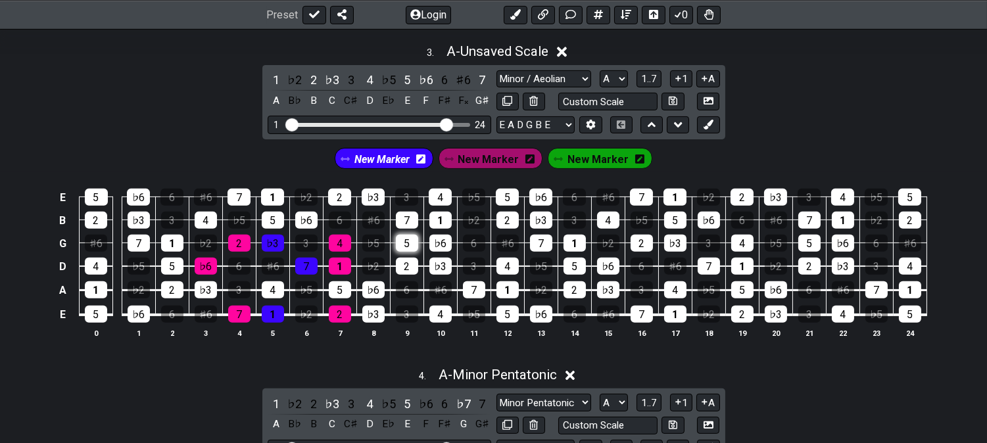
click at [413, 247] on div "5" at bounding box center [407, 243] width 22 height 17
click at [409, 266] on div "2" at bounding box center [407, 266] width 22 height 17
click at [372, 314] on div "♭3" at bounding box center [373, 314] width 22 height 17
click at [489, 156] on span "New Marker" at bounding box center [488, 159] width 61 height 19
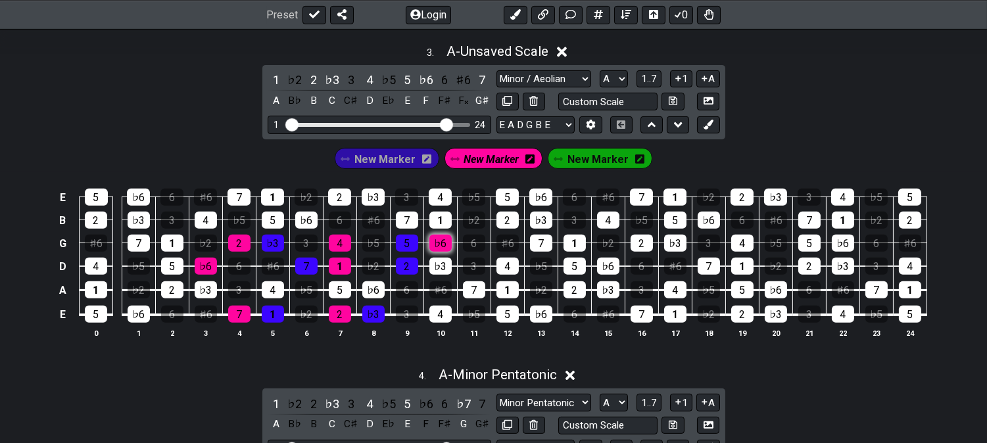
click at [442, 245] on div "♭6" at bounding box center [440, 243] width 22 height 17
click at [438, 271] on div "♭3" at bounding box center [440, 266] width 22 height 17
click at [436, 314] on div "4" at bounding box center [440, 314] width 22 height 17
click at [388, 165] on span "New Marker" at bounding box center [384, 159] width 61 height 19
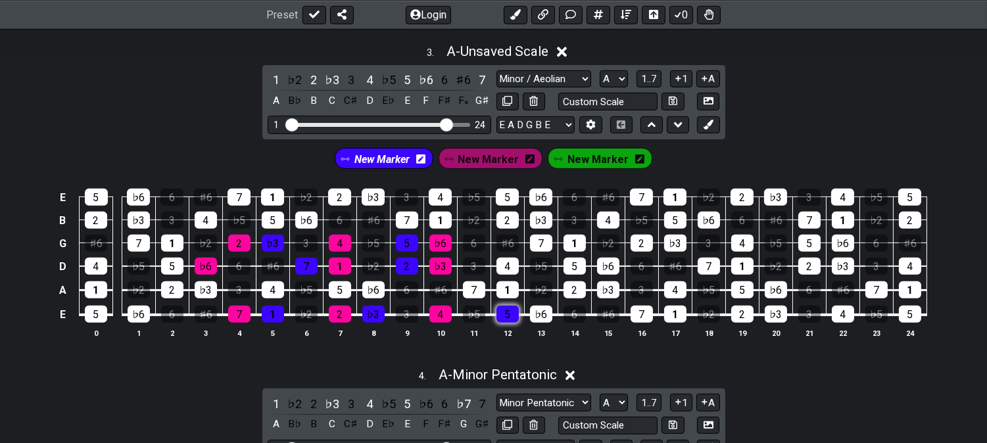
click at [500, 313] on div "5" at bounding box center [507, 314] width 22 height 17
click at [592, 154] on span "New Marker" at bounding box center [597, 159] width 61 height 19
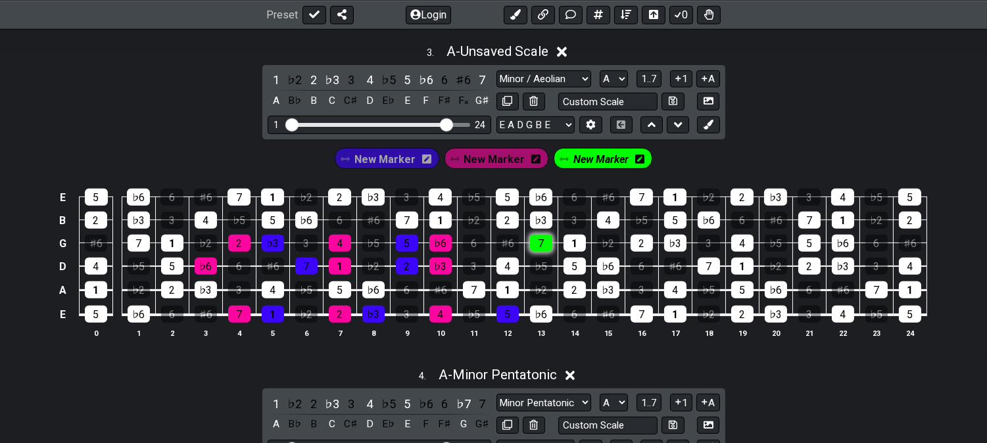
click at [540, 242] on div "7" at bounding box center [541, 243] width 22 height 17
click at [501, 266] on div "4" at bounding box center [507, 266] width 22 height 17
click at [501, 314] on div "5" at bounding box center [507, 314] width 22 height 17
click at [405, 163] on span "New Marker" at bounding box center [384, 159] width 61 height 19
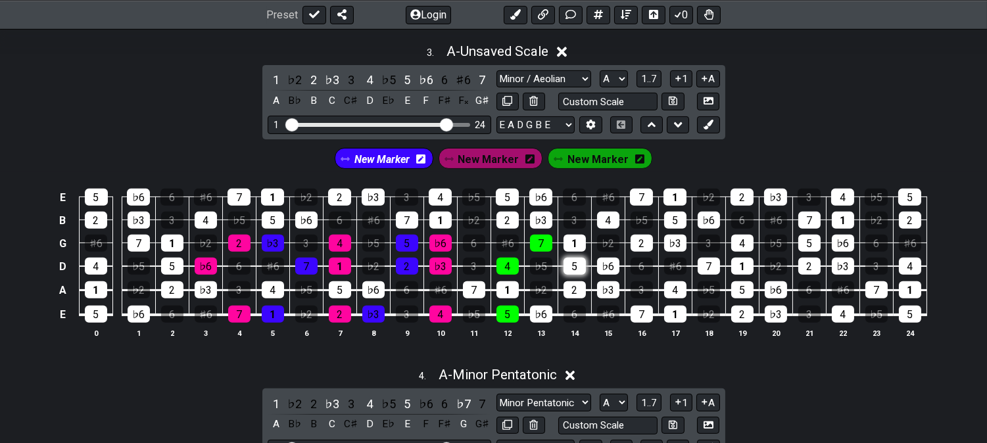
click at [578, 252] on div "1" at bounding box center [574, 243] width 22 height 17
click at [575, 268] on div "5" at bounding box center [574, 266] width 22 height 17
drag, startPoint x: 540, startPoint y: 315, endPoint x: 536, endPoint y: 258, distance: 57.4
click at [541, 315] on div "♭6" at bounding box center [541, 314] width 22 height 17
click at [497, 162] on span "New Marker" at bounding box center [488, 159] width 61 height 19
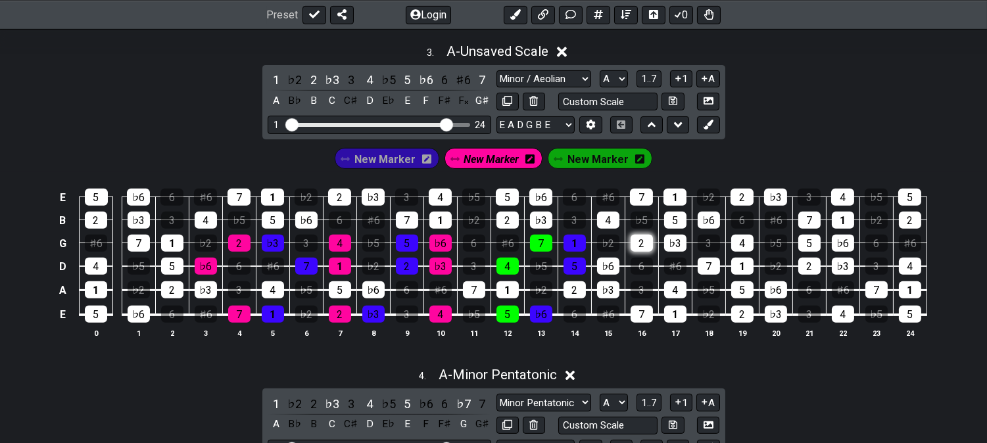
click at [638, 248] on div "2" at bounding box center [641, 243] width 22 height 17
click at [597, 270] on div "♭6" at bounding box center [608, 266] width 22 height 17
click at [644, 313] on div "7" at bounding box center [641, 314] width 22 height 17
click at [402, 154] on span "New Marker" at bounding box center [384, 159] width 61 height 19
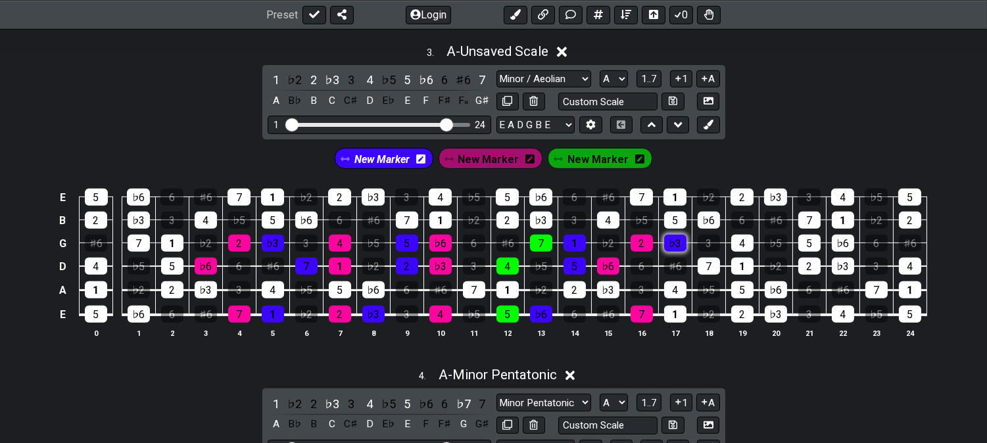
click at [678, 252] on div "♭3" at bounding box center [675, 243] width 22 height 17
click at [707, 273] on div "7" at bounding box center [708, 266] width 22 height 17
click at [674, 296] on div "4" at bounding box center [675, 289] width 22 height 17
click at [678, 296] on div "4" at bounding box center [675, 289] width 22 height 17
click at [675, 319] on div "1" at bounding box center [675, 314] width 22 height 17
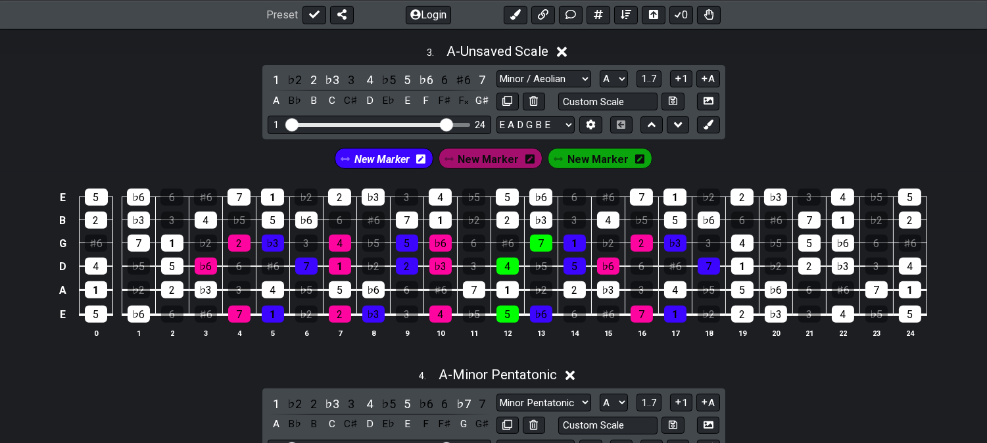
click at [364, 161] on span "New Marker" at bounding box center [381, 159] width 55 height 19
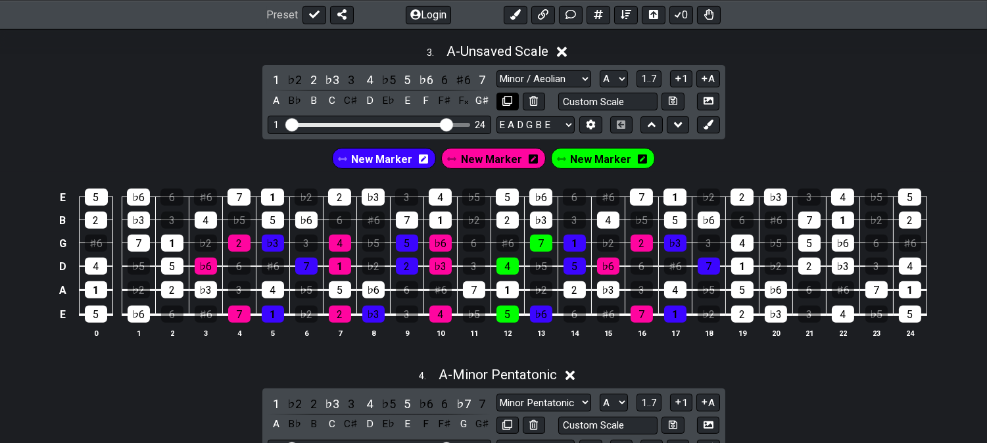
click at [509, 105] on icon at bounding box center [507, 101] width 10 height 10
select select "Minor / Aeolian"
select select "A"
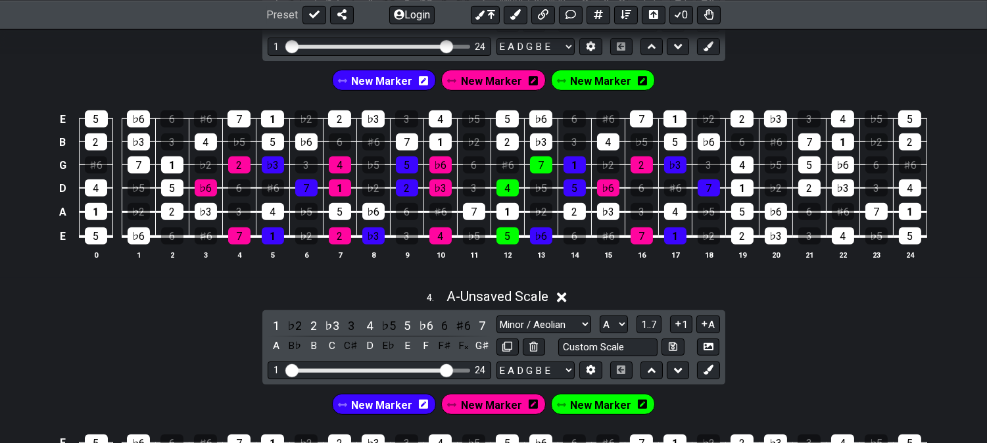
scroll to position [1168, 0]
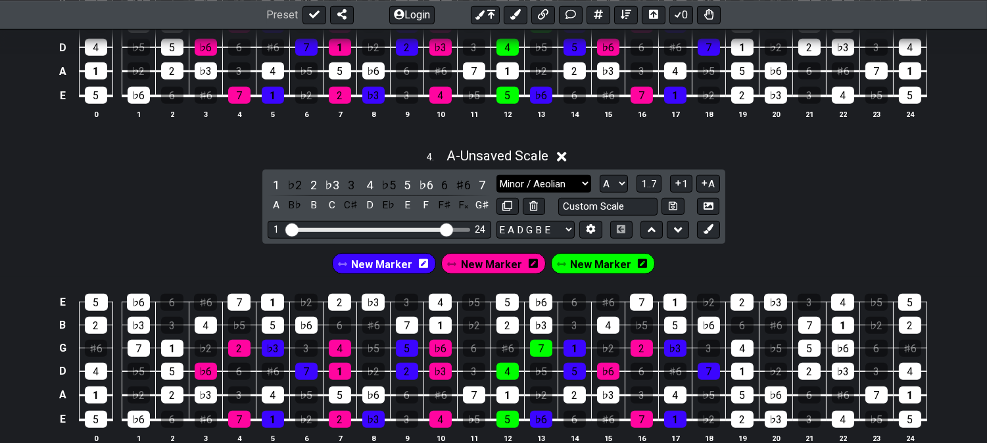
click at [532, 186] on select "Minor Pentatonic Click to edit Minor Pentatonic Major Pentatonic Minor Blues Ma…" at bounding box center [543, 184] width 95 height 18
click at [496, 178] on select "Minor Pentatonic Click to edit Minor Pentatonic Major Pentatonic Minor Blues Ma…" at bounding box center [543, 184] width 95 height 18
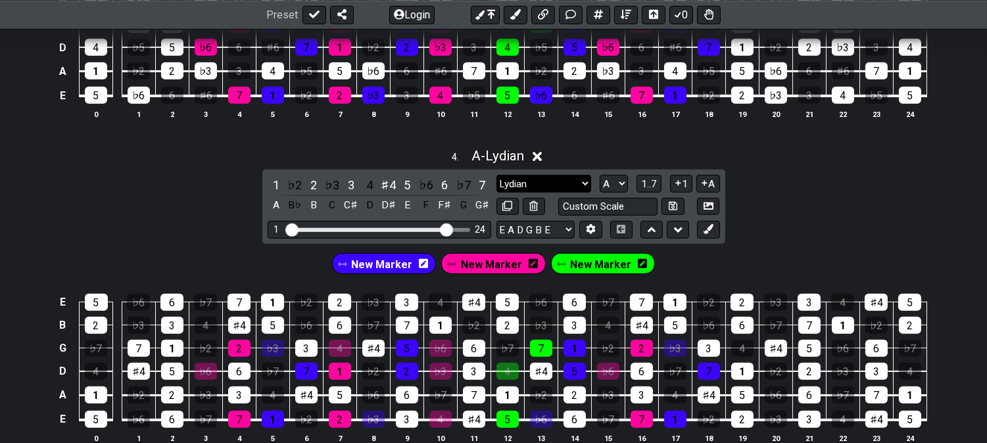
click at [540, 180] on select "Minor Pentatonic Click to edit Minor Pentatonic Major Pentatonic Minor Blues Ma…" at bounding box center [543, 184] width 95 height 18
select select "Minor / Aeolian"
click at [496, 178] on select "Minor Pentatonic Click to edit Minor Pentatonic Major Pentatonic Minor Blues Ma…" at bounding box center [543, 184] width 95 height 18
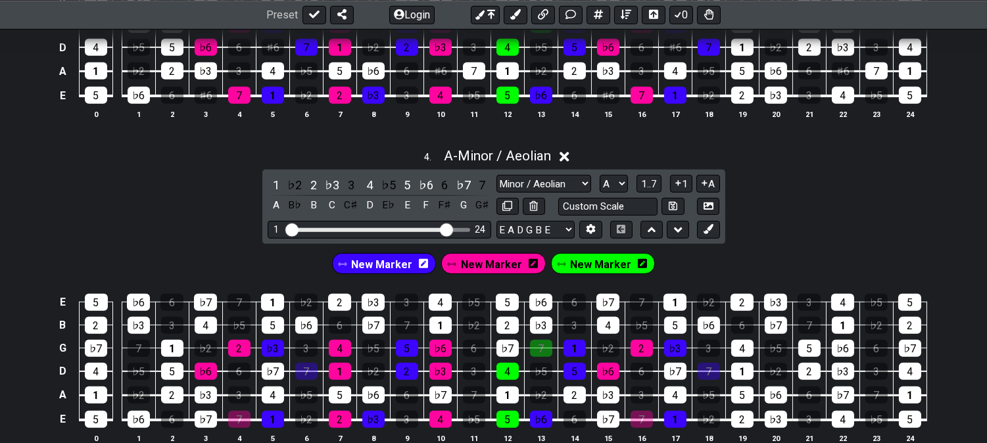
click at [587, 271] on span "New Marker" at bounding box center [600, 264] width 61 height 19
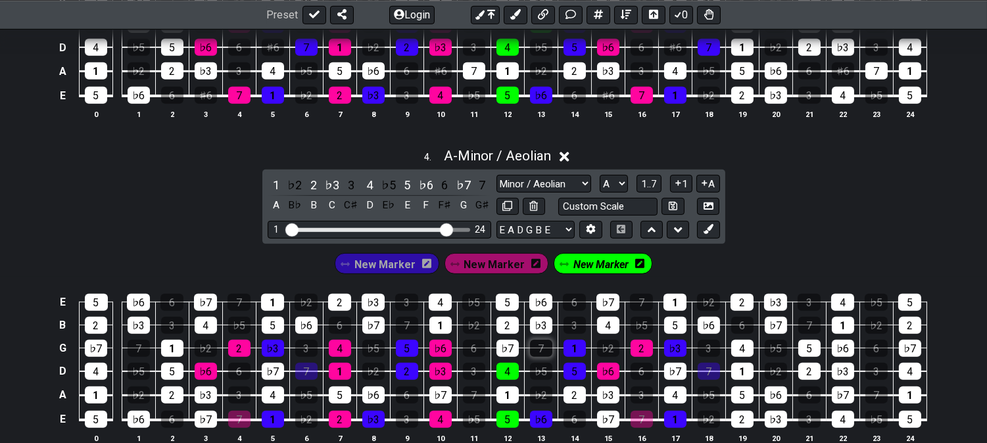
click at [538, 351] on div "7" at bounding box center [541, 348] width 22 height 17
click at [501, 355] on div "♭7" at bounding box center [507, 348] width 22 height 17
click at [498, 260] on span "New Marker" at bounding box center [494, 264] width 61 height 19
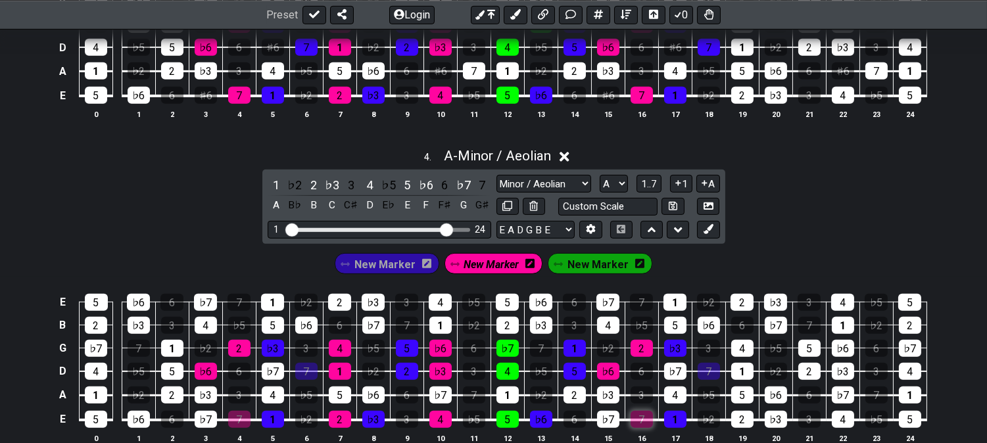
click at [634, 419] on div "7" at bounding box center [641, 419] width 22 height 17
click at [599, 419] on div "♭7" at bounding box center [608, 419] width 22 height 17
drag, startPoint x: 385, startPoint y: 268, endPoint x: 503, endPoint y: 320, distance: 128.9
click at [384, 267] on span "New Marker" at bounding box center [384, 264] width 61 height 19
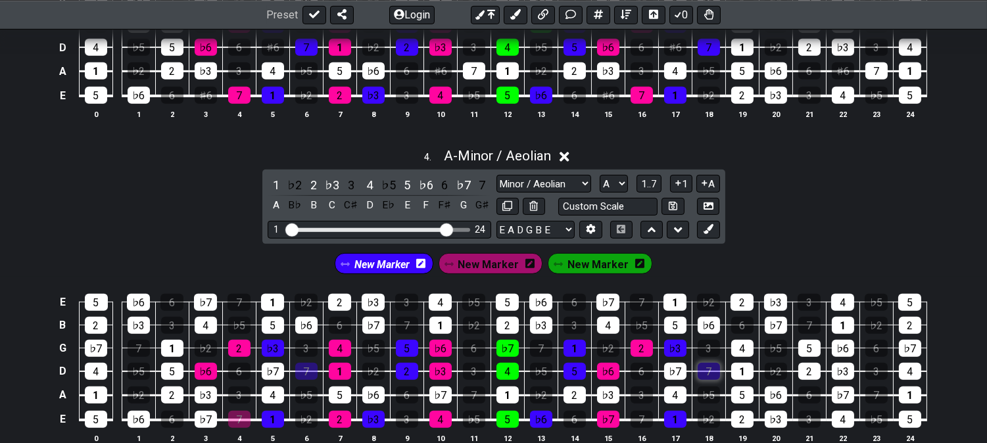
drag, startPoint x: 693, startPoint y: 369, endPoint x: 705, endPoint y: 368, distance: 11.9
click at [699, 369] on td "7" at bounding box center [708, 360] width 34 height 24
click at [705, 368] on div "7" at bounding box center [708, 371] width 22 height 17
click at [682, 376] on div "♭7" at bounding box center [675, 371] width 22 height 17
click at [306, 366] on td "7" at bounding box center [306, 360] width 34 height 24
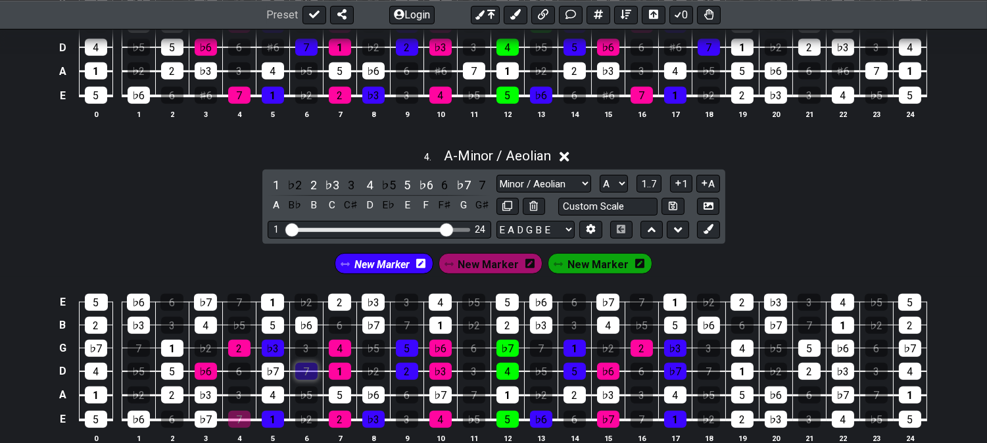
click at [310, 373] on div "7" at bounding box center [306, 371] width 22 height 17
click at [266, 377] on div "♭7" at bounding box center [273, 371] width 22 height 17
click at [502, 252] on div "New Marker New Marker New Marker" at bounding box center [493, 260] width 987 height 33
click at [489, 271] on span "New Marker" at bounding box center [488, 264] width 61 height 19
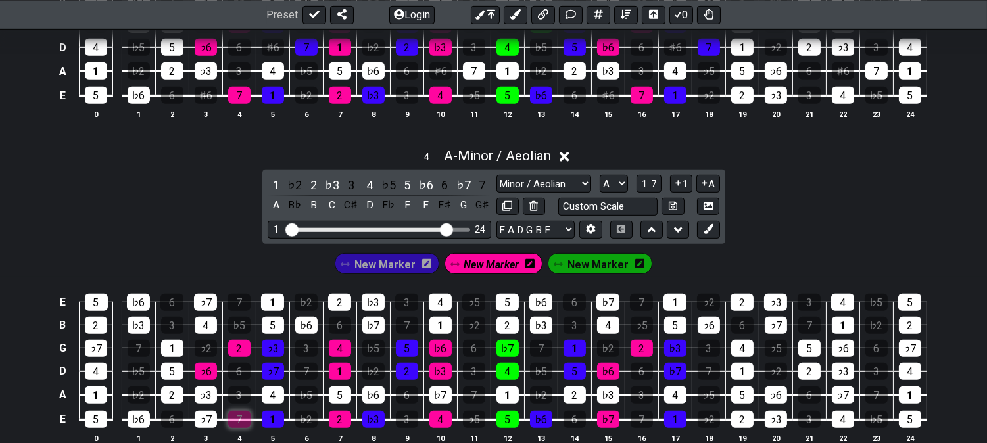
click at [235, 423] on div "7" at bounding box center [239, 419] width 22 height 17
click at [199, 427] on div "♭7" at bounding box center [206, 419] width 22 height 17
click at [475, 266] on span "New Marker" at bounding box center [491, 264] width 55 height 19
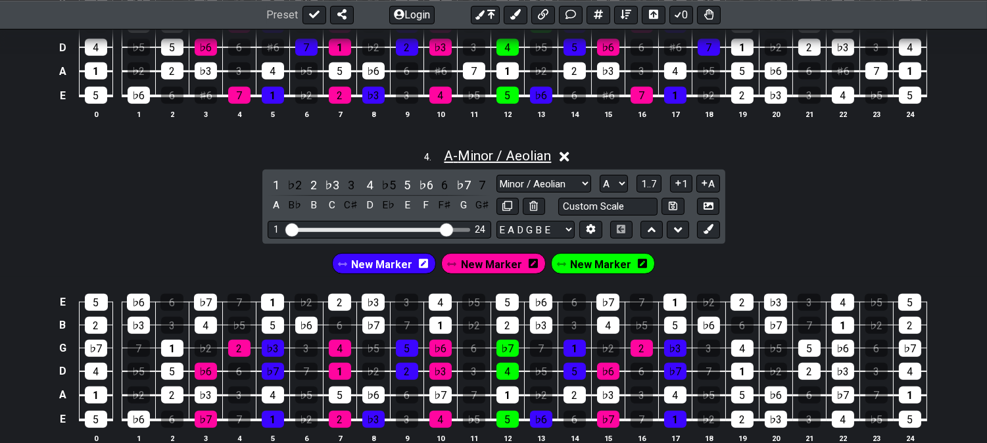
click at [507, 163] on span "A - Minor / Aeolian" at bounding box center [497, 156] width 107 height 16
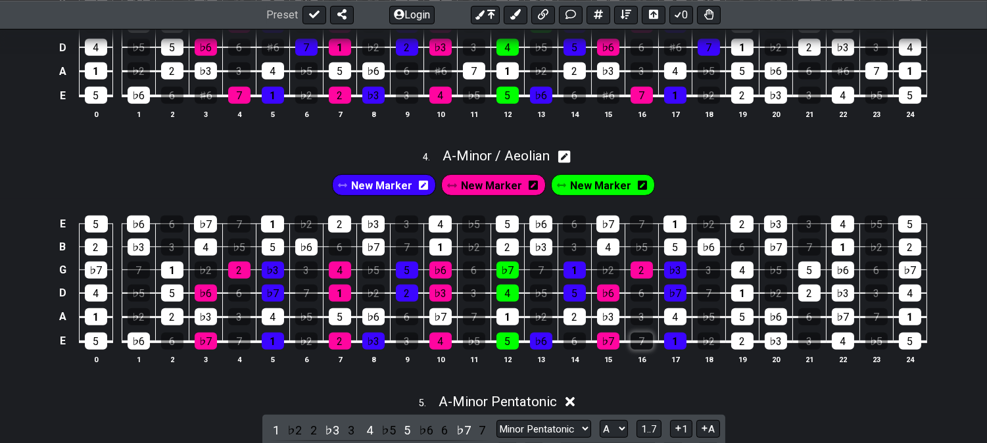
scroll to position [1095, 0]
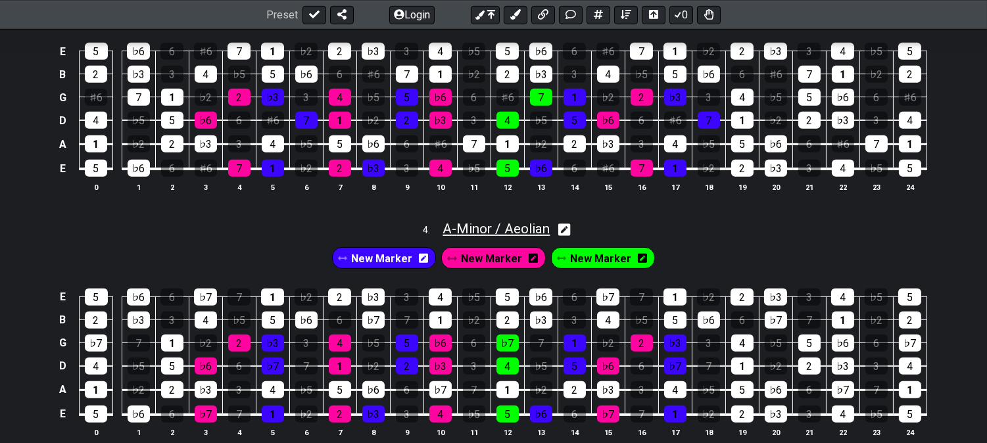
click at [481, 228] on span "A - Minor / Aeolian" at bounding box center [495, 229] width 107 height 16
select select "Minor / Aeolian"
select select "A"
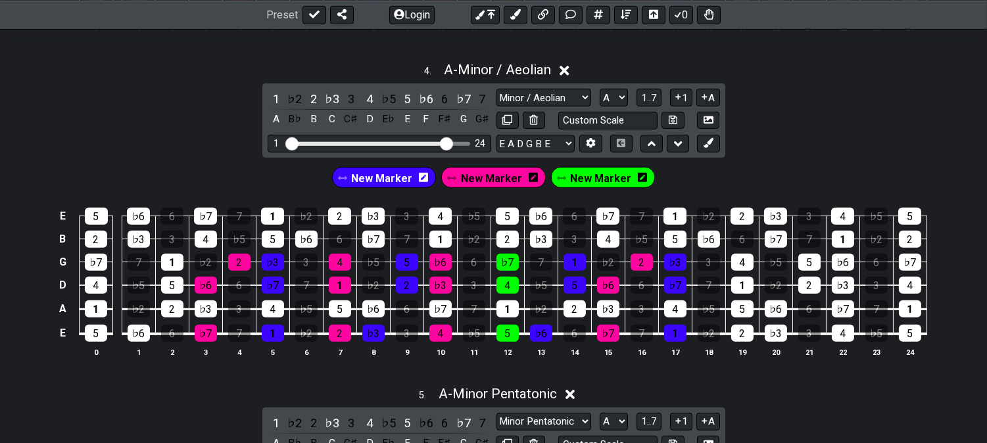
scroll to position [1241, 0]
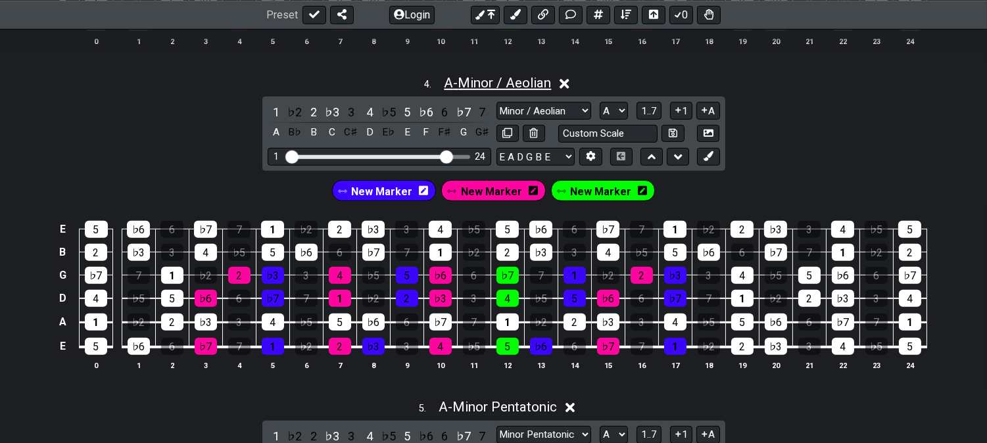
click at [490, 86] on span "A - Minor / Aeolian" at bounding box center [497, 83] width 107 height 16
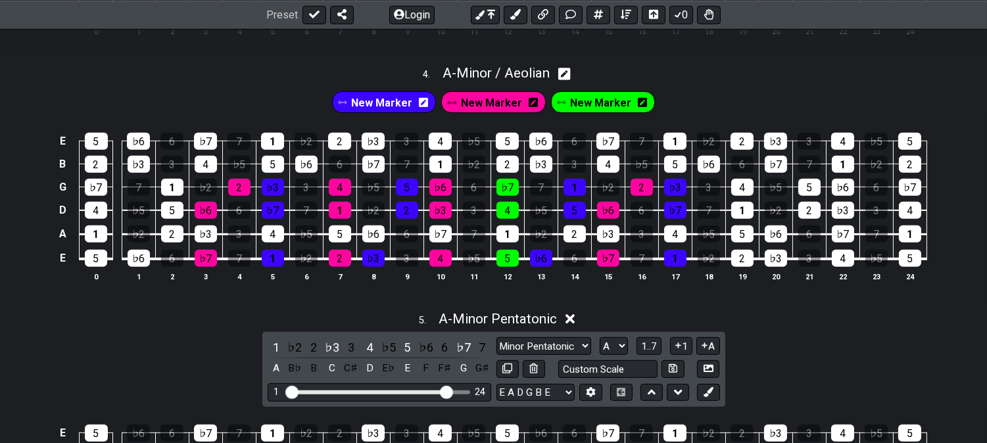
scroll to position [1460, 0]
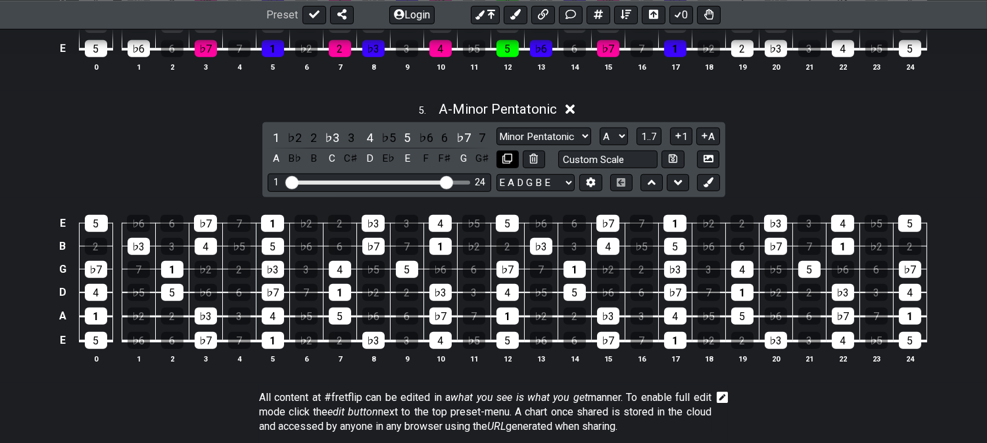
click at [503, 156] on button at bounding box center [507, 160] width 22 height 18
select select "A"
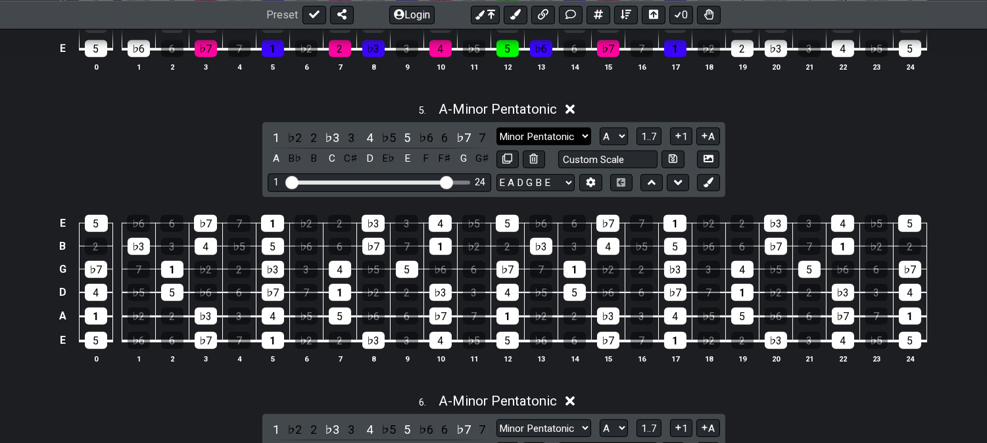
click at [523, 135] on select "Minor Pentatonic Click to edit Minor Pentatonic Major Pentatonic Minor Blues Ma…" at bounding box center [543, 137] width 95 height 18
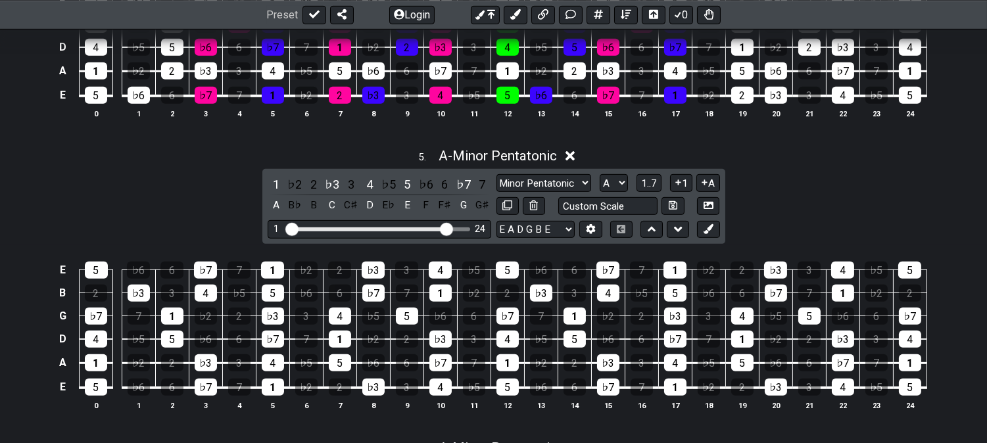
scroll to position [1315, 0]
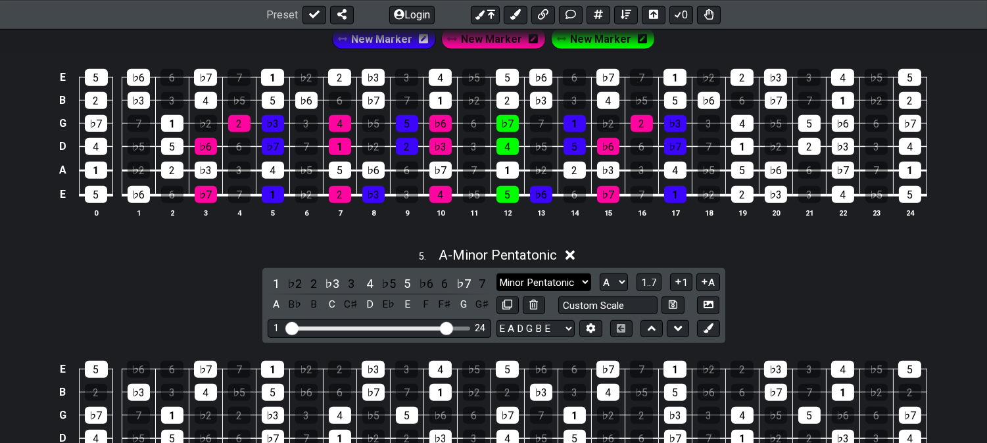
click at [541, 286] on select "Minor Pentatonic Click to edit Minor Pentatonic Major Pentatonic Minor Blues Ma…" at bounding box center [543, 282] width 95 height 18
select select "Major / [PERSON_NAME]"
click at [496, 278] on select "Minor Pentatonic Click to edit Minor Pentatonic Major Pentatonic Minor Blues Ma…" at bounding box center [543, 282] width 95 height 18
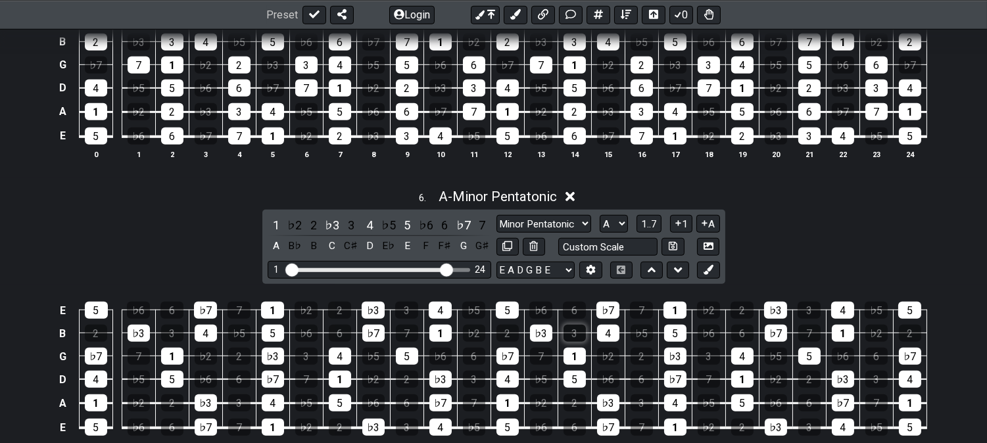
scroll to position [1752, 0]
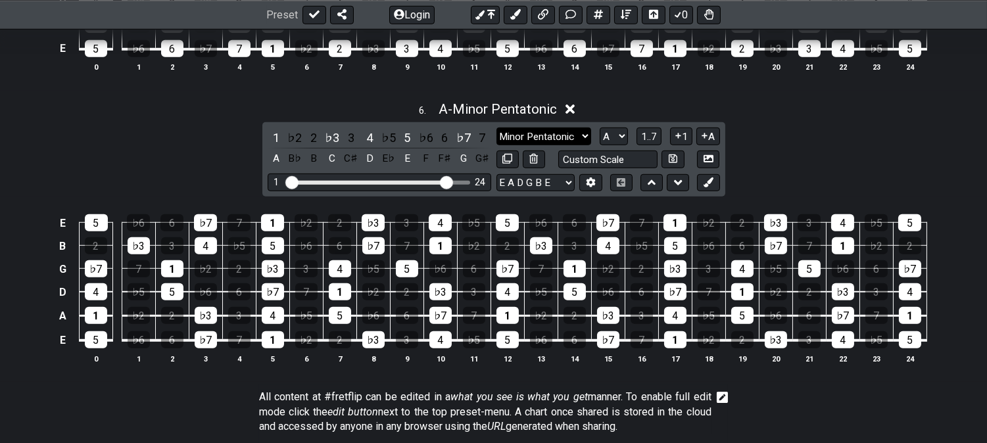
click at [527, 143] on select "Minor Pentatonic Click to edit Minor Pentatonic Major Pentatonic Minor Blues Ma…" at bounding box center [543, 137] width 95 height 18
select select "Major / [PERSON_NAME]"
click at [496, 132] on select "Minor Pentatonic Click to edit Minor Pentatonic Major Pentatonic Minor Blues Ma…" at bounding box center [543, 137] width 95 height 18
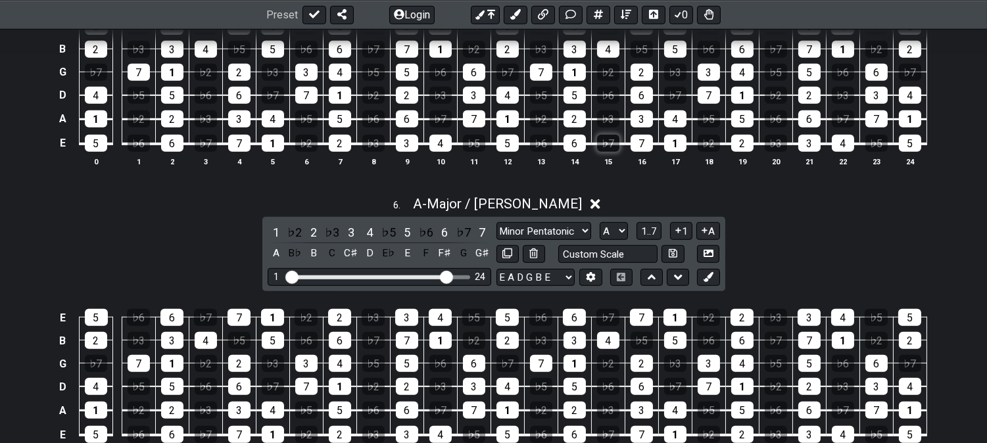
scroll to position [1533, 0]
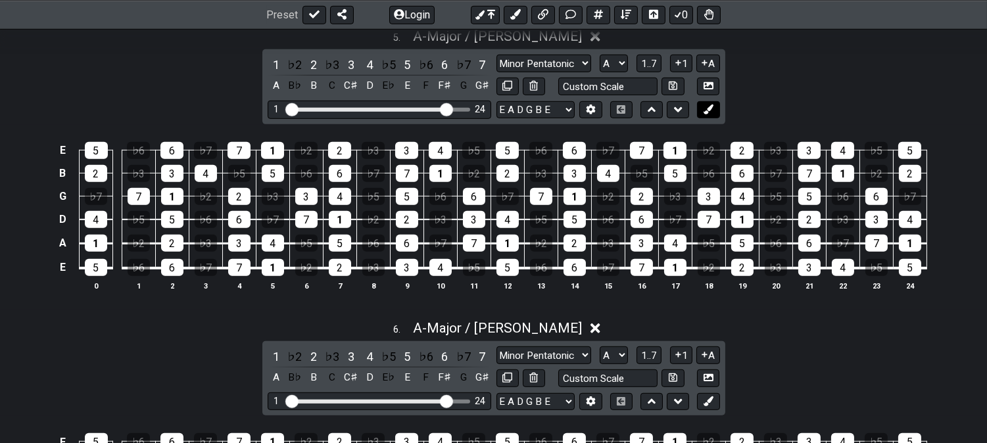
click at [705, 114] on icon at bounding box center [708, 110] width 10 height 10
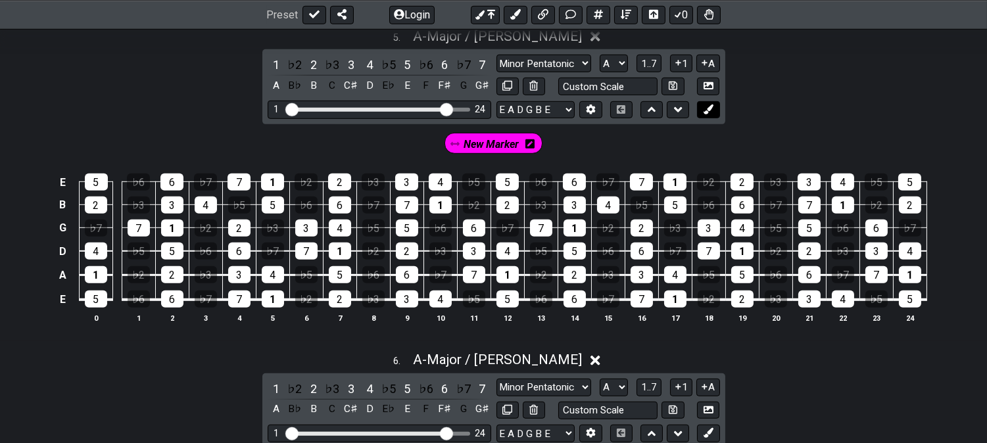
click at [705, 114] on icon at bounding box center [708, 110] width 10 height 10
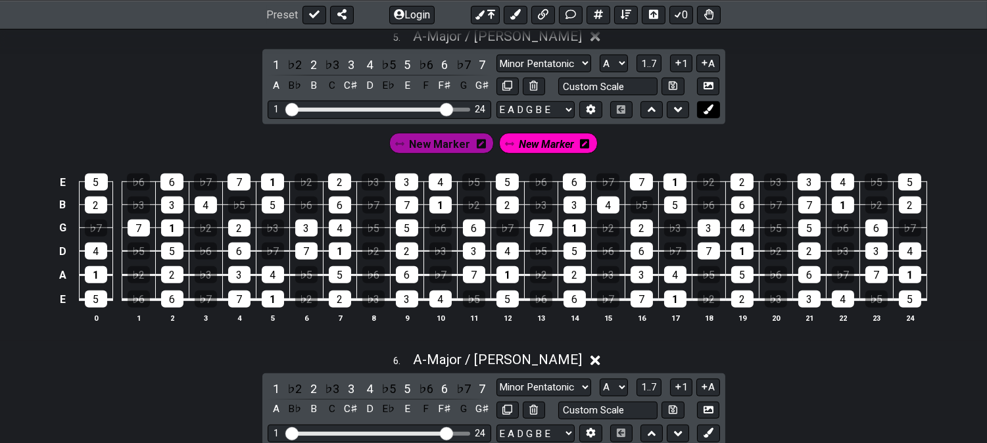
click at [707, 113] on icon at bounding box center [708, 110] width 10 height 10
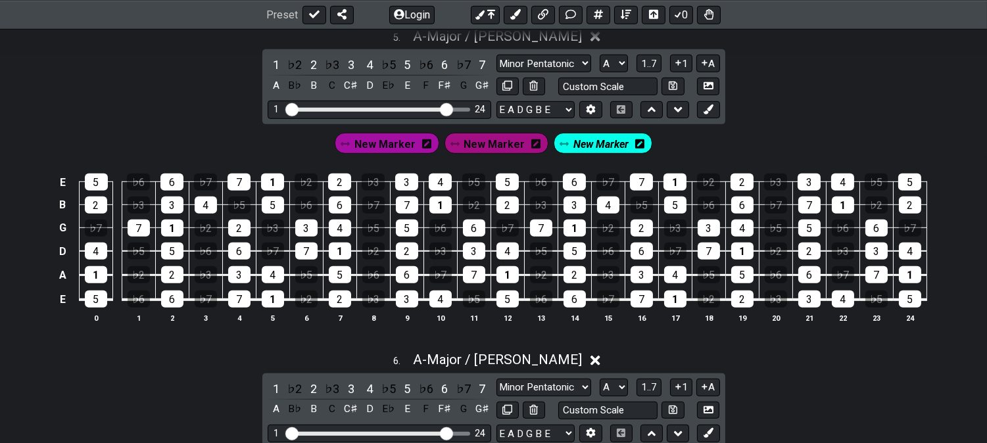
click at [430, 149] on icon at bounding box center [426, 143] width 9 height 9
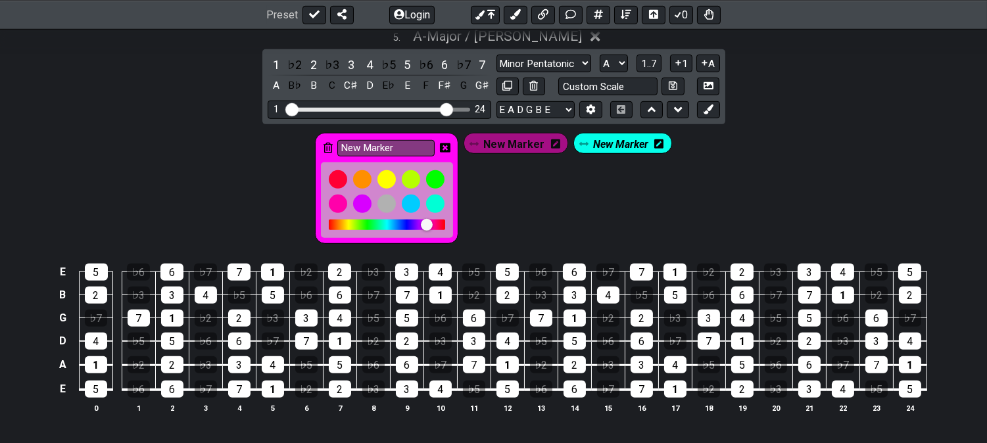
click at [524, 151] on span "New Marker" at bounding box center [513, 144] width 61 height 19
click at [543, 147] on div "New Marker" at bounding box center [512, 143] width 99 height 21
click at [552, 149] on icon at bounding box center [549, 144] width 9 height 11
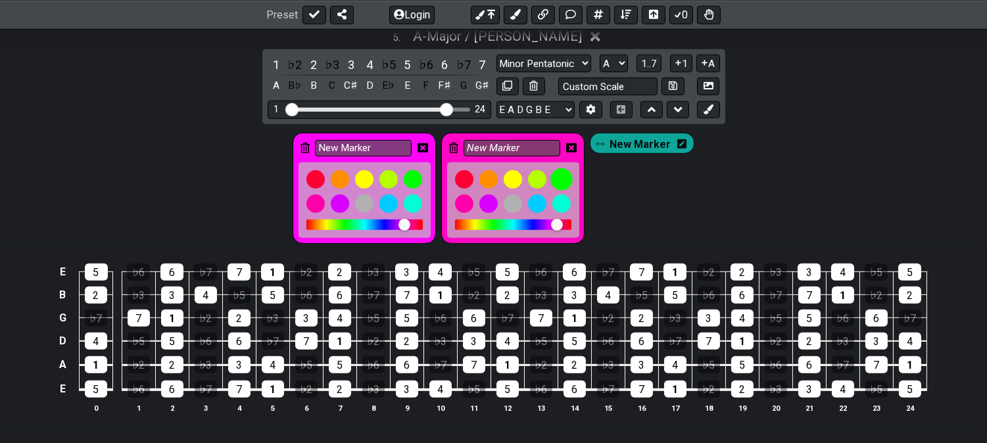
click at [559, 187] on div at bounding box center [561, 179] width 22 height 22
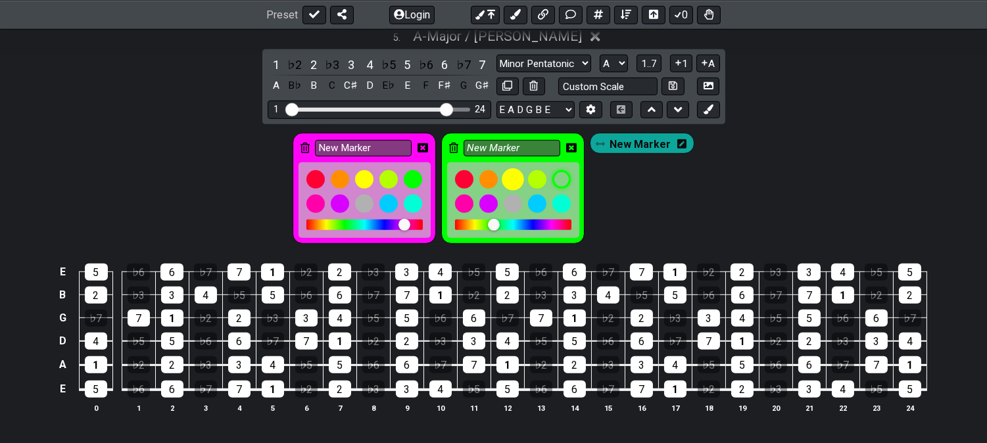
click at [523, 185] on div at bounding box center [512, 179] width 22 height 22
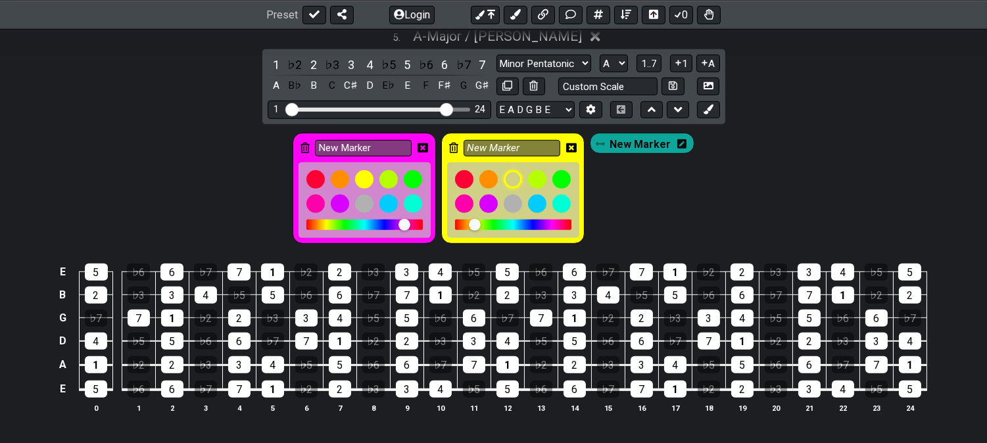
click at [572, 149] on icon at bounding box center [571, 147] width 11 height 9
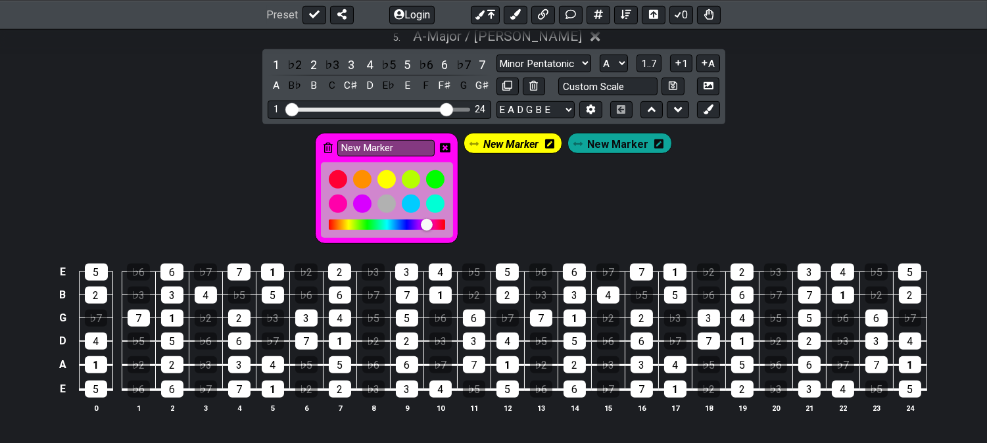
click at [452, 156] on div "New Marker" at bounding box center [386, 188] width 143 height 111
click at [442, 147] on icon at bounding box center [445, 148] width 11 height 11
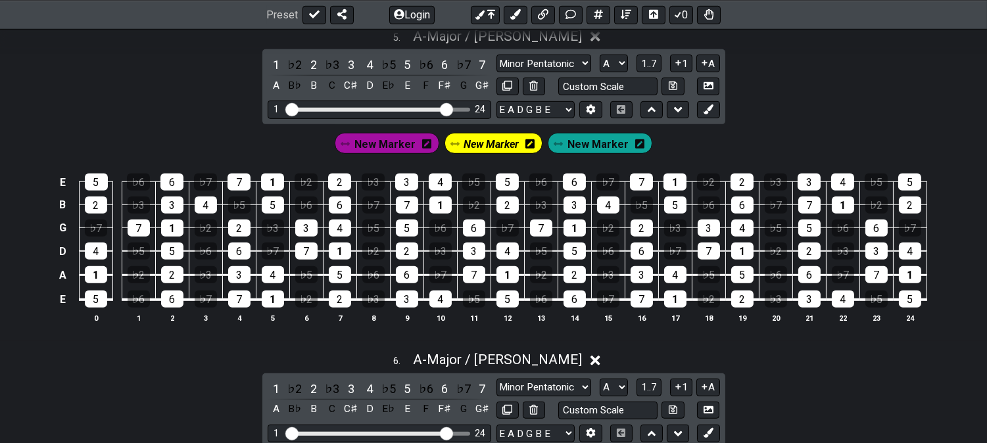
click at [397, 152] on span "New Marker" at bounding box center [384, 144] width 61 height 19
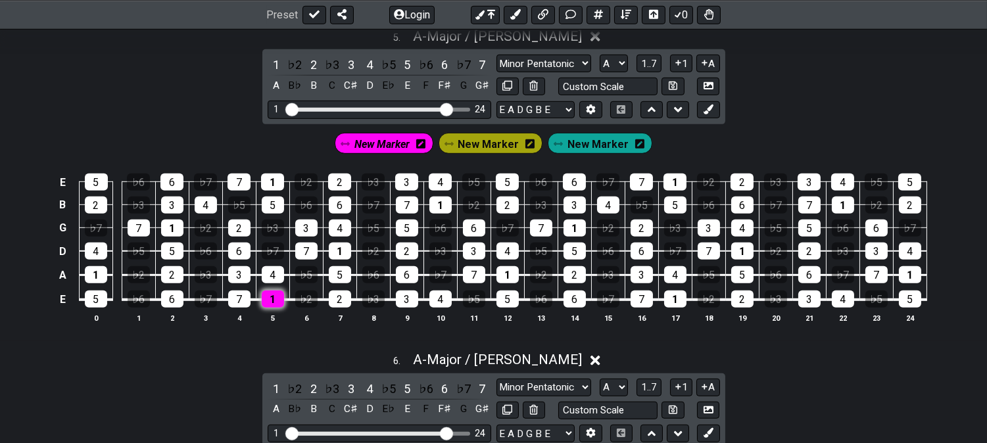
click at [272, 303] on div "1" at bounding box center [273, 299] width 22 height 17
click at [298, 260] on div "7" at bounding box center [306, 251] width 22 height 17
click at [304, 246] on td "7" at bounding box center [306, 240] width 34 height 24
click at [310, 233] on div "3" at bounding box center [306, 228] width 22 height 17
click at [411, 237] on div "5" at bounding box center [407, 228] width 22 height 17
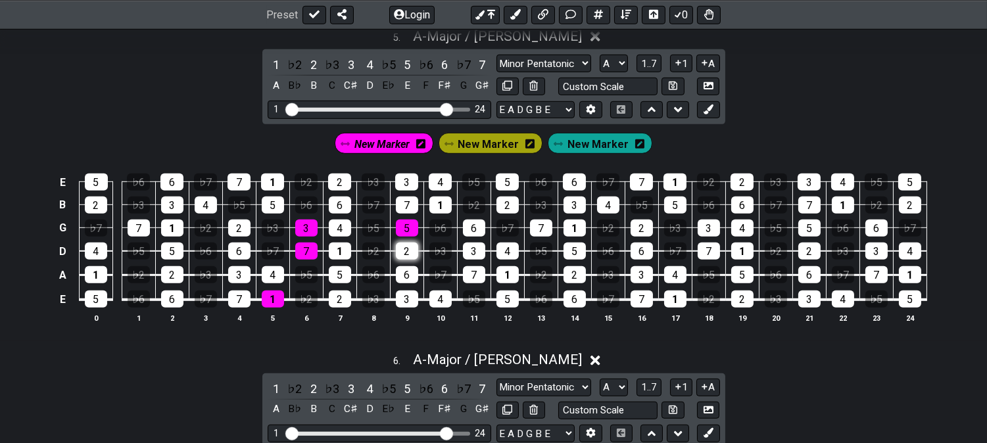
click at [404, 254] on div "2" at bounding box center [407, 251] width 22 height 17
click at [411, 304] on div "3" at bounding box center [407, 299] width 22 height 17
click at [469, 232] on div "6" at bounding box center [474, 228] width 22 height 17
click at [468, 260] on div "3" at bounding box center [474, 251] width 22 height 17
click at [478, 235] on div "6" at bounding box center [474, 228] width 22 height 17
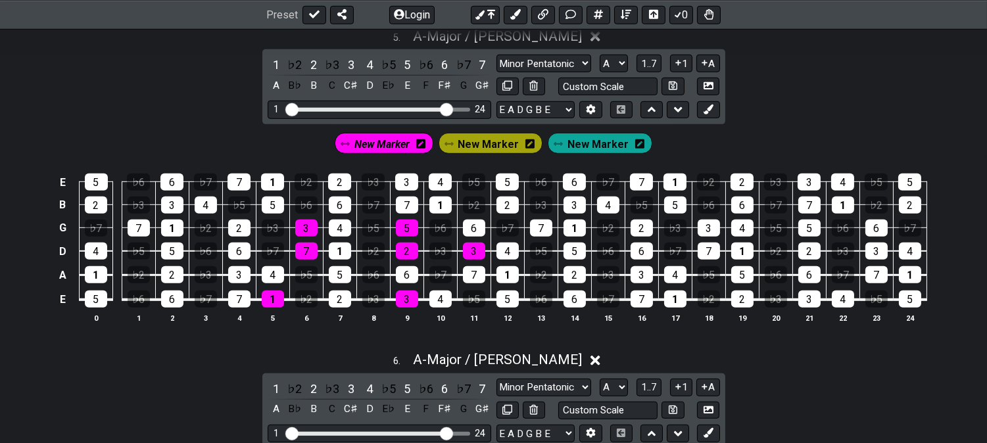
click at [470, 268] on td "7" at bounding box center [474, 263] width 34 height 24
click at [475, 259] on div "3" at bounding box center [474, 251] width 22 height 17
click at [568, 233] on div "1" at bounding box center [574, 228] width 22 height 17
click at [570, 250] on div "5" at bounding box center [574, 251] width 22 height 17
click at [572, 308] on div "6" at bounding box center [574, 299] width 22 height 17
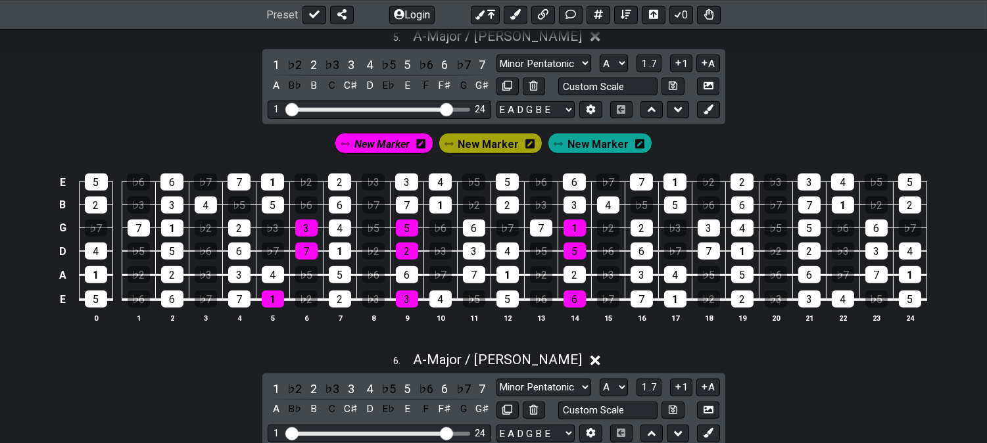
click at [589, 149] on span "New Marker" at bounding box center [597, 144] width 61 height 19
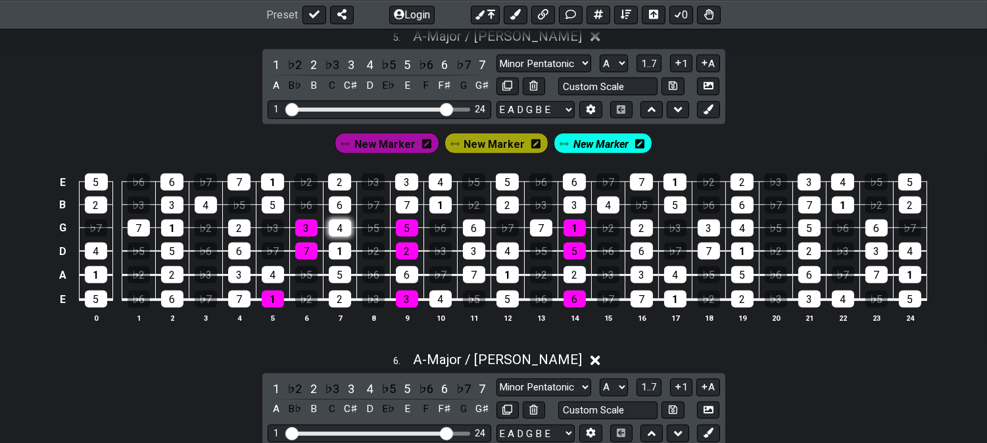
click at [342, 232] on div "4" at bounding box center [340, 228] width 22 height 17
click at [338, 260] on div "1" at bounding box center [340, 251] width 22 height 17
click at [338, 303] on div "2" at bounding box center [340, 299] width 22 height 17
click at [246, 237] on div "2" at bounding box center [239, 228] width 22 height 17
click at [248, 267] on td "3" at bounding box center [239, 263] width 34 height 24
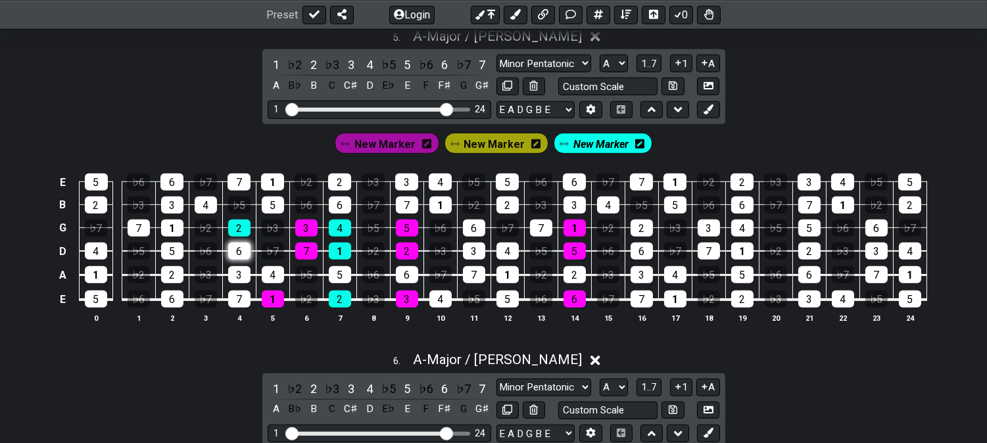
click at [245, 258] on div "6" at bounding box center [239, 251] width 22 height 17
click at [238, 306] on div "7" at bounding box center [239, 299] width 22 height 17
click at [468, 237] on div "6" at bounding box center [474, 228] width 22 height 17
click at [469, 250] on div "3" at bounding box center [474, 251] width 22 height 17
click at [442, 304] on div "4" at bounding box center [440, 299] width 22 height 17
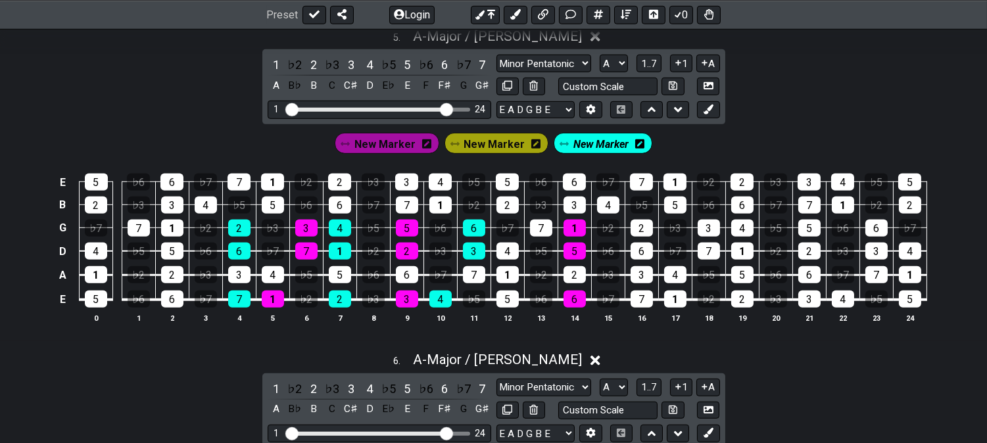
drag, startPoint x: 489, startPoint y: 156, endPoint x: 508, endPoint y: 162, distance: 20.0
click at [489, 154] on span "New Marker" at bounding box center [494, 144] width 61 height 19
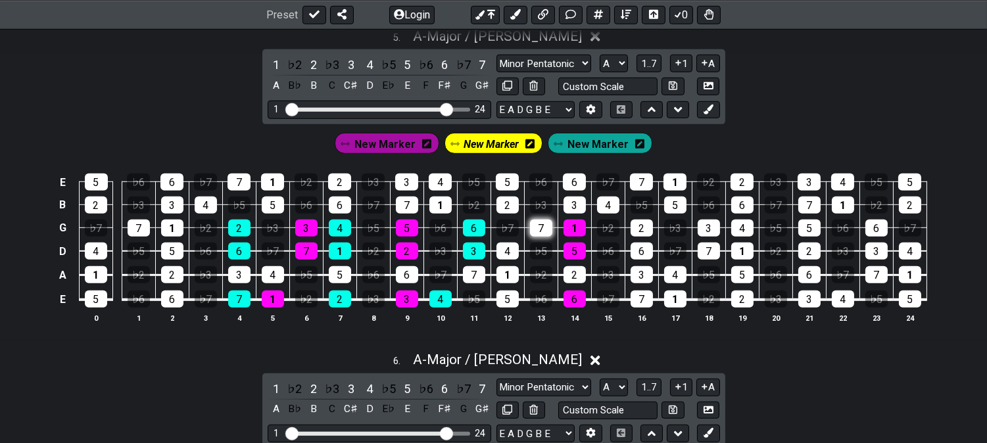
click at [539, 233] on div "7" at bounding box center [541, 228] width 22 height 17
click at [508, 258] on div "4" at bounding box center [507, 251] width 22 height 17
click at [503, 306] on div "5" at bounding box center [507, 299] width 22 height 17
click at [569, 154] on span "New Marker" at bounding box center [597, 144] width 61 height 19
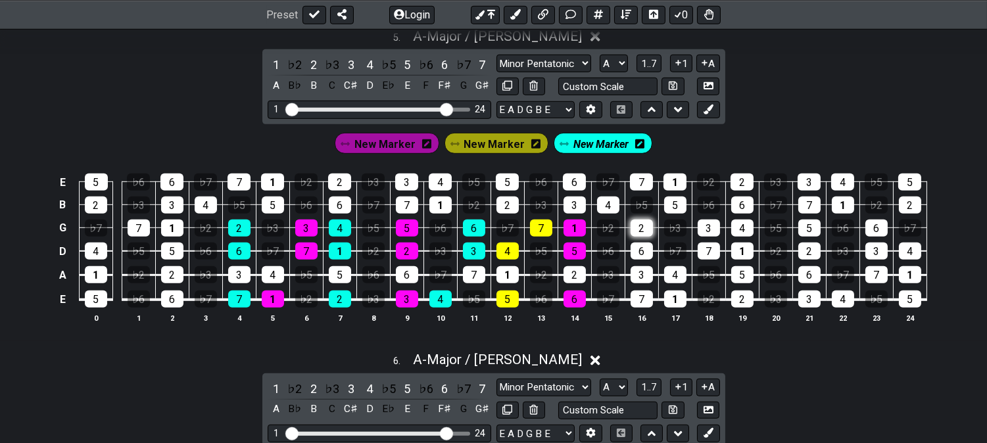
click at [643, 231] on div "2" at bounding box center [641, 228] width 22 height 17
click at [645, 255] on div "6" at bounding box center [641, 251] width 22 height 17
click at [638, 303] on div "7" at bounding box center [641, 299] width 22 height 17
click at [392, 152] on span "New Marker" at bounding box center [384, 144] width 61 height 19
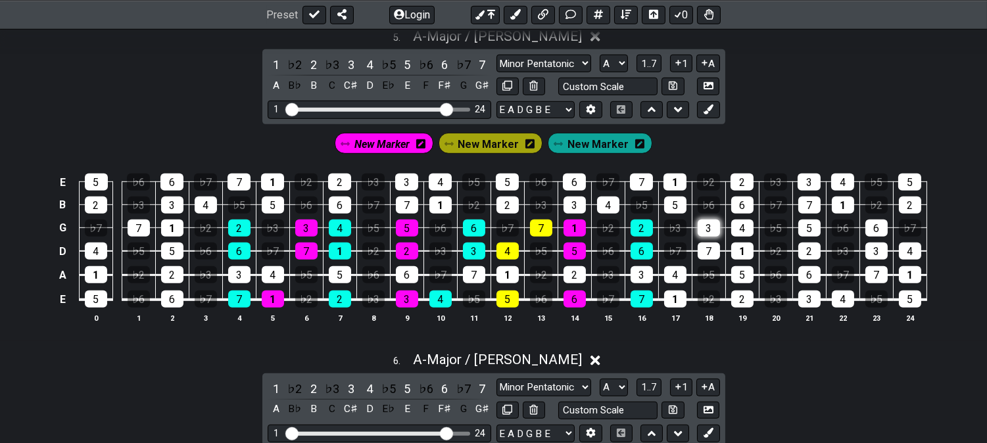
click at [711, 237] on div "3" at bounding box center [708, 228] width 22 height 17
click at [710, 267] on td "♭5" at bounding box center [708, 263] width 34 height 24
click at [713, 256] on div "7" at bounding box center [708, 251] width 22 height 17
click at [675, 304] on div "1" at bounding box center [675, 299] width 22 height 17
click at [403, 152] on span "New Marker" at bounding box center [381, 144] width 55 height 19
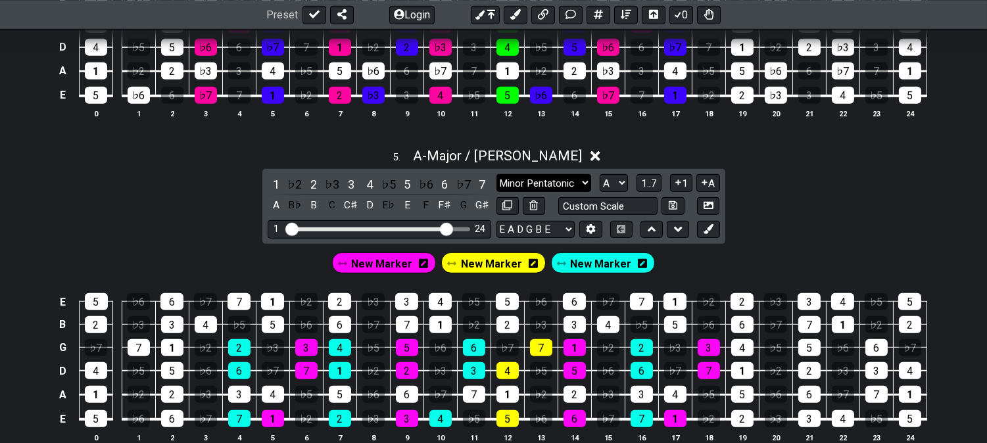
scroll to position [1387, 0]
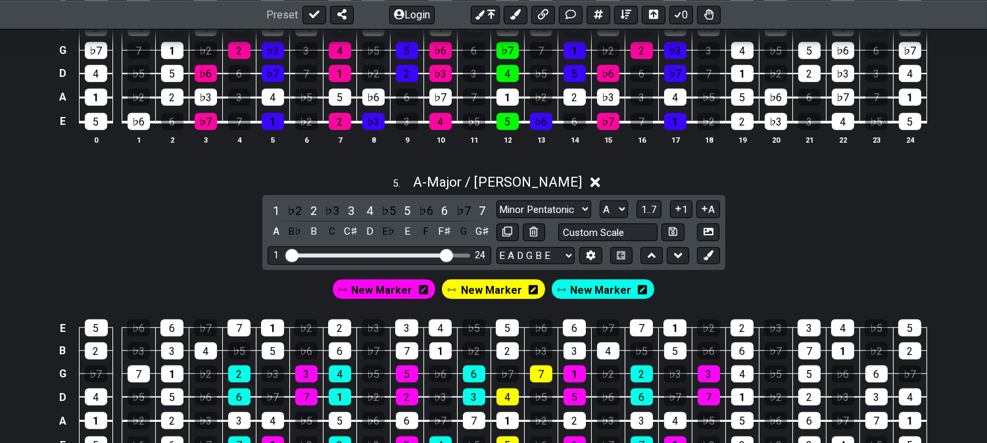
click at [497, 175] on div "A - Major / Ionian" at bounding box center [497, 177] width 169 height 23
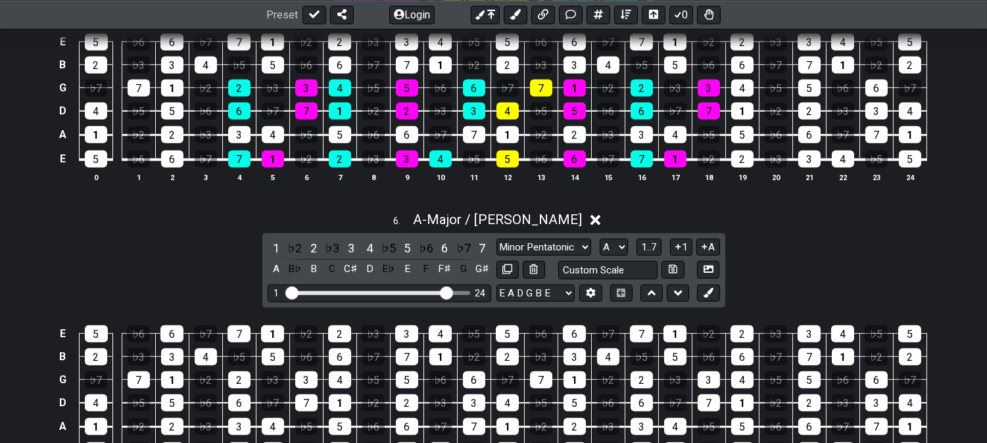
scroll to position [1679, 0]
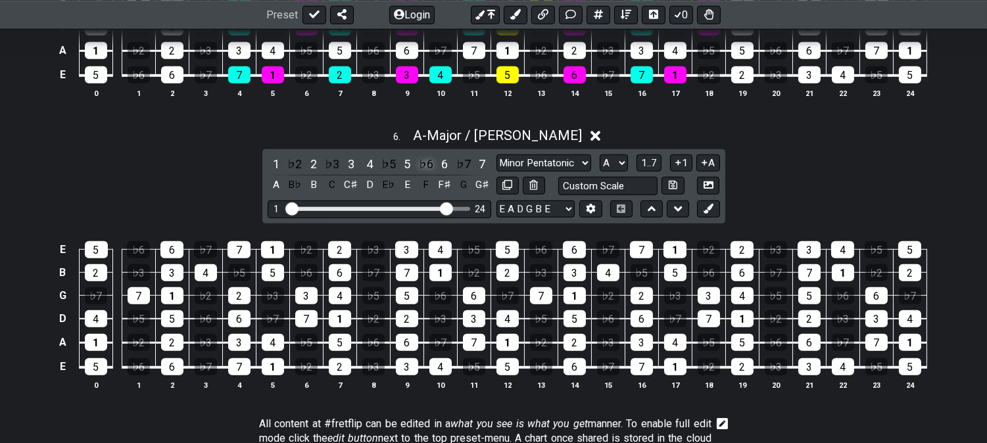
click at [424, 166] on div "♭6" at bounding box center [425, 164] width 17 height 18
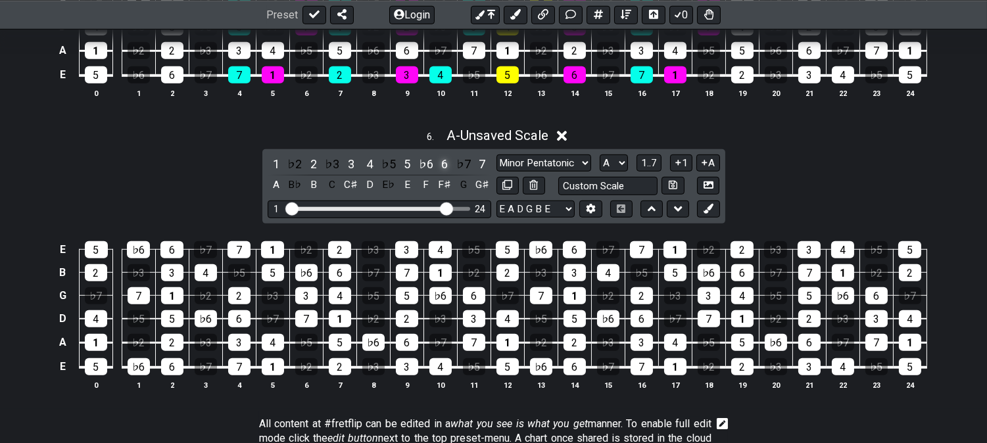
click at [443, 166] on div "6" at bounding box center [444, 164] width 17 height 18
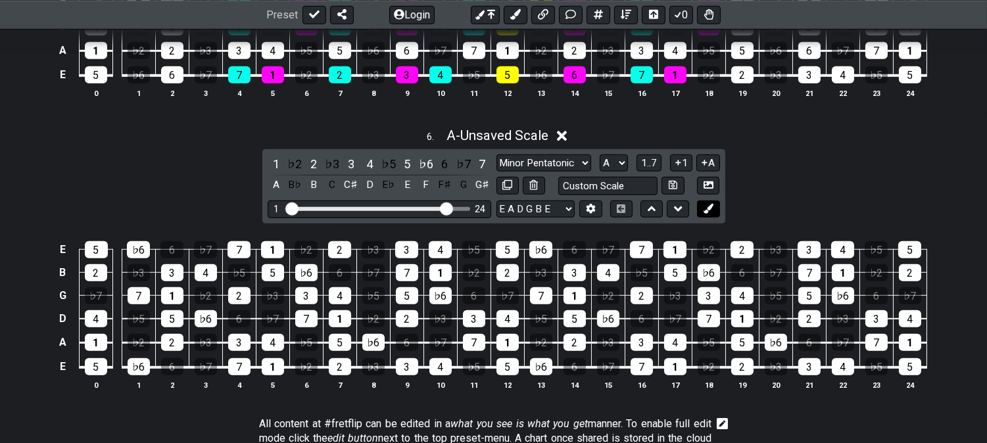
click at [710, 209] on icon at bounding box center [708, 209] width 10 height 10
click at [707, 209] on icon at bounding box center [708, 209] width 10 height 10
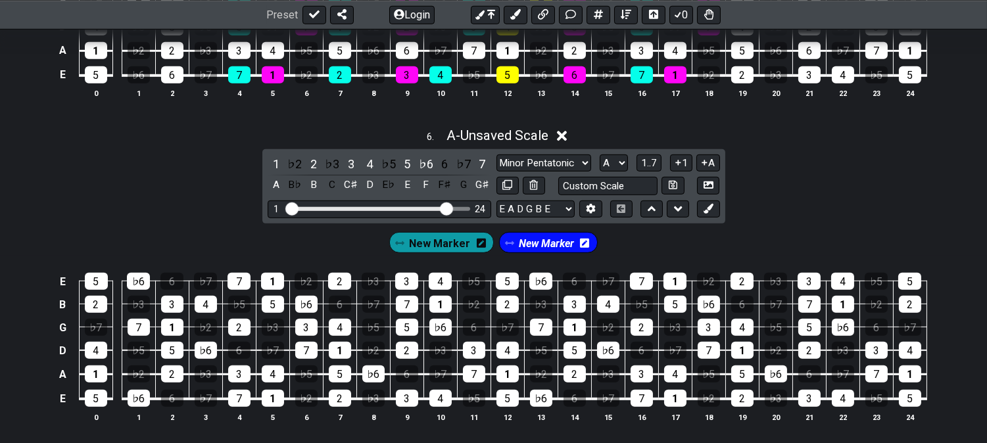
drag, startPoint x: 707, startPoint y: 209, endPoint x: 694, endPoint y: 224, distance: 20.0
click at [707, 210] on icon at bounding box center [708, 209] width 10 height 10
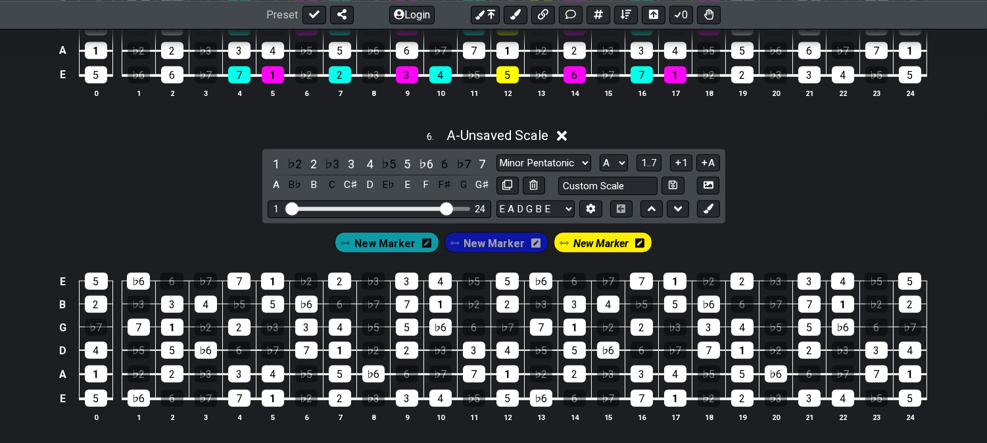
click at [490, 248] on span "New Marker" at bounding box center [494, 243] width 61 height 19
click at [525, 243] on icon at bounding box center [529, 243] width 9 height 19
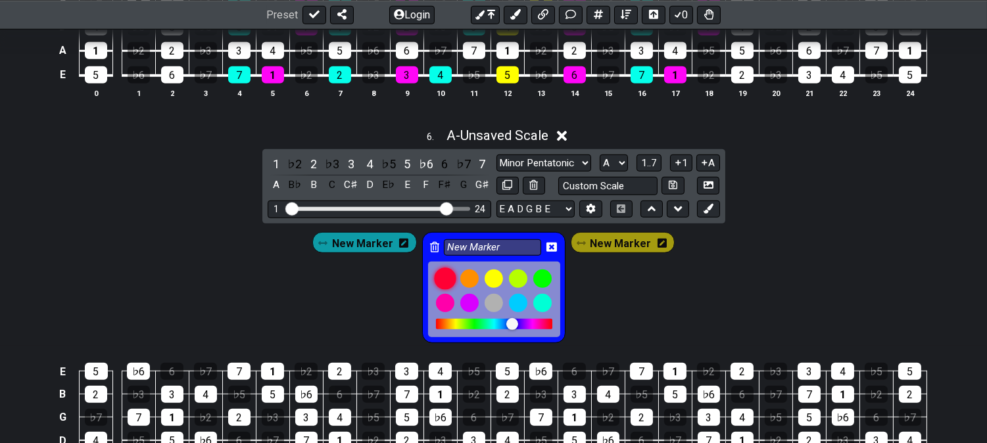
drag, startPoint x: 446, startPoint y: 278, endPoint x: 514, endPoint y: 268, distance: 69.1
click at [446, 279] on div at bounding box center [445, 279] width 22 height 22
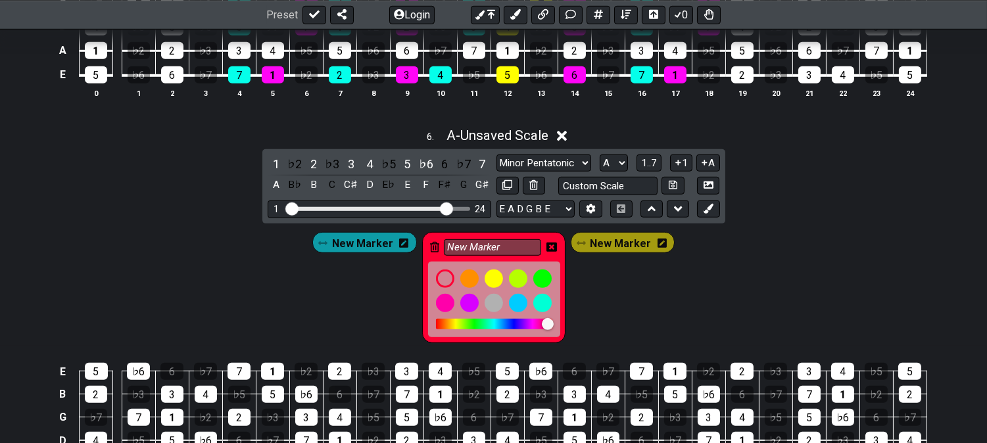
drag, startPoint x: 547, startPoint y: 252, endPoint x: 536, endPoint y: 254, distance: 11.9
click at [548, 252] on icon at bounding box center [551, 247] width 11 height 9
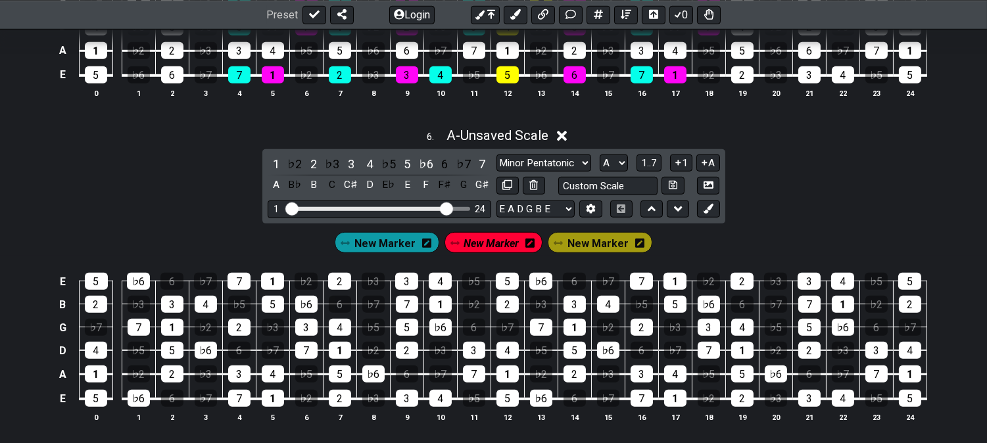
drag, startPoint x: 265, startPoint y: 406, endPoint x: 287, endPoint y: 383, distance: 31.6
click at [267, 406] on div "1" at bounding box center [273, 398] width 22 height 17
click at [306, 352] on div "7" at bounding box center [306, 350] width 22 height 17
click at [300, 336] on div "3" at bounding box center [306, 327] width 22 height 17
click at [415, 399] on div "3" at bounding box center [407, 398] width 22 height 17
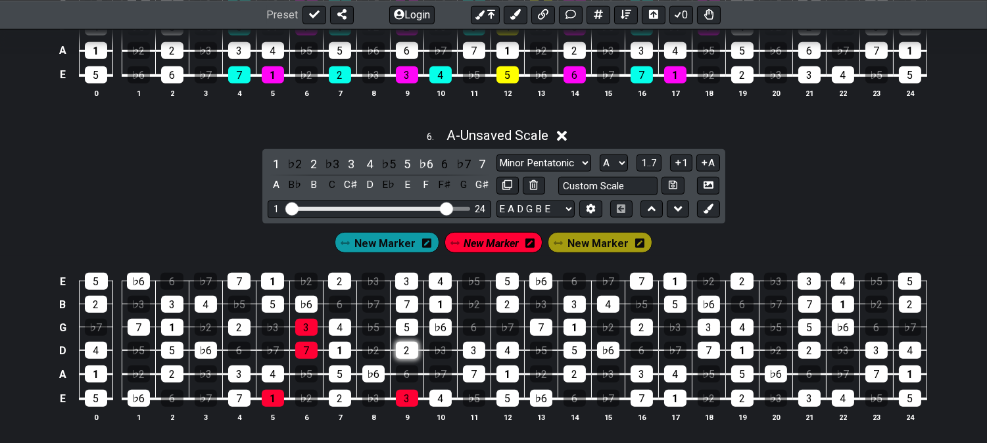
click at [409, 359] on div "2" at bounding box center [407, 350] width 22 height 17
click at [408, 335] on div "5" at bounding box center [407, 327] width 22 height 17
click at [549, 407] on div "♭6" at bounding box center [541, 398] width 22 height 17
click at [570, 359] on div "5" at bounding box center [574, 350] width 22 height 17
click at [569, 343] on td "5" at bounding box center [574, 339] width 34 height 24
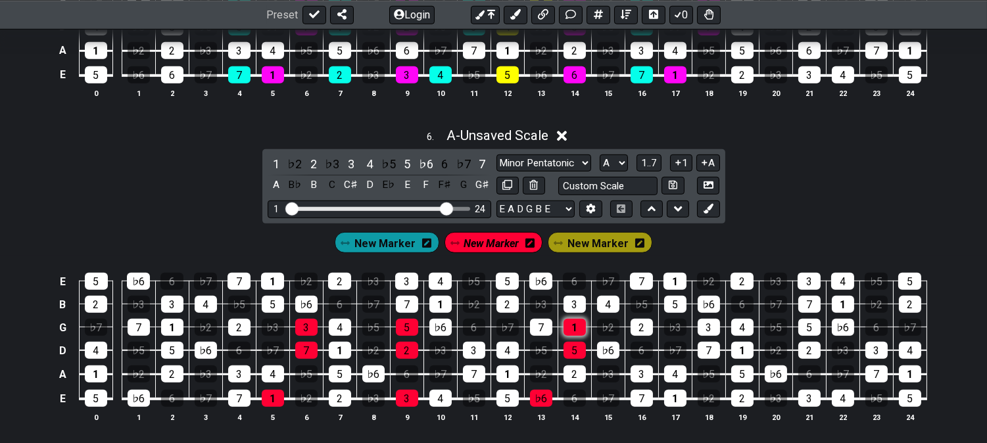
click at [572, 336] on div "1" at bounding box center [574, 327] width 22 height 17
click at [397, 248] on span "New Marker" at bounding box center [384, 243] width 61 height 19
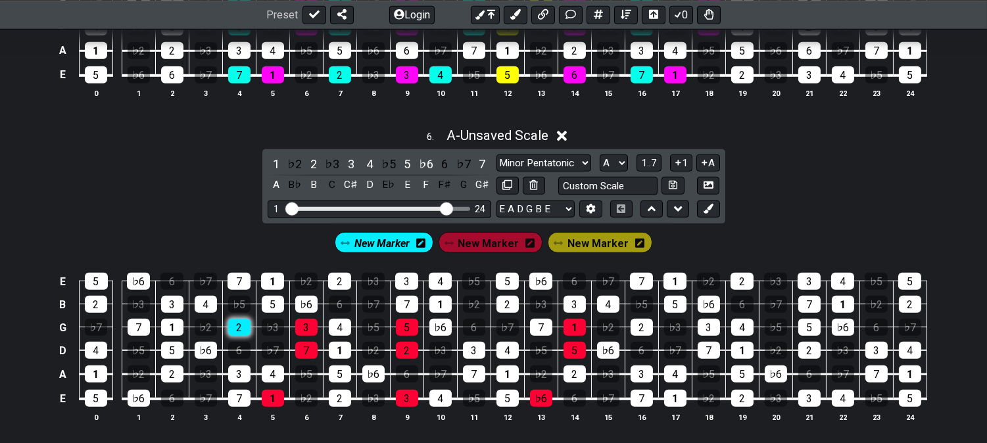
click at [243, 336] on div "2" at bounding box center [239, 327] width 22 height 17
click at [206, 359] on div "♭6" at bounding box center [206, 350] width 22 height 17
click at [234, 407] on div "7" at bounding box center [239, 398] width 22 height 17
click at [339, 336] on div "4" at bounding box center [340, 327] width 22 height 17
click at [344, 354] on div "1" at bounding box center [340, 350] width 22 height 17
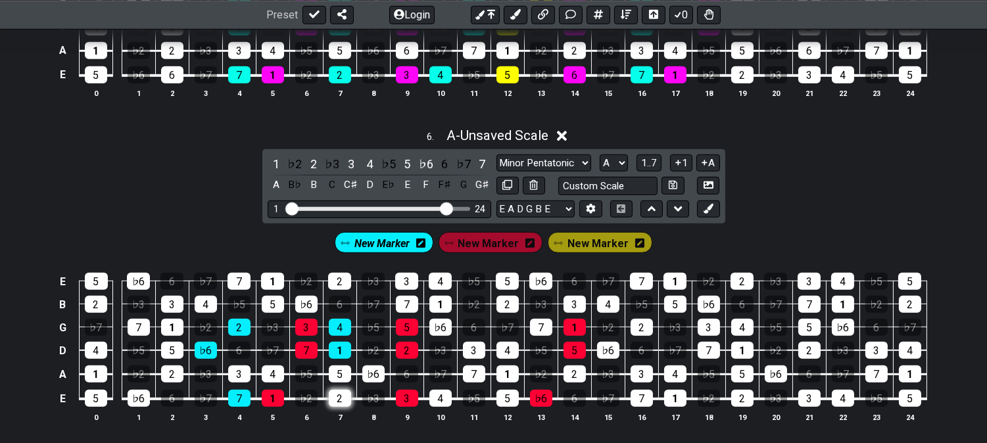
click at [342, 403] on div "2" at bounding box center [340, 398] width 22 height 17
click at [436, 336] on div "♭6" at bounding box center [440, 327] width 22 height 17
click at [480, 358] on div "3" at bounding box center [474, 350] width 22 height 17
click at [438, 403] on div "4" at bounding box center [440, 398] width 22 height 17
click at [543, 330] on div "7" at bounding box center [541, 327] width 22 height 17
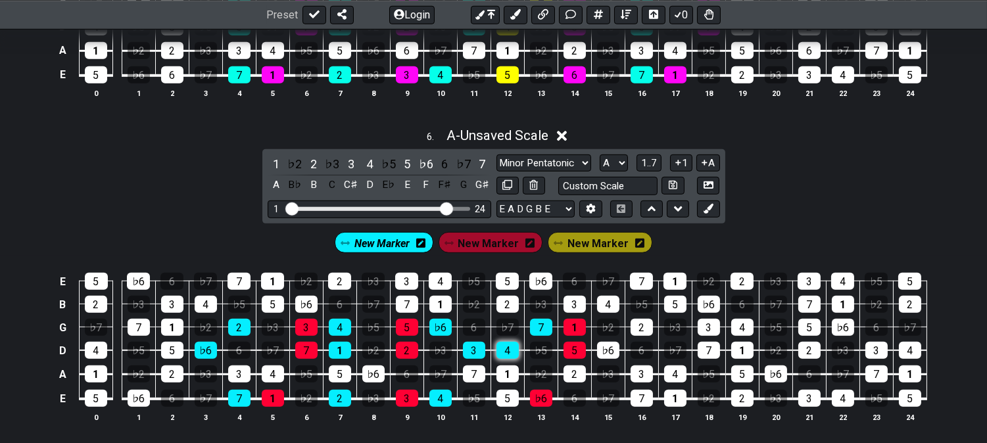
click at [511, 350] on div "4" at bounding box center [507, 350] width 22 height 17
click at [574, 250] on span "New Marker" at bounding box center [597, 243] width 61 height 19
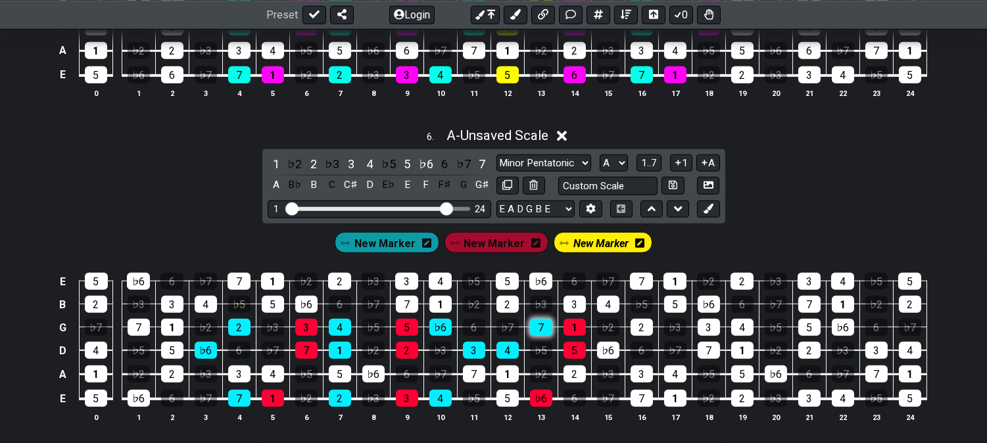
click at [540, 336] on div "7" at bounding box center [541, 327] width 22 height 17
click at [513, 354] on div "4" at bounding box center [507, 350] width 22 height 17
click at [501, 407] on div "5" at bounding box center [507, 398] width 22 height 17
click at [411, 253] on span "New Marker" at bounding box center [384, 243] width 61 height 19
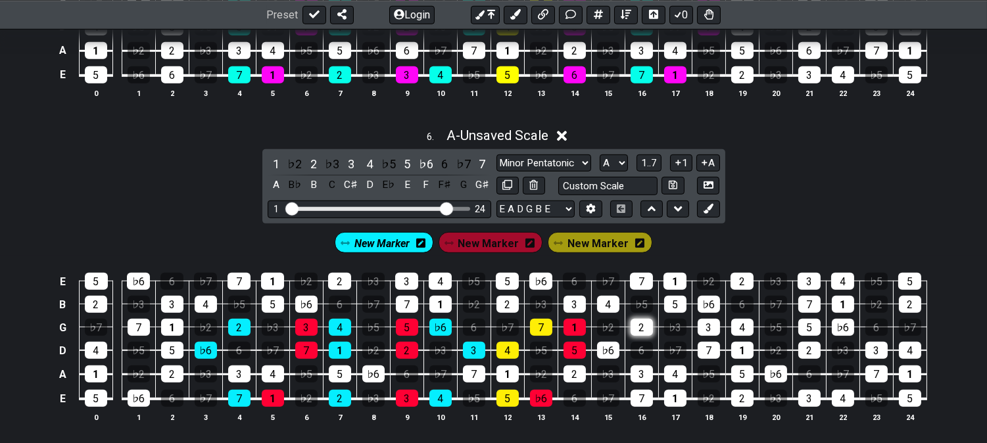
click at [642, 335] on div "2" at bounding box center [641, 327] width 22 height 17
click at [613, 358] on div "♭6" at bounding box center [608, 350] width 22 height 17
click at [640, 407] on div "7" at bounding box center [641, 398] width 22 height 17
drag, startPoint x: 509, startPoint y: 248, endPoint x: 551, endPoint y: 280, distance: 52.1
click at [509, 248] on span "New Marker" at bounding box center [488, 243] width 61 height 19
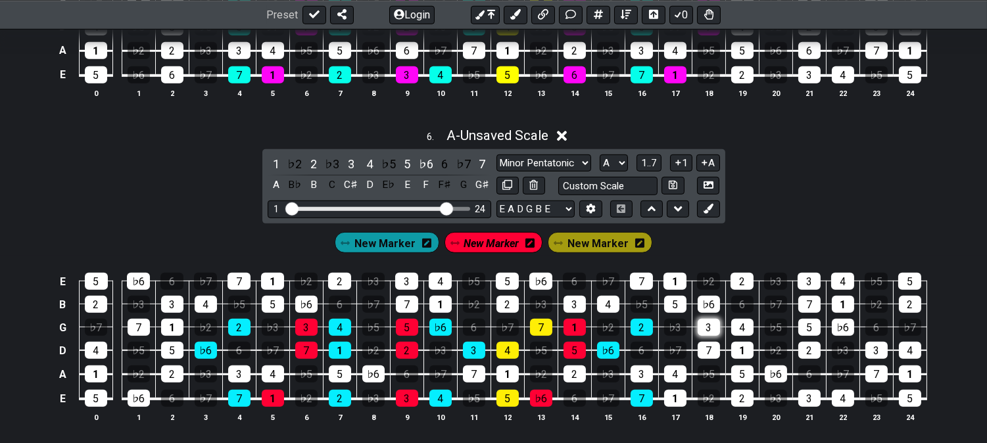
click at [701, 333] on div "3" at bounding box center [708, 327] width 22 height 17
click at [715, 358] on div "7" at bounding box center [708, 350] width 22 height 17
click at [682, 402] on div "1" at bounding box center [675, 398] width 22 height 17
click at [503, 245] on span "New Marker" at bounding box center [491, 243] width 55 height 19
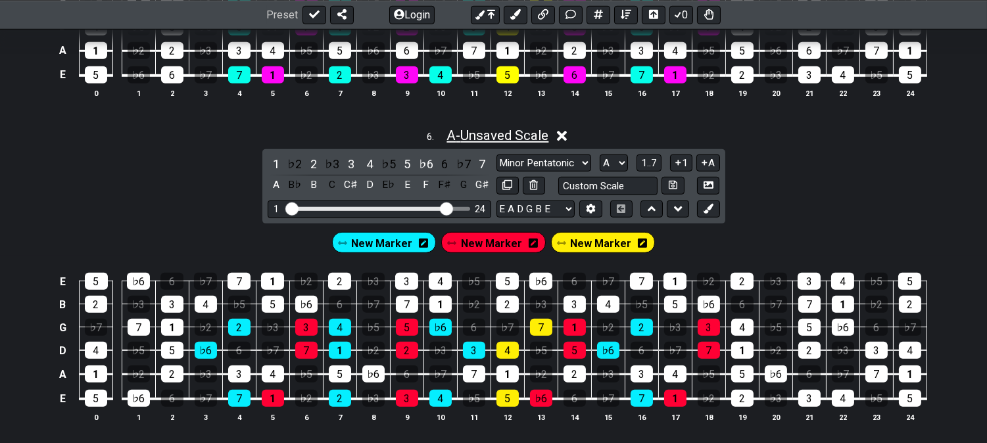
click at [515, 143] on span "A - Unsaved Scale" at bounding box center [497, 136] width 102 height 16
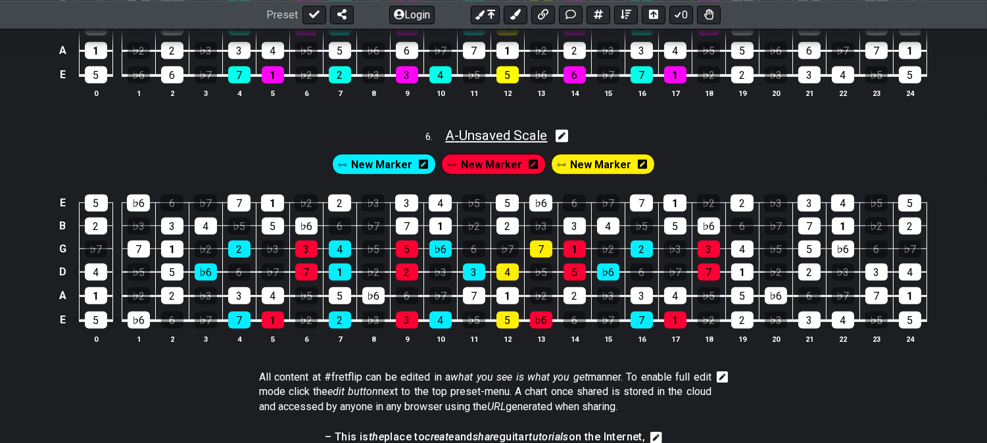
click at [494, 135] on span "A - Unsaved Scale" at bounding box center [496, 136] width 102 height 16
select select "Major / [PERSON_NAME]"
select select "A"
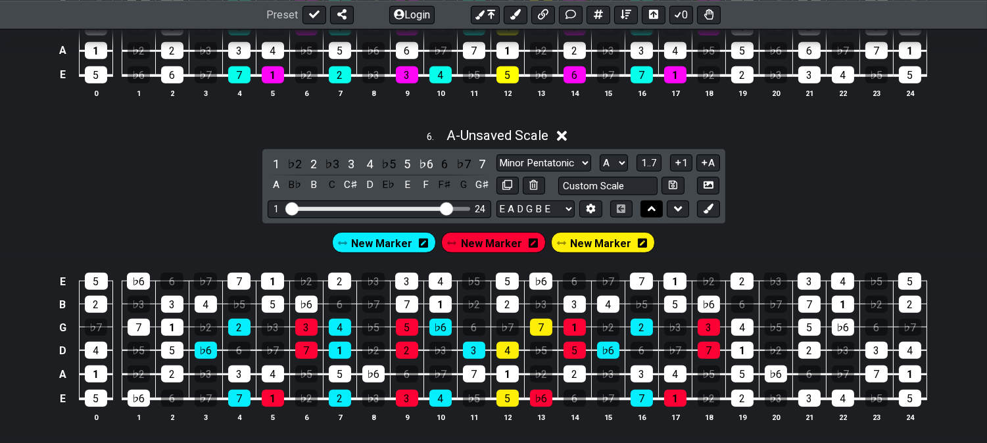
click at [647, 213] on icon at bounding box center [651, 208] width 9 height 13
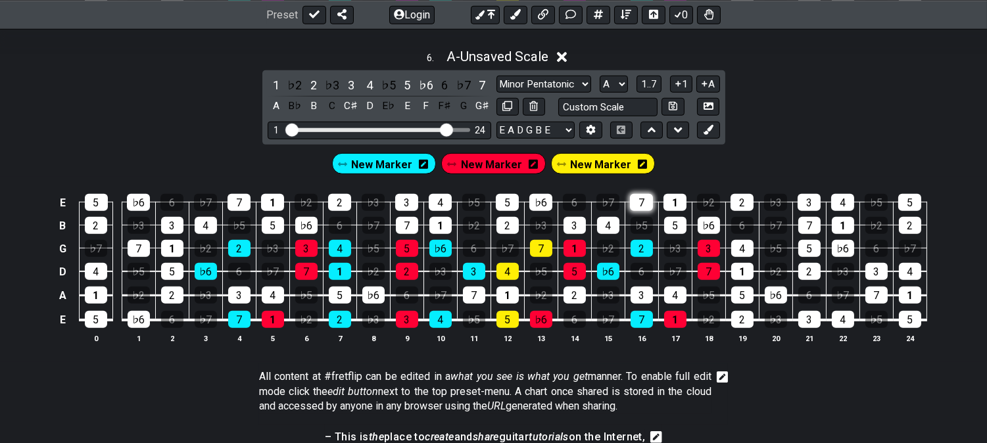
select select "Major / [PERSON_NAME]"
select select "A"
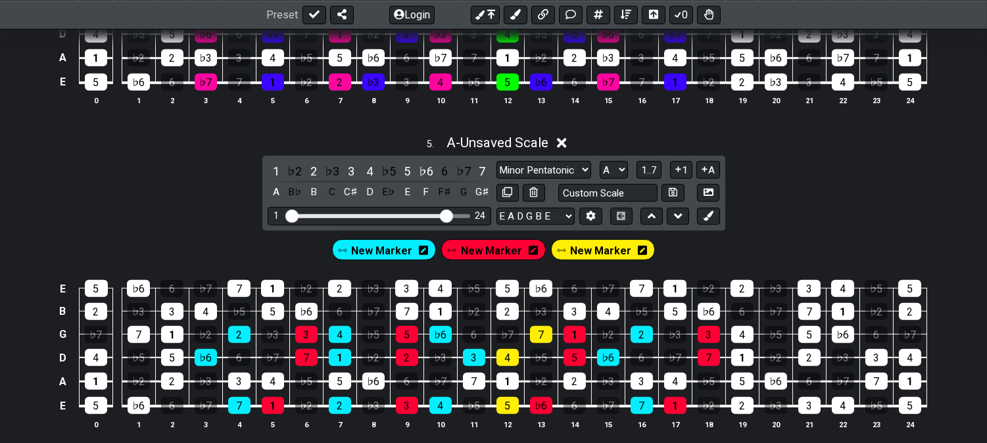
scroll to position [1539, 0]
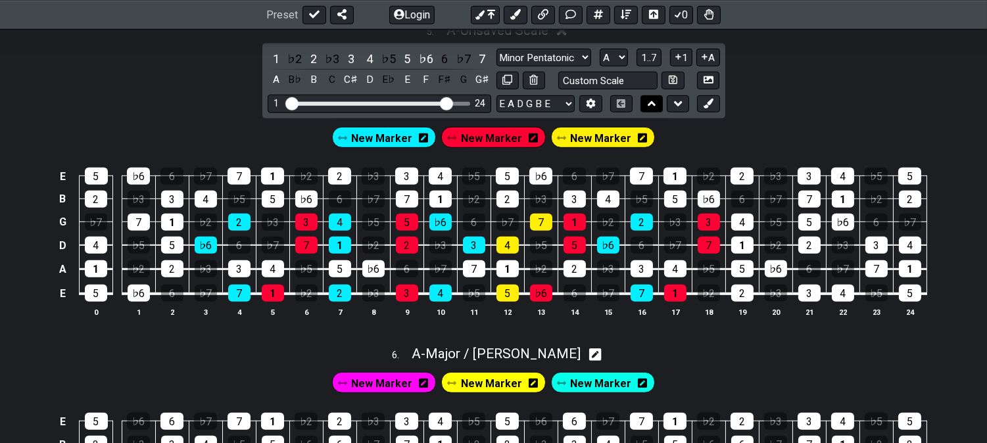
click at [648, 106] on icon at bounding box center [651, 103] width 9 height 13
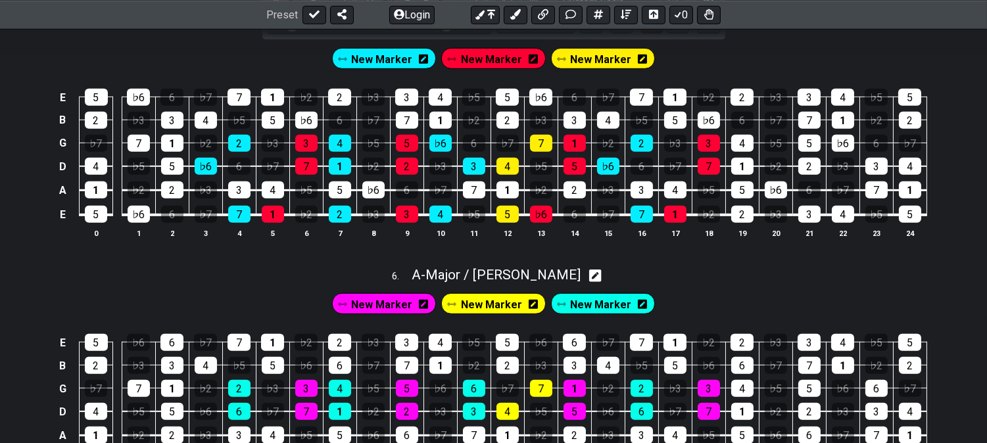
select select "Major / [PERSON_NAME]"
select select "A"
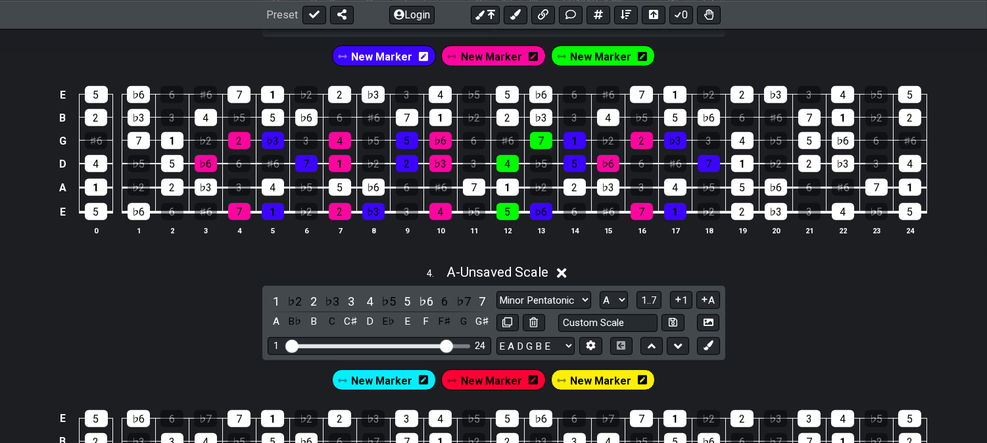
scroll to position [1034, 0]
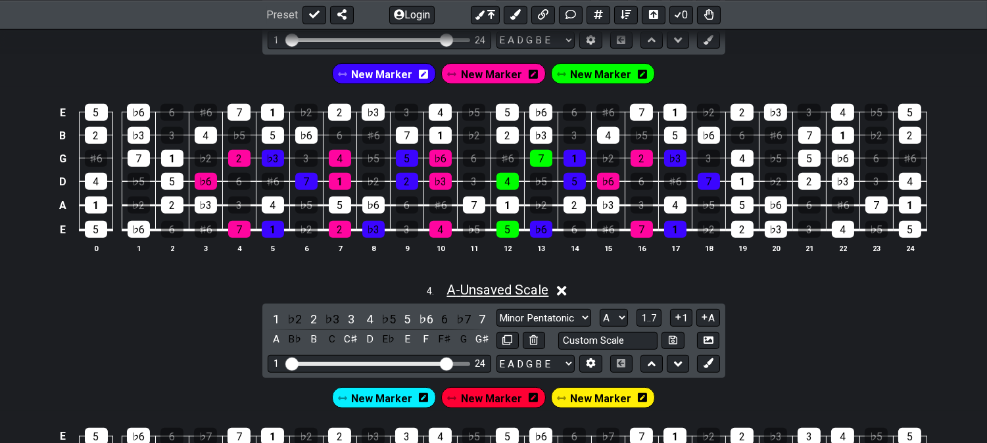
click at [489, 293] on span "A - Unsaved Scale" at bounding box center [497, 290] width 102 height 16
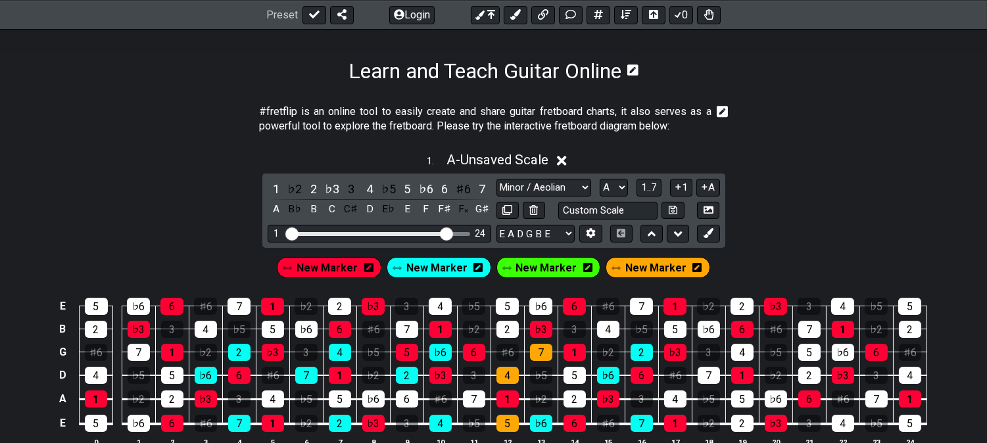
scroll to position [365, 0]
